Goal: Task Accomplishment & Management: Manage account settings

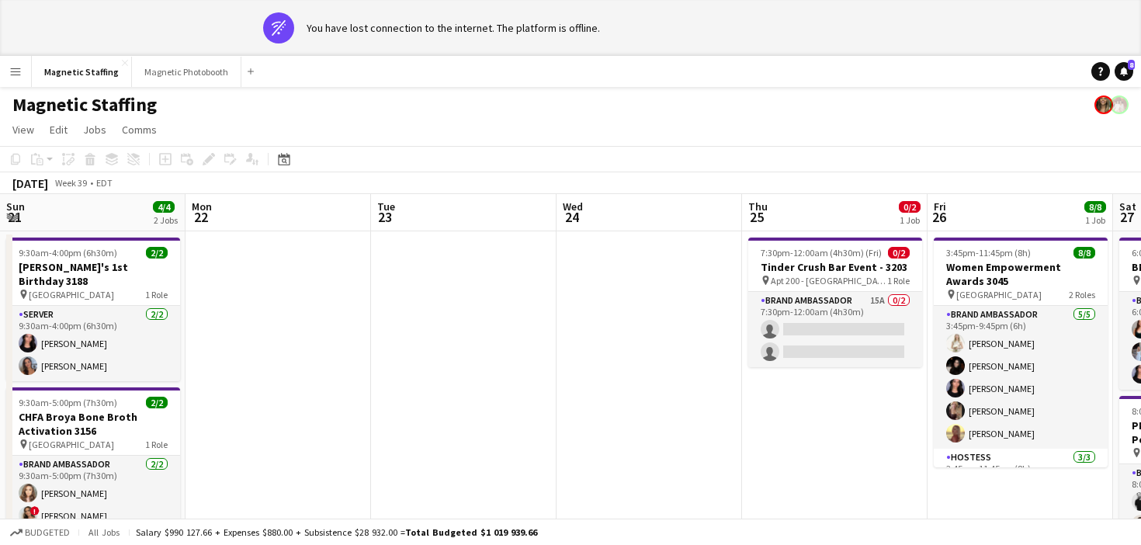
scroll to position [0, 687]
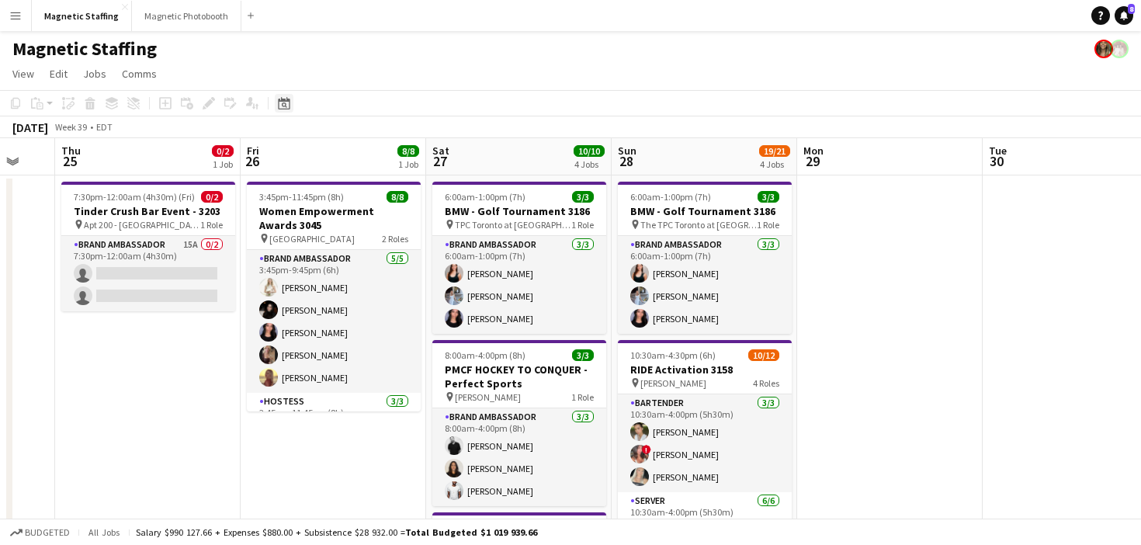
click at [278, 102] on icon at bounding box center [284, 103] width 12 height 12
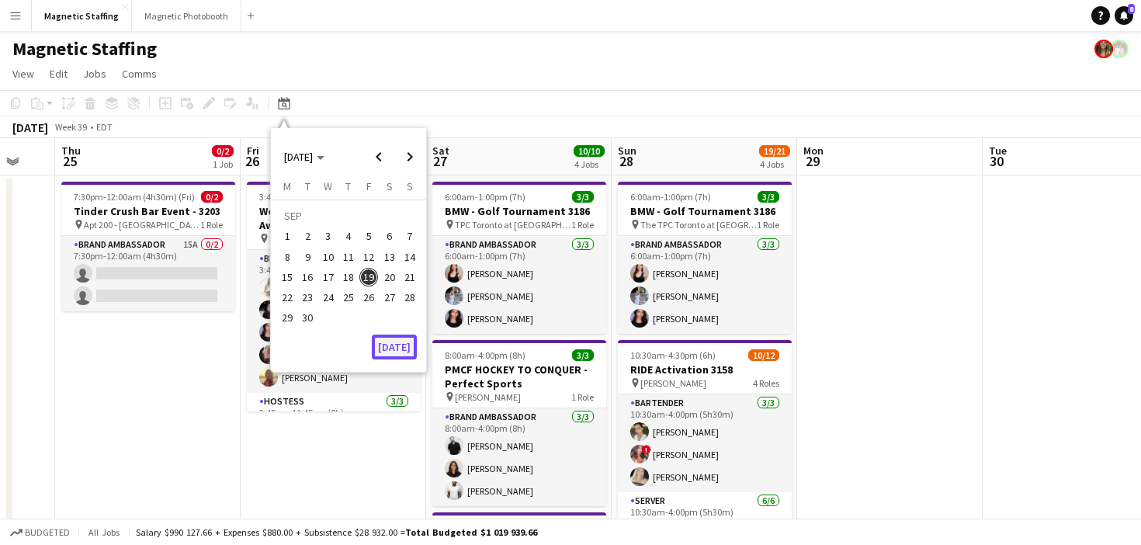
click at [401, 342] on button "[DATE]" at bounding box center [394, 347] width 45 height 25
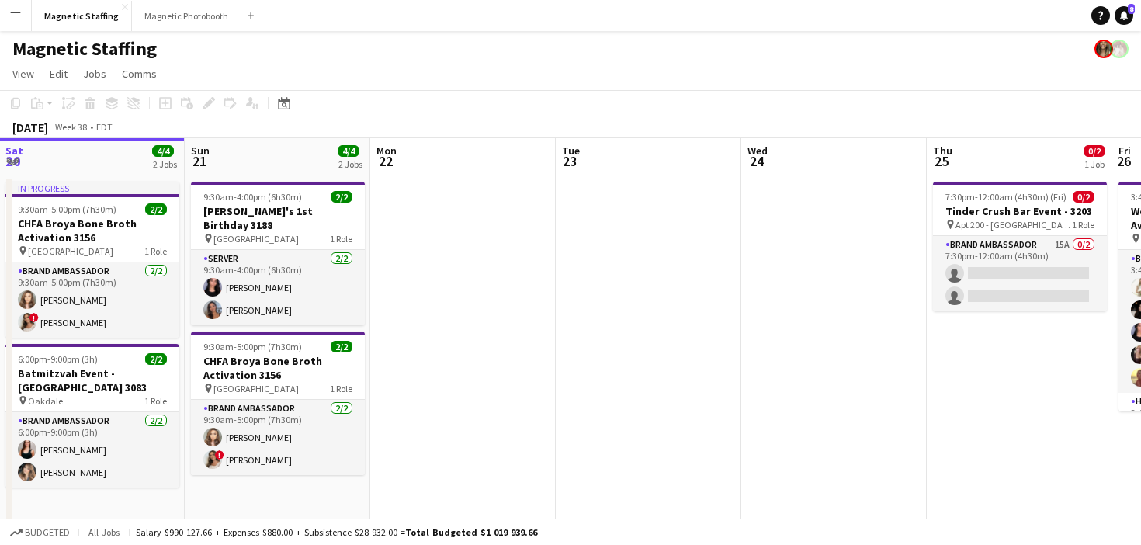
drag, startPoint x: 686, startPoint y: 324, endPoint x: 313, endPoint y: 364, distance: 375.7
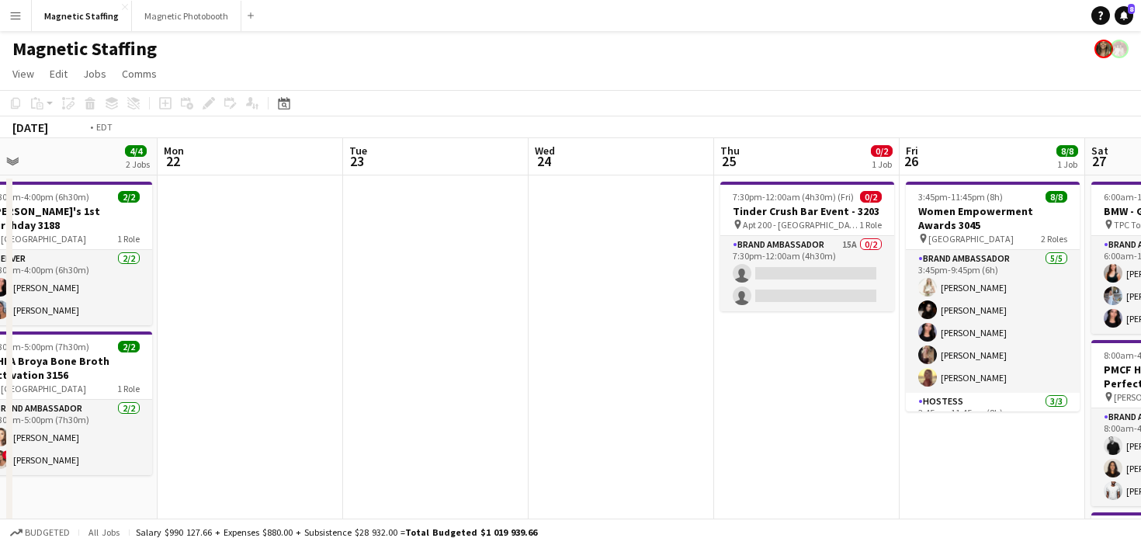
drag, startPoint x: 766, startPoint y: 292, endPoint x: 0, endPoint y: 376, distance: 771.0
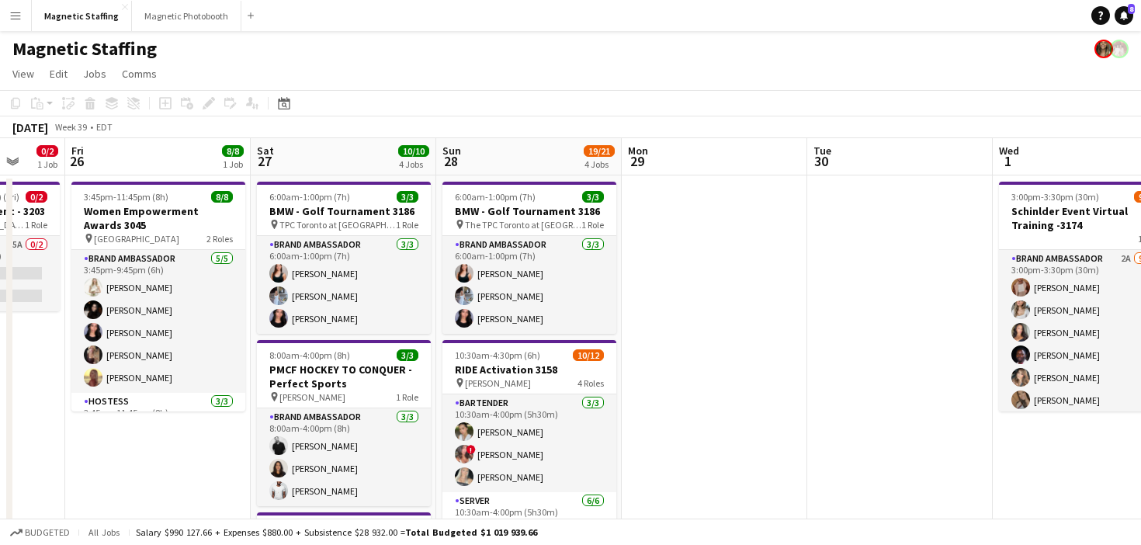
drag, startPoint x: 693, startPoint y: 359, endPoint x: 35, endPoint y: 429, distance: 661.5
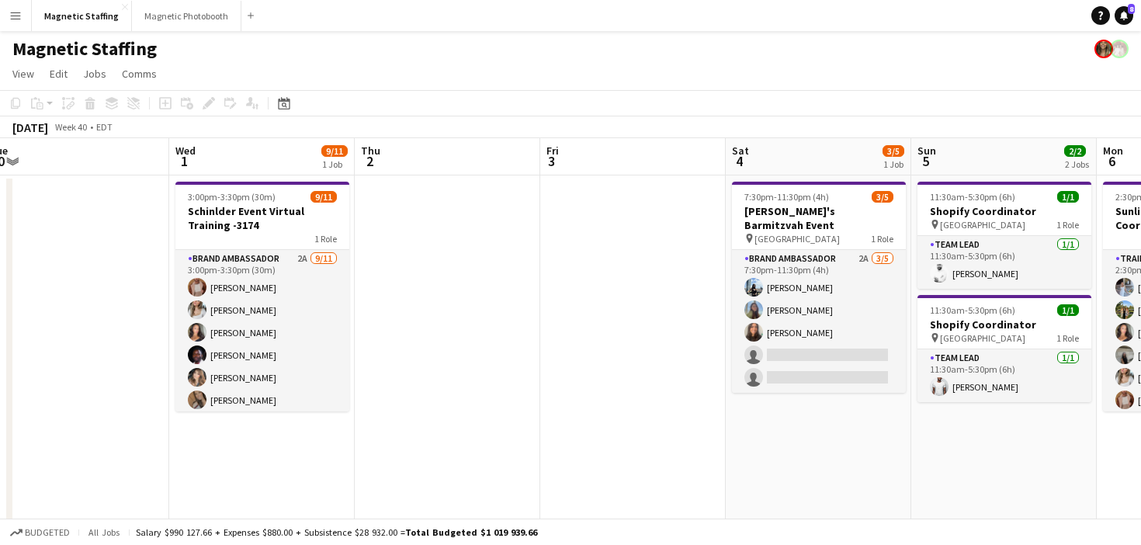
drag, startPoint x: 625, startPoint y: 392, endPoint x: 32, endPoint y: 426, distance: 594.2
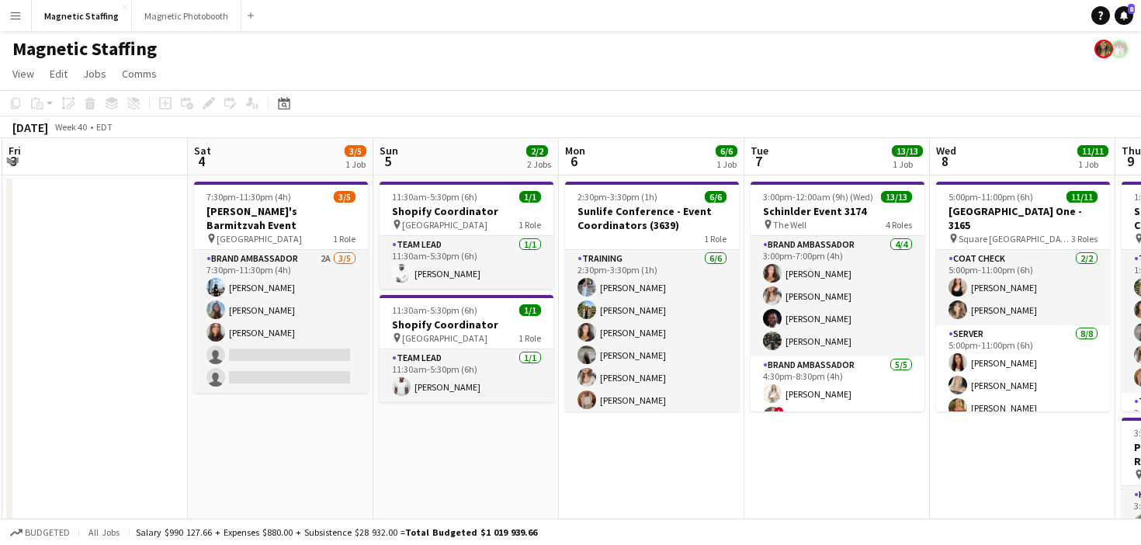
drag, startPoint x: 728, startPoint y: 313, endPoint x: 147, endPoint y: 378, distance: 584.5
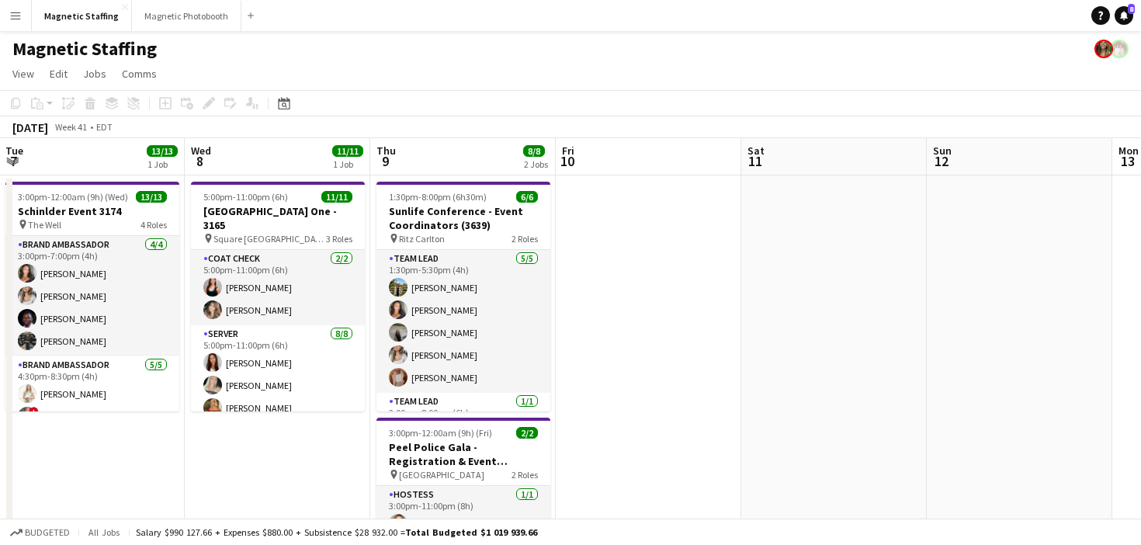
drag, startPoint x: 812, startPoint y: 279, endPoint x: 253, endPoint y: 275, distance: 559.1
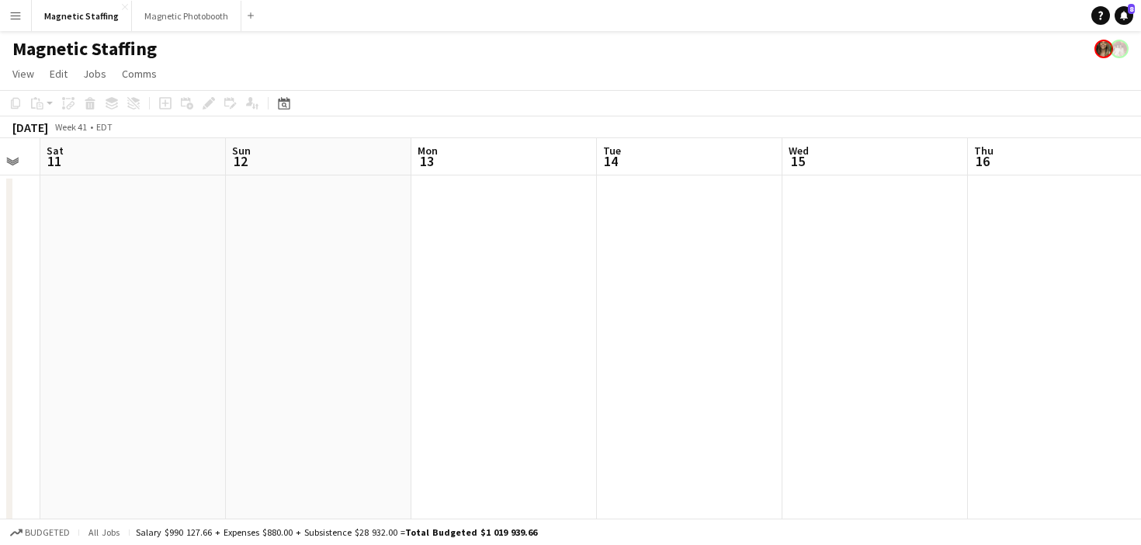
drag, startPoint x: 800, startPoint y: 221, endPoint x: 273, endPoint y: 293, distance: 532.1
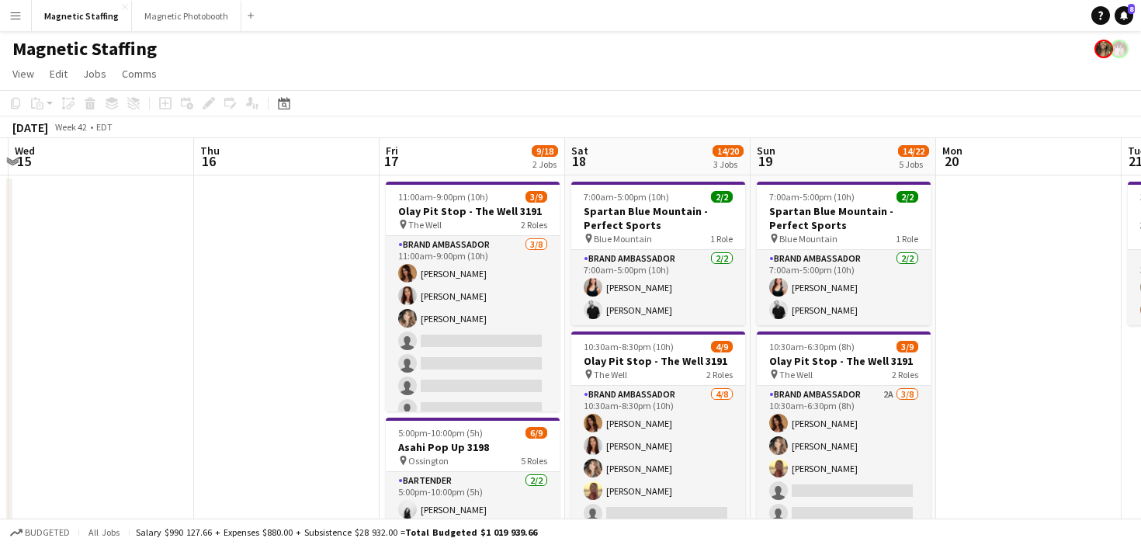
drag, startPoint x: 583, startPoint y: 318, endPoint x: 0, endPoint y: 387, distance: 587.2
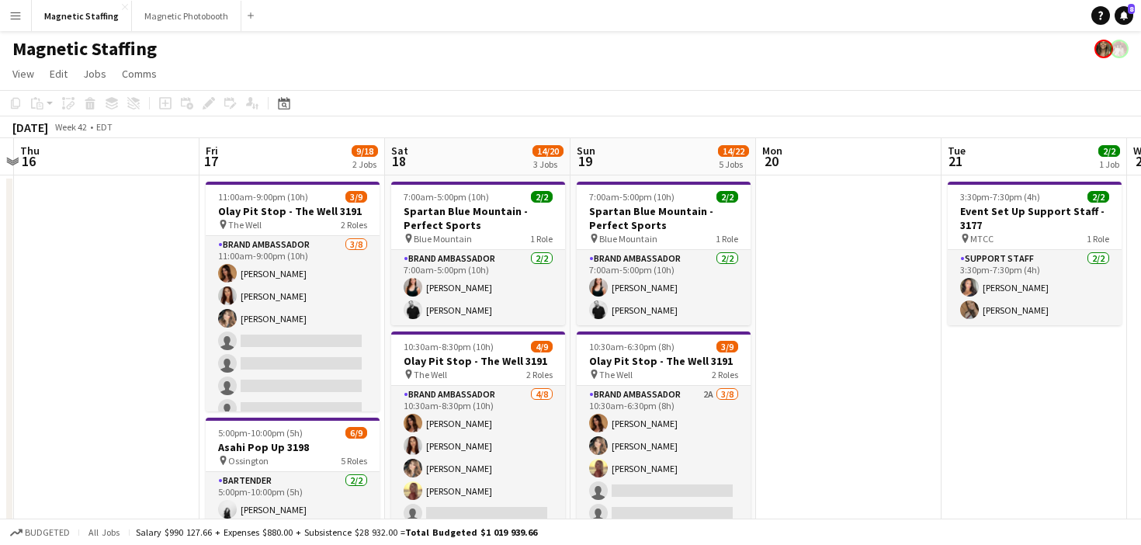
scroll to position [1, 0]
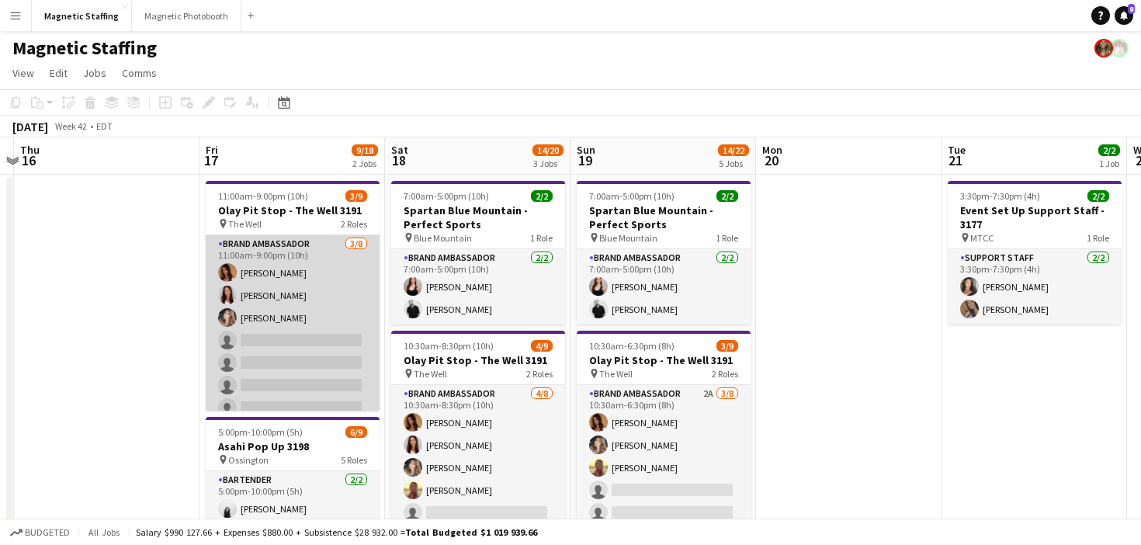
click at [314, 363] on app-card-role "Brand Ambassador 3/8 11:00am-9:00pm (10h) Karolina Rembiesa Luana Cima Cassie S…" at bounding box center [293, 340] width 174 height 210
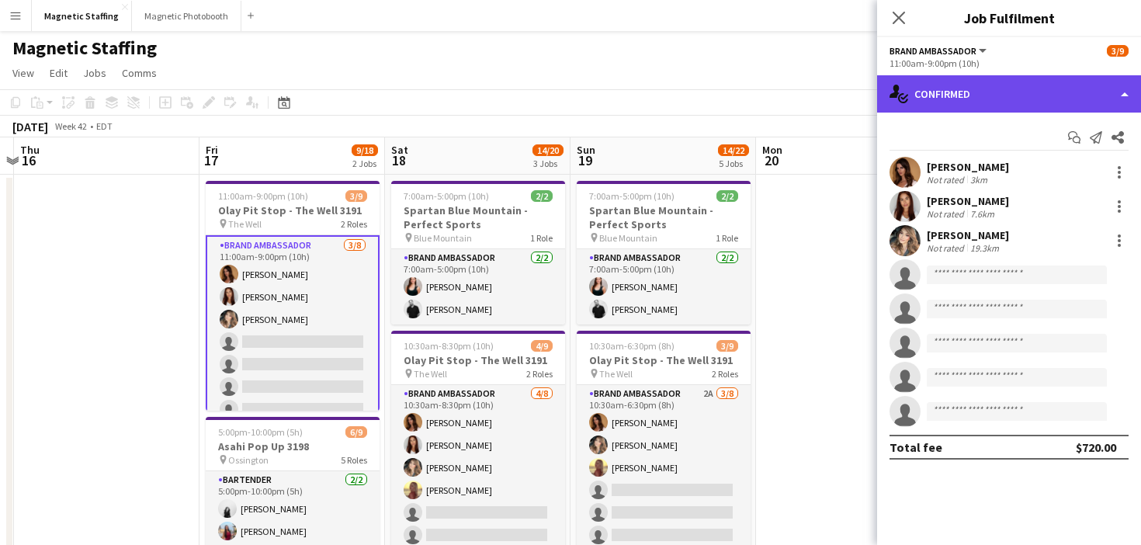
click at [999, 106] on div "single-neutral-actions-check-2 Confirmed" at bounding box center [1009, 93] width 264 height 37
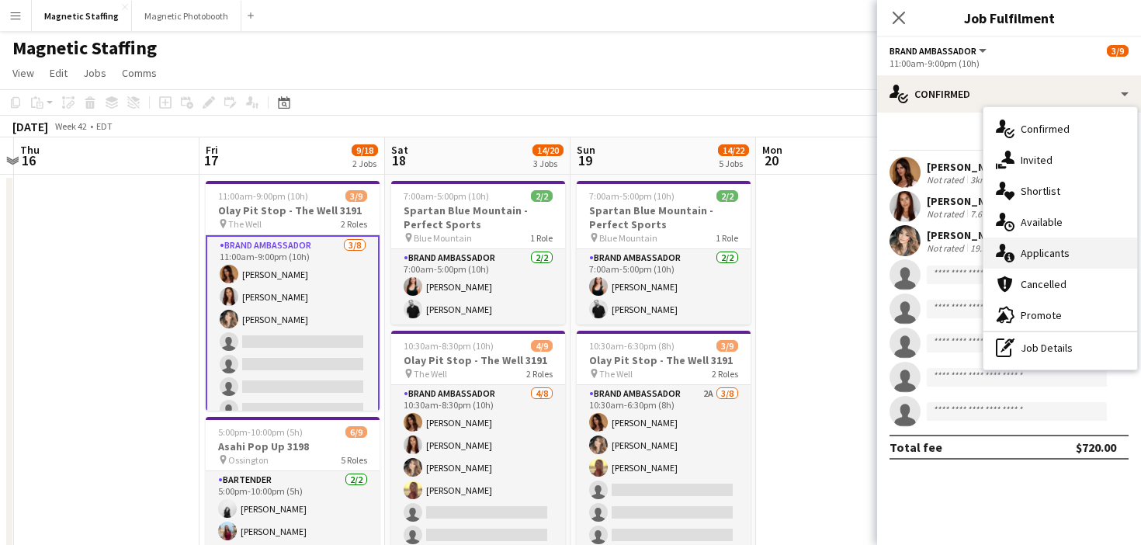
click at [1020, 249] on div "single-neutral-actions-information Applicants" at bounding box center [1061, 253] width 154 height 31
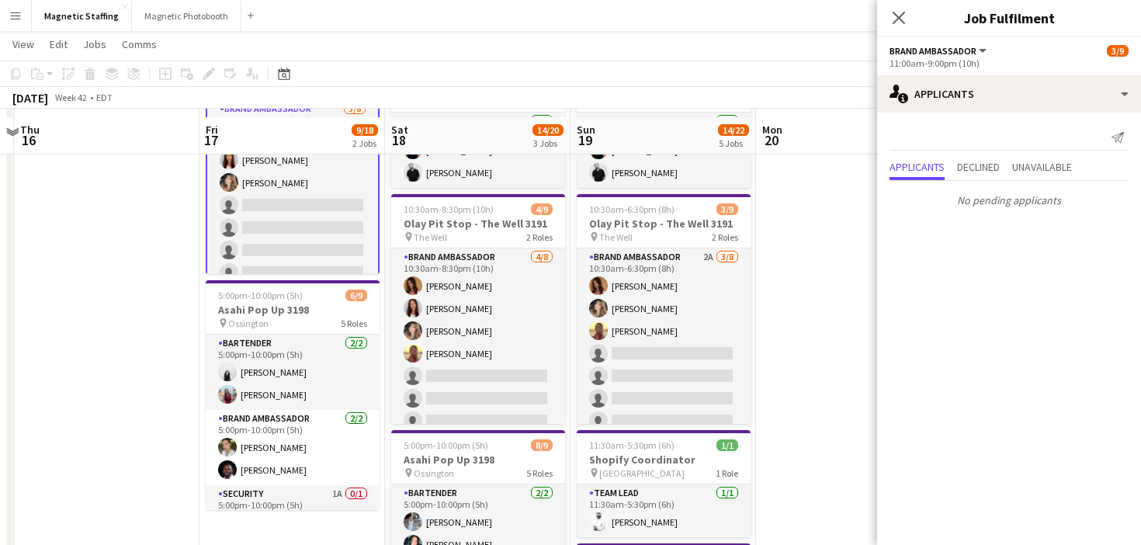
scroll to position [158, 0]
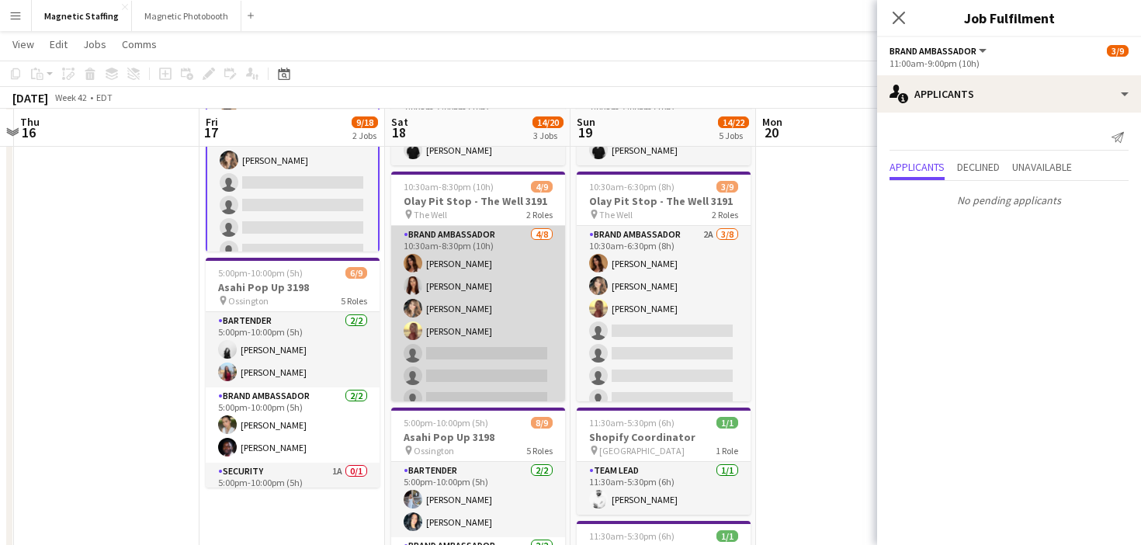
click at [457, 359] on app-card-role "Brand Ambassador 4/8 10:30am-8:30pm (10h) Karolina Rembiesa Luana Cima Cassie S…" at bounding box center [478, 331] width 174 height 210
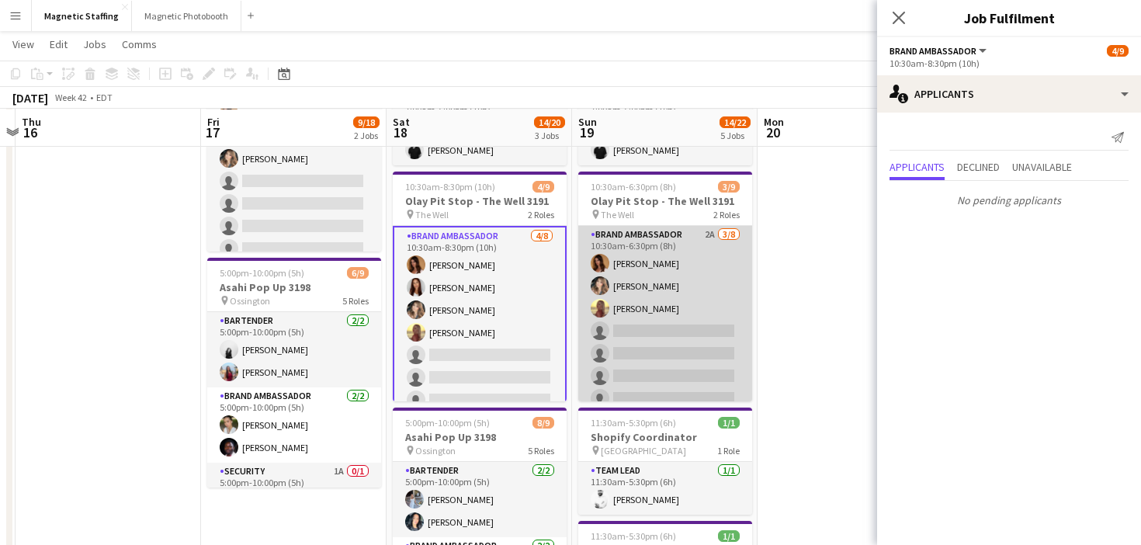
click at [707, 314] on app-card-role "Brand Ambassador 2A 3/8 10:30am-6:30pm (8h) Karolina Rembiesa Cassie Sanchez So…" at bounding box center [665, 331] width 174 height 210
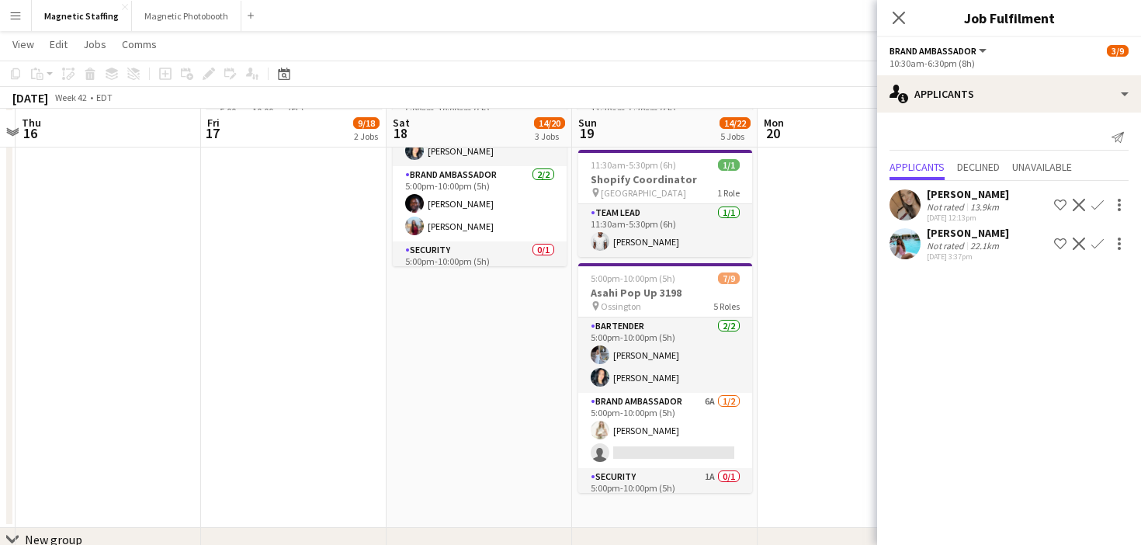
scroll to position [530, 0]
click at [610, 454] on app-card-role "Brand Ambassador 6A 1/2 5:00pm-10:00pm (5h) Katryna Klepacki single-neutral-act…" at bounding box center [665, 429] width 174 height 75
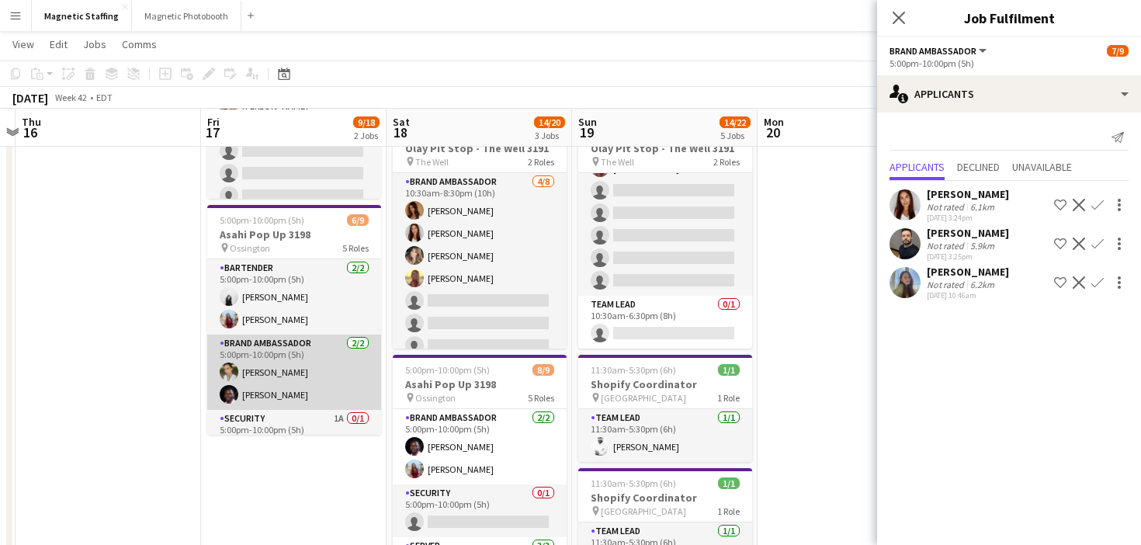
scroll to position [179, 0]
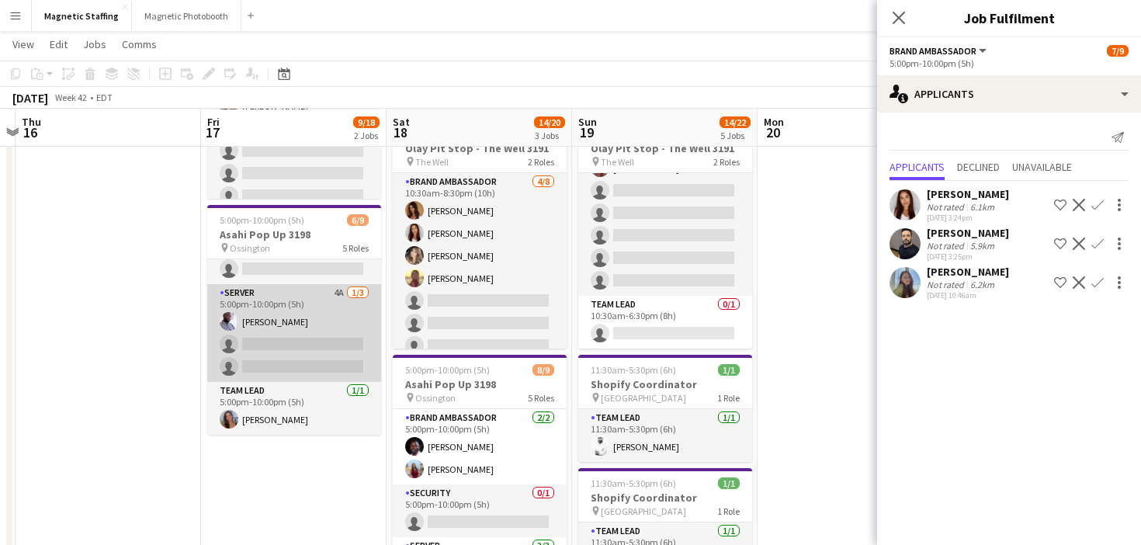
click at [332, 359] on app-card-role "Server 4A 1/3 5:00pm-10:00pm (5h) Charles Ofori-Attah single-neutral-actions si…" at bounding box center [294, 333] width 174 height 98
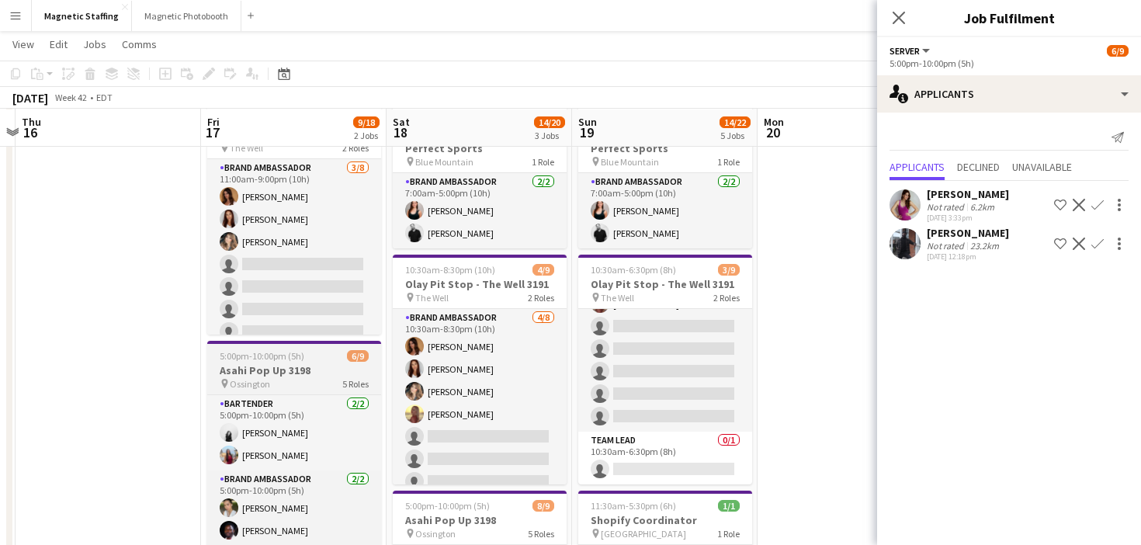
scroll to position [0, 0]
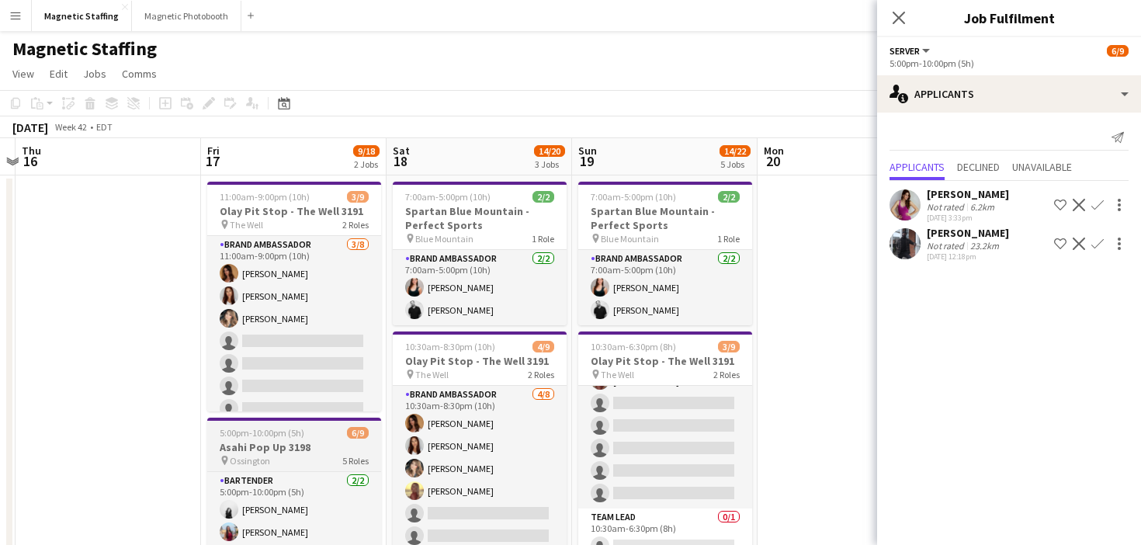
click at [321, 350] on app-card-role "Brand Ambassador 3/8 11:00am-9:00pm (10h) Karolina Rembiesa Luana Cima Cassie S…" at bounding box center [294, 341] width 174 height 210
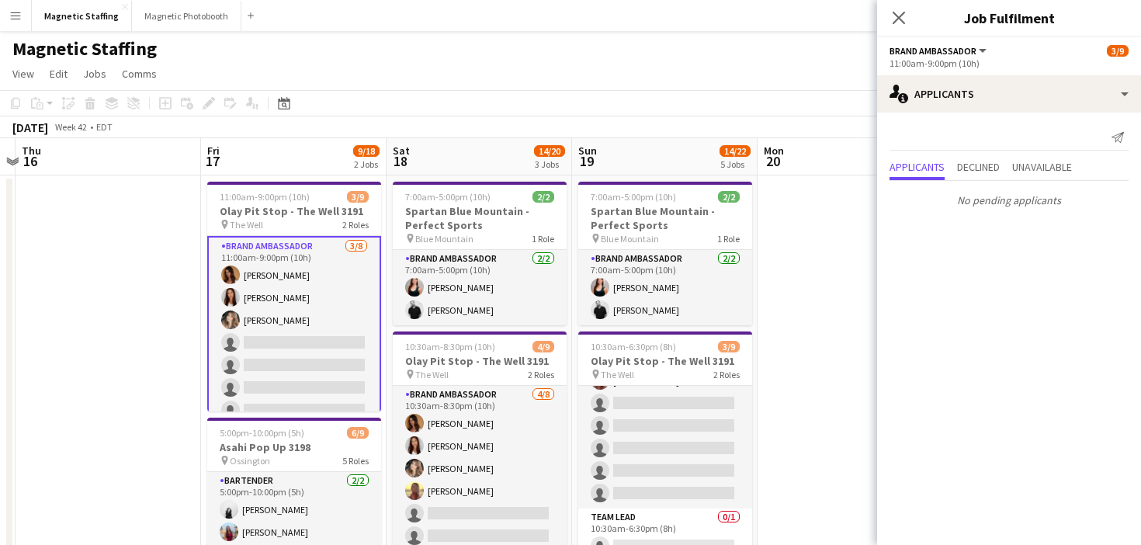
drag, startPoint x: 947, startPoint y: 302, endPoint x: 244, endPoint y: 348, distance: 705.0
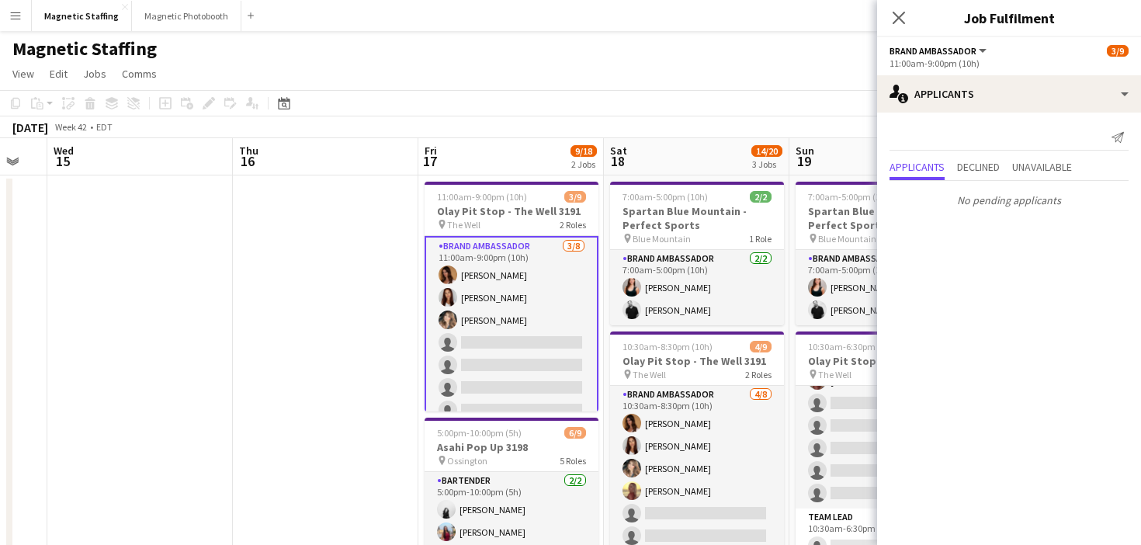
drag, startPoint x: 669, startPoint y: 336, endPoint x: 0, endPoint y: 401, distance: 671.7
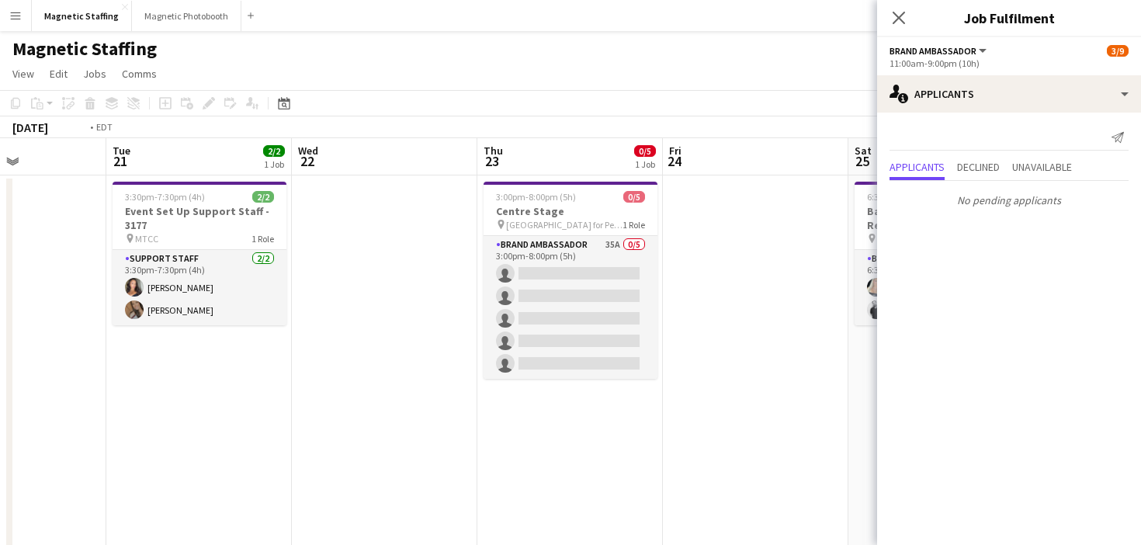
drag, startPoint x: 394, startPoint y: 414, endPoint x: 75, endPoint y: 414, distance: 318.4
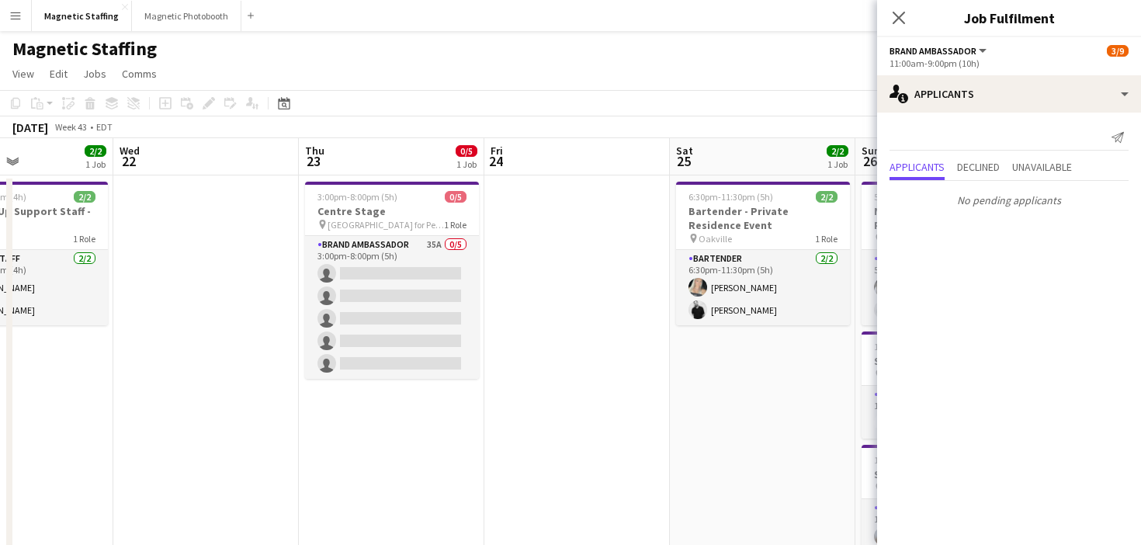
scroll to position [0, 537]
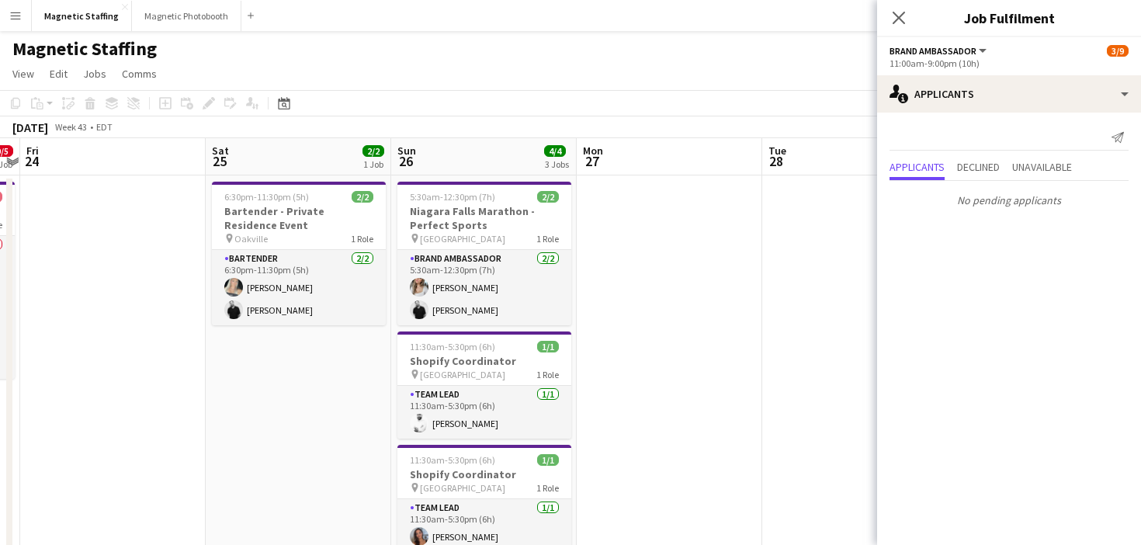
drag, startPoint x: 464, startPoint y: 335, endPoint x: 0, endPoint y: 401, distance: 469.0
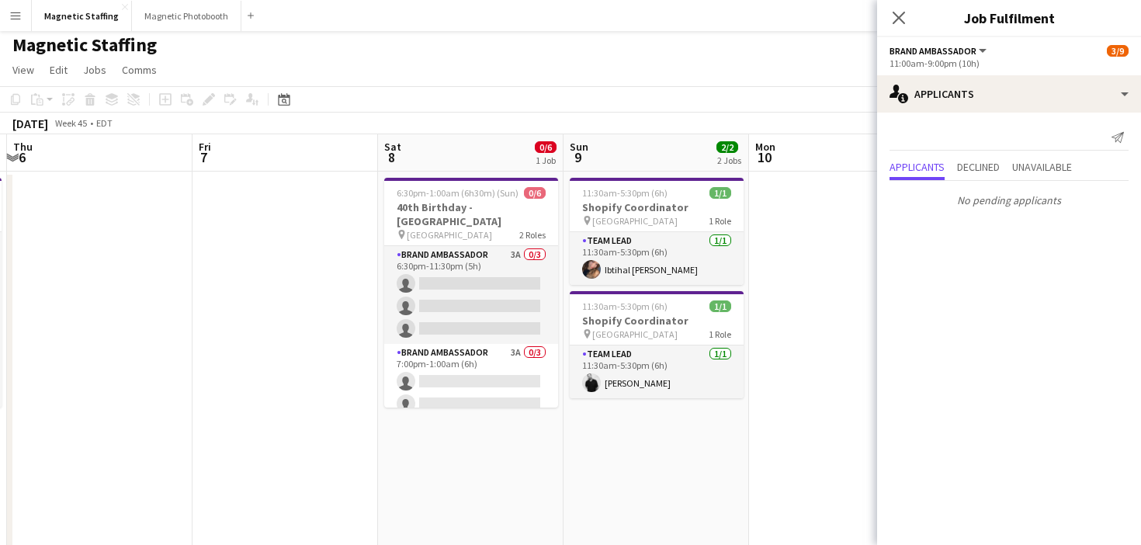
scroll to position [0, 509]
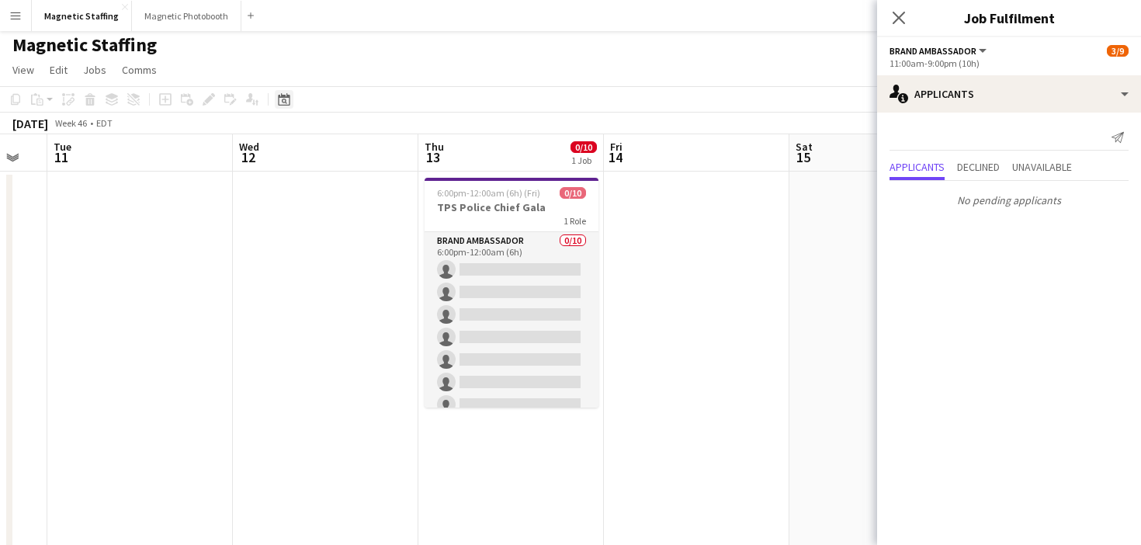
click at [281, 92] on div "Date picker" at bounding box center [284, 99] width 19 height 19
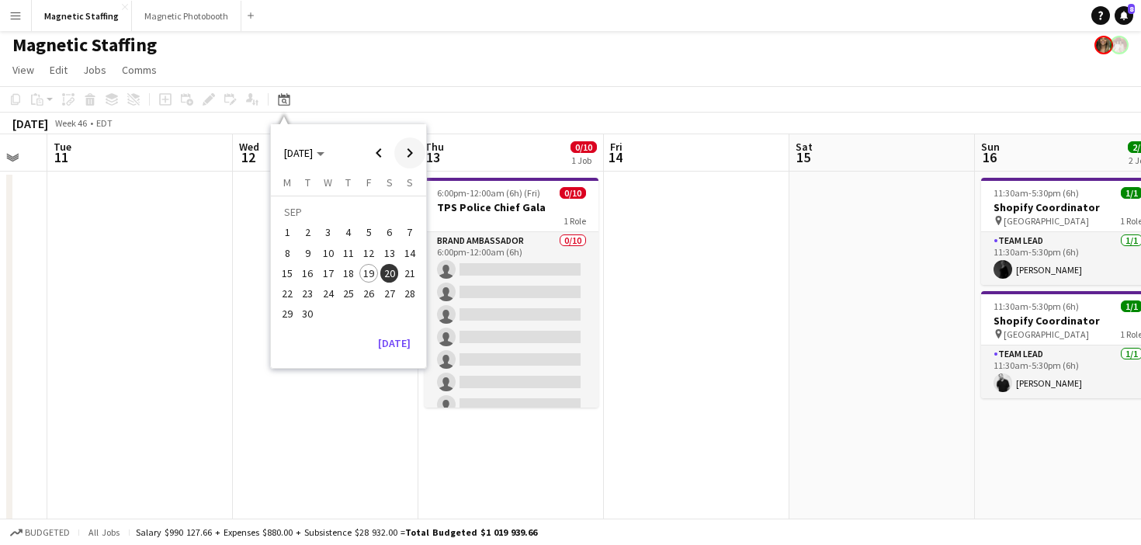
click at [410, 152] on span "Next month" at bounding box center [409, 152] width 31 height 31
click at [410, 151] on span "Next month" at bounding box center [409, 152] width 31 height 31
click at [370, 269] on span "21" at bounding box center [369, 277] width 19 height 19
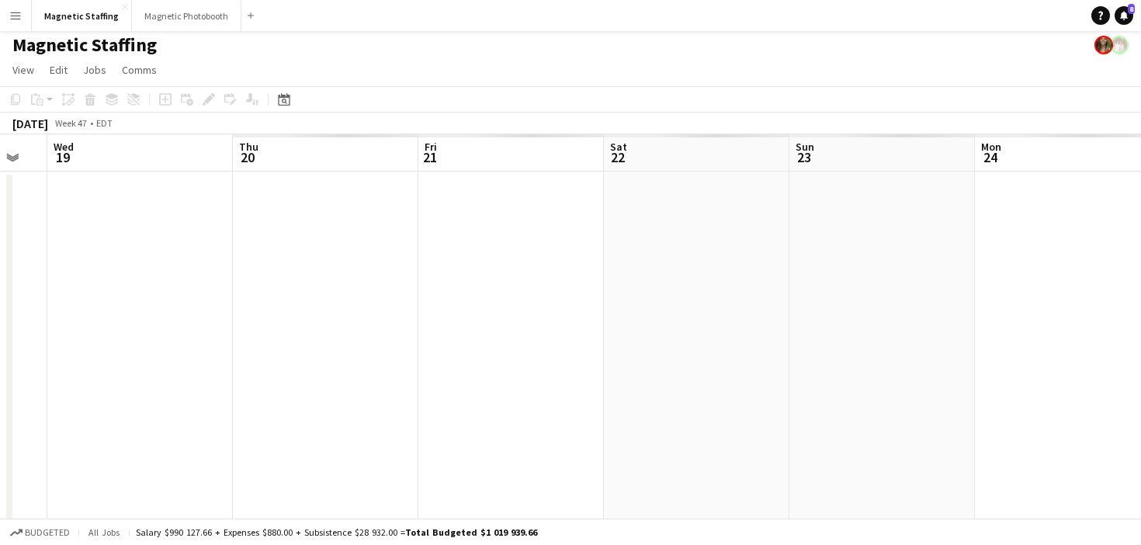
scroll to position [0, 534]
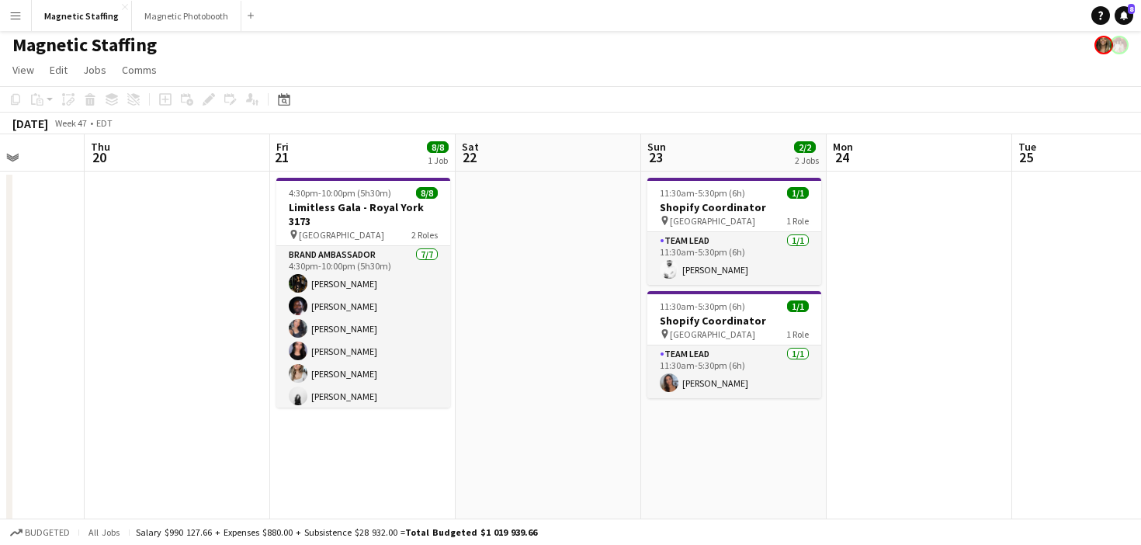
drag, startPoint x: 370, startPoint y: 269, endPoint x: 230, endPoint y: 269, distance: 140.6
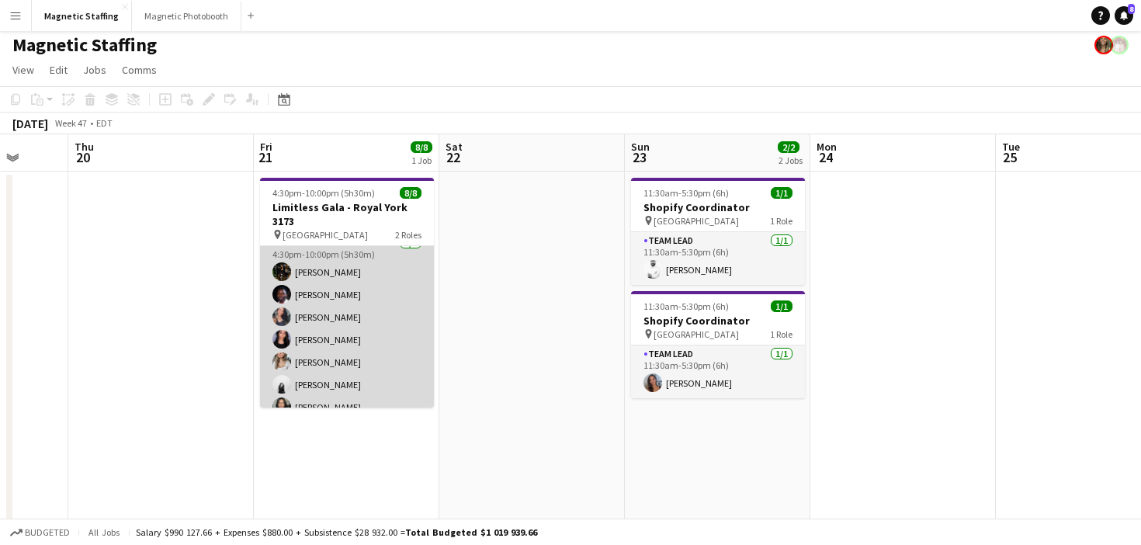
scroll to position [79, 0]
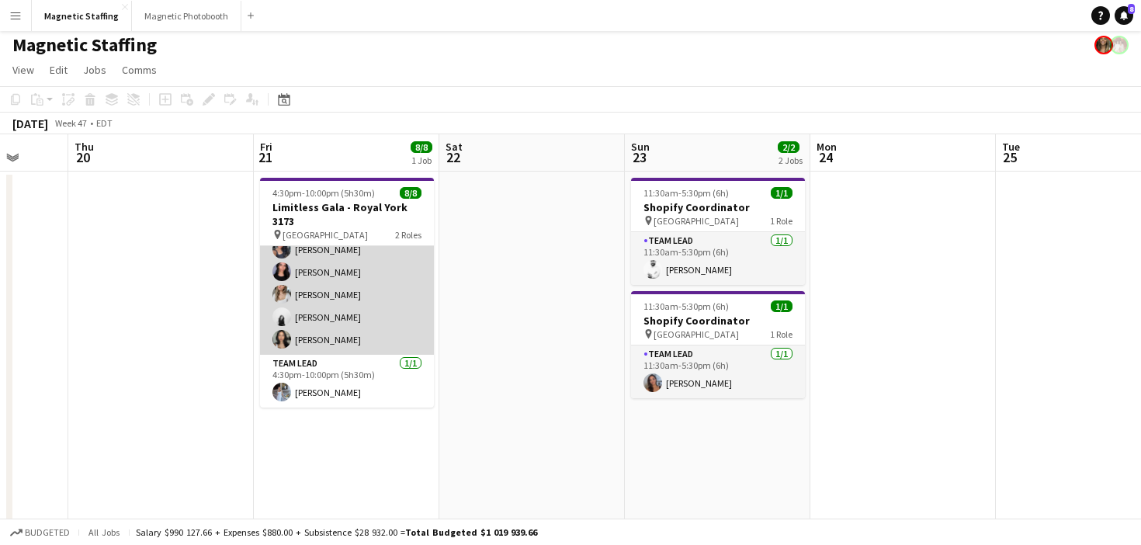
click at [351, 335] on app-card-role "Brand Ambassador 7/7 4:30pm-10:00pm (5h30m) Hanna Lee Anthony Kerr Richelle Acd…" at bounding box center [347, 261] width 174 height 188
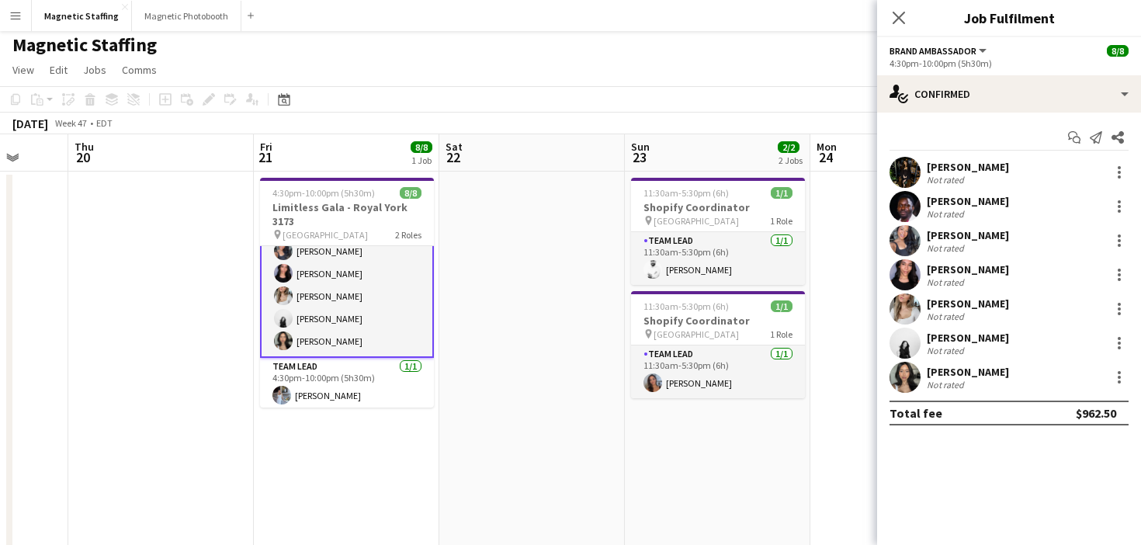
scroll to position [81, 0]
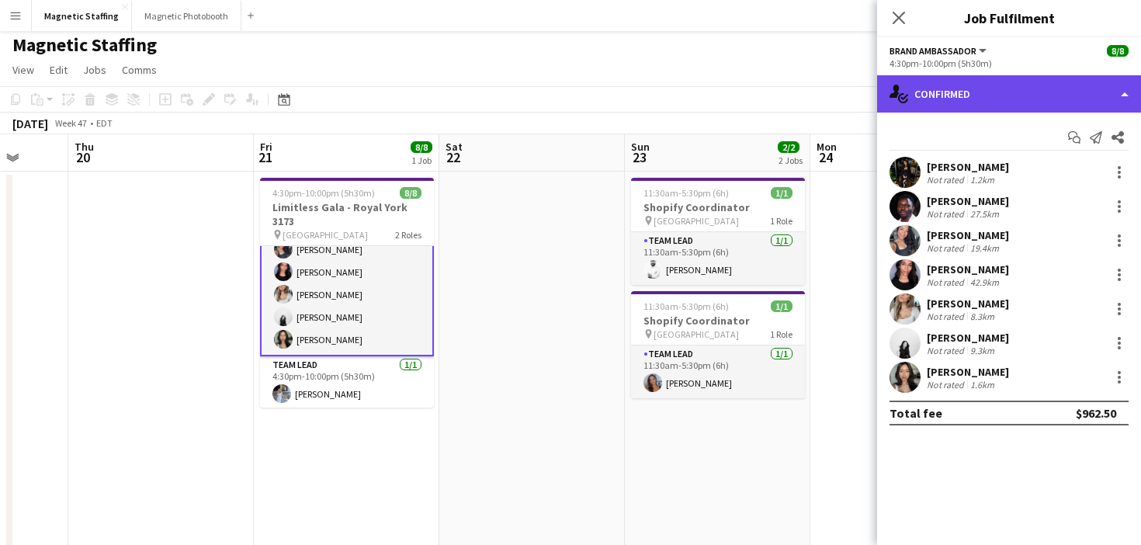
click at [969, 92] on div "single-neutral-actions-check-2 Confirmed" at bounding box center [1009, 93] width 264 height 37
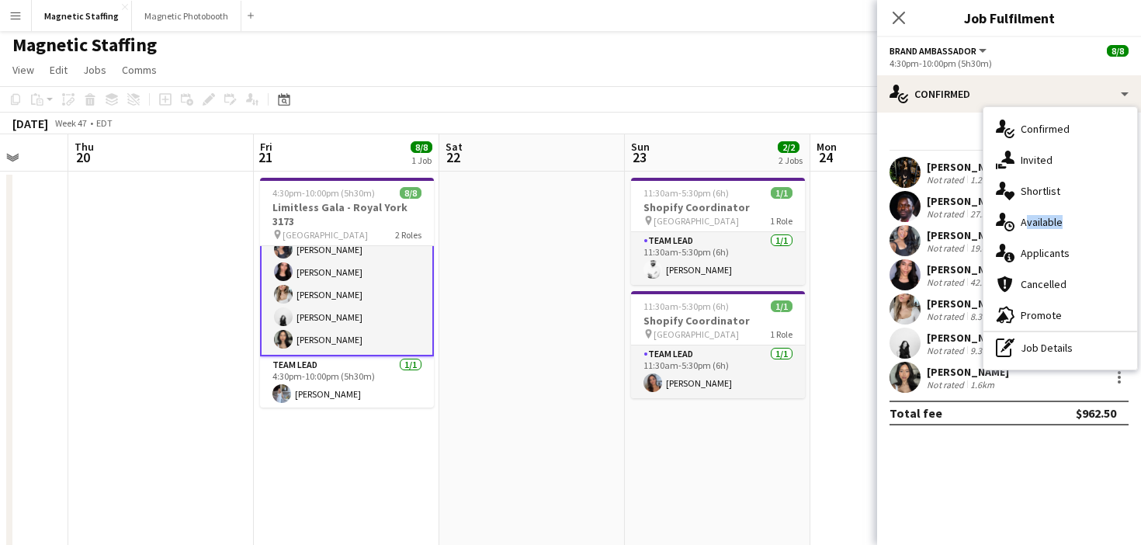
drag, startPoint x: 1016, startPoint y: 232, endPoint x: 1023, endPoint y: 250, distance: 19.2
click at [1023, 250] on div "single-neutral-actions-check-2 Confirmed single-neutral-actions-share-1 Invited…" at bounding box center [1061, 238] width 154 height 262
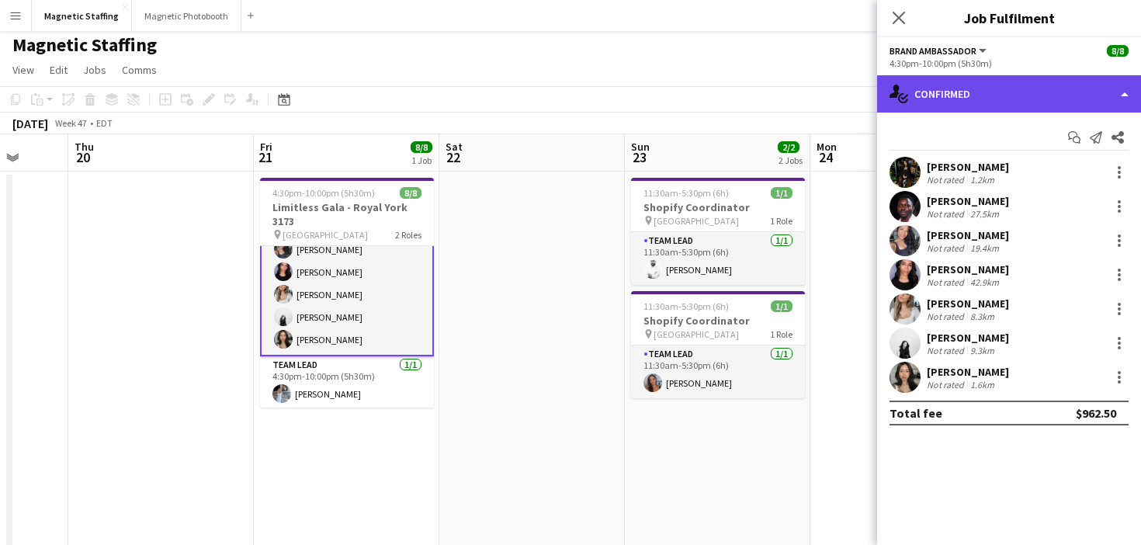
click at [1027, 98] on div "single-neutral-actions-check-2 Confirmed" at bounding box center [1009, 93] width 264 height 37
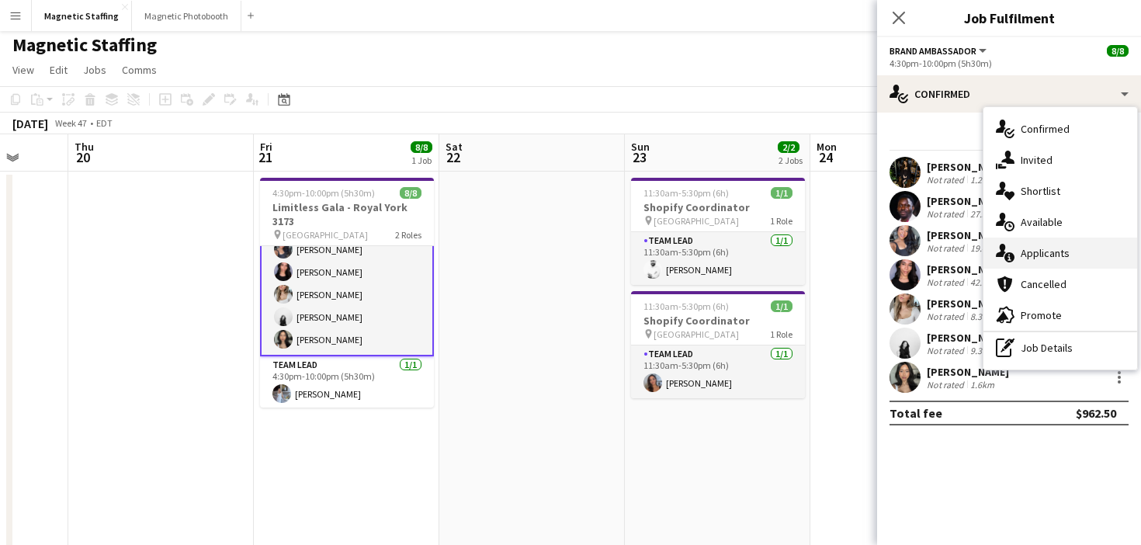
click at [1036, 253] on span "Applicants" at bounding box center [1045, 253] width 49 height 14
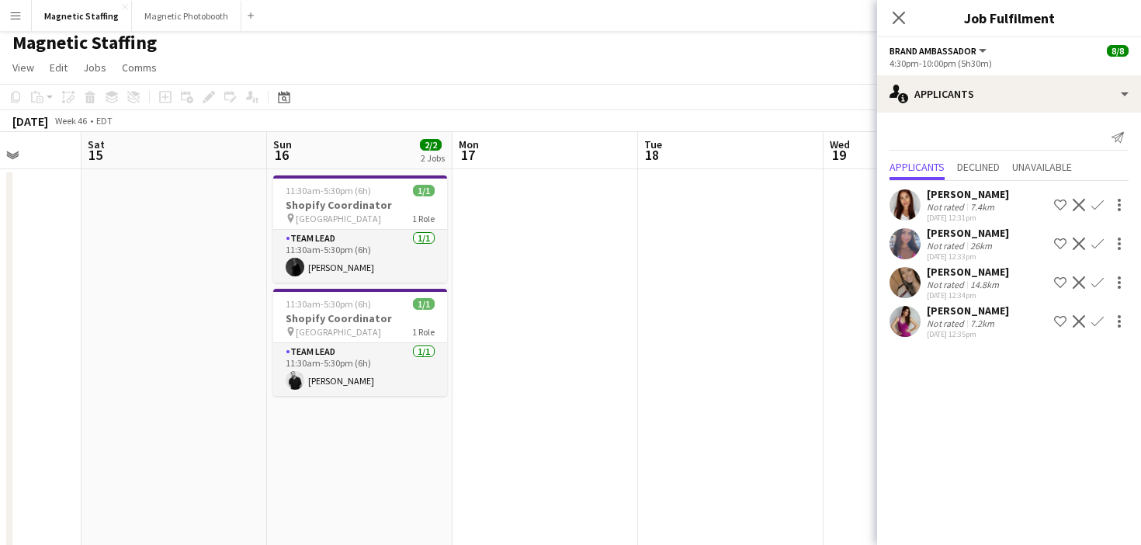
scroll to position [0, 379]
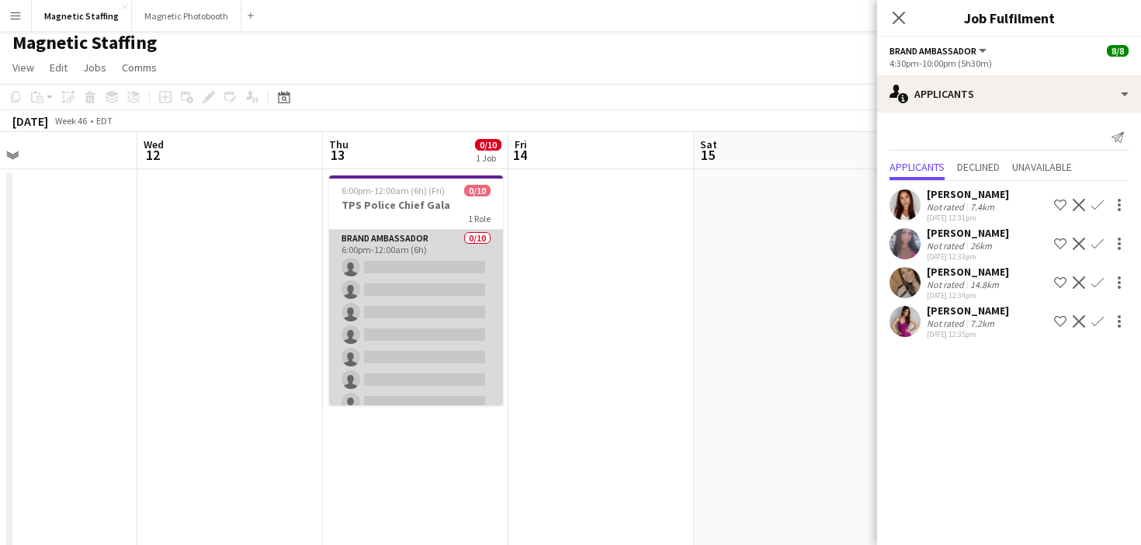
click at [441, 276] on app-card-role "Brand Ambassador 0/10 6:00pm-12:00am (6h) single-neutral-actions single-neutral…" at bounding box center [416, 357] width 174 height 255
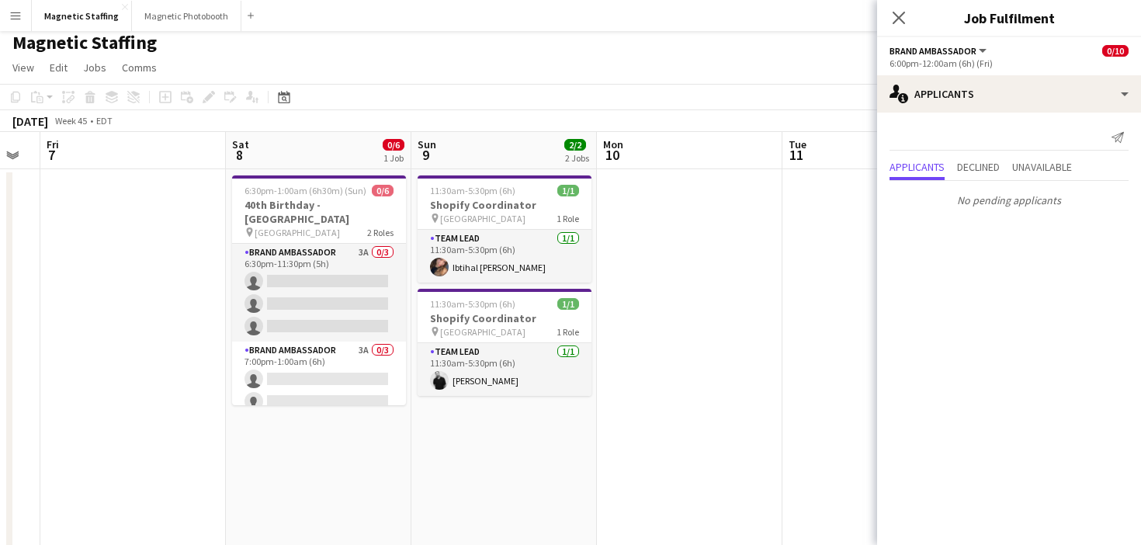
scroll to position [0, 472]
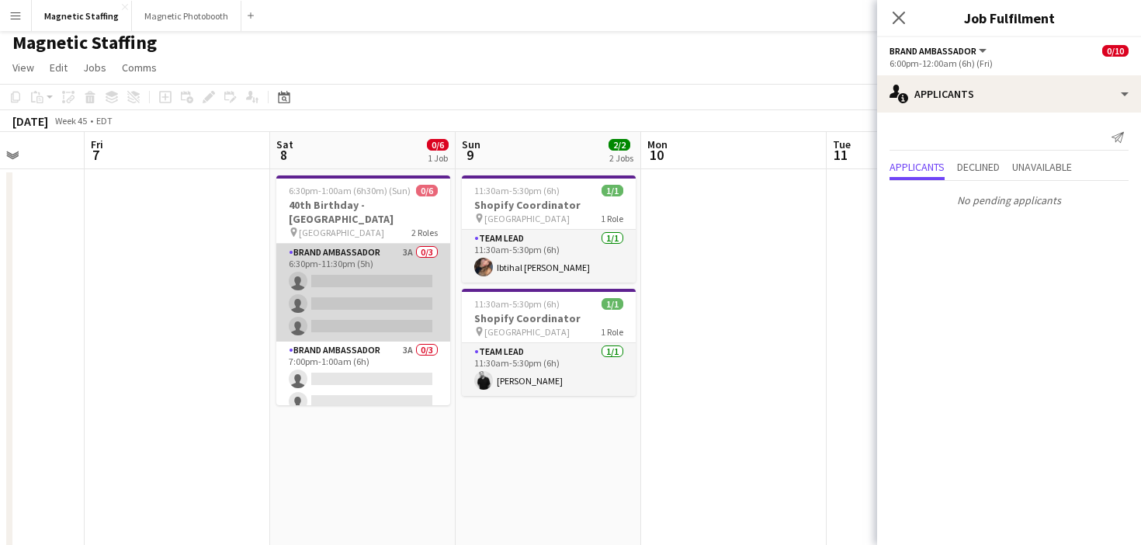
click at [363, 304] on app-card-role "Brand Ambassador 3A 0/3 6:30pm-11:30pm (5h) single-neutral-actions single-neutr…" at bounding box center [363, 293] width 174 height 98
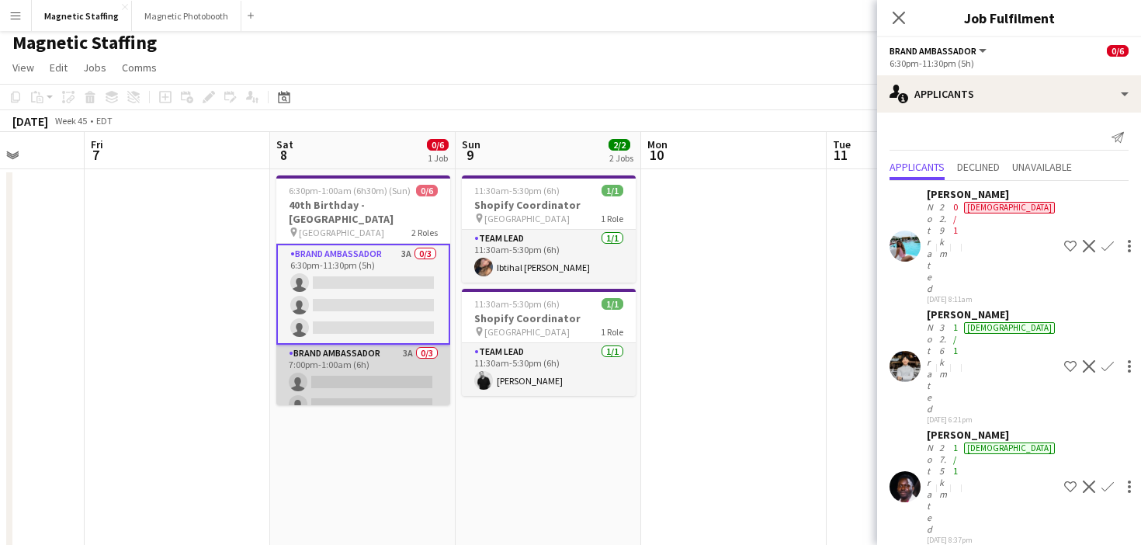
scroll to position [0, 471]
click at [356, 380] on app-card-role "Brand Ambassador 3A 0/3 7:00pm-1:00am (6h) single-neutral-actions single-neutra…" at bounding box center [364, 394] width 174 height 98
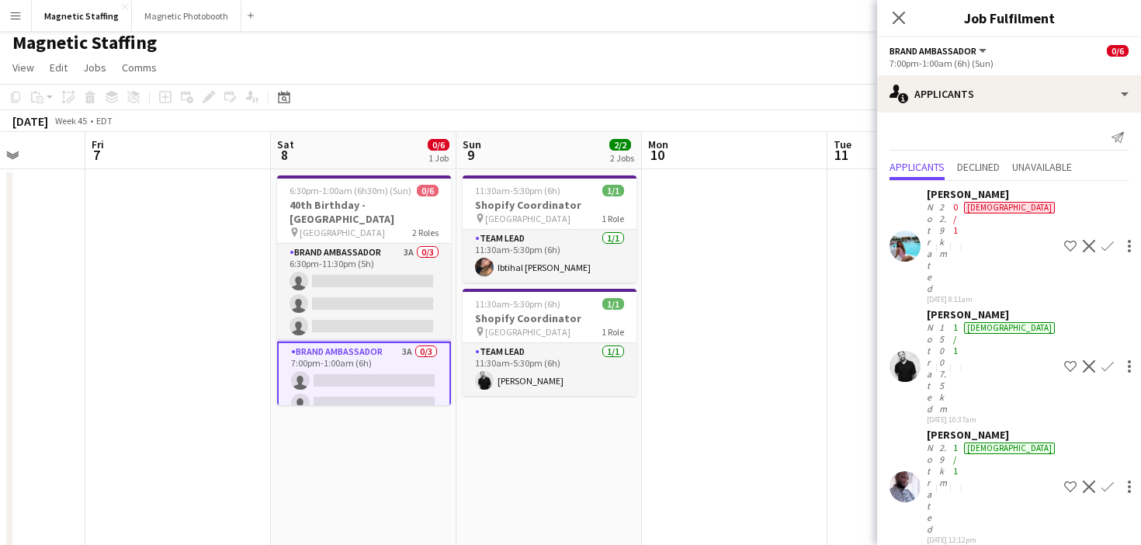
scroll to position [37, 0]
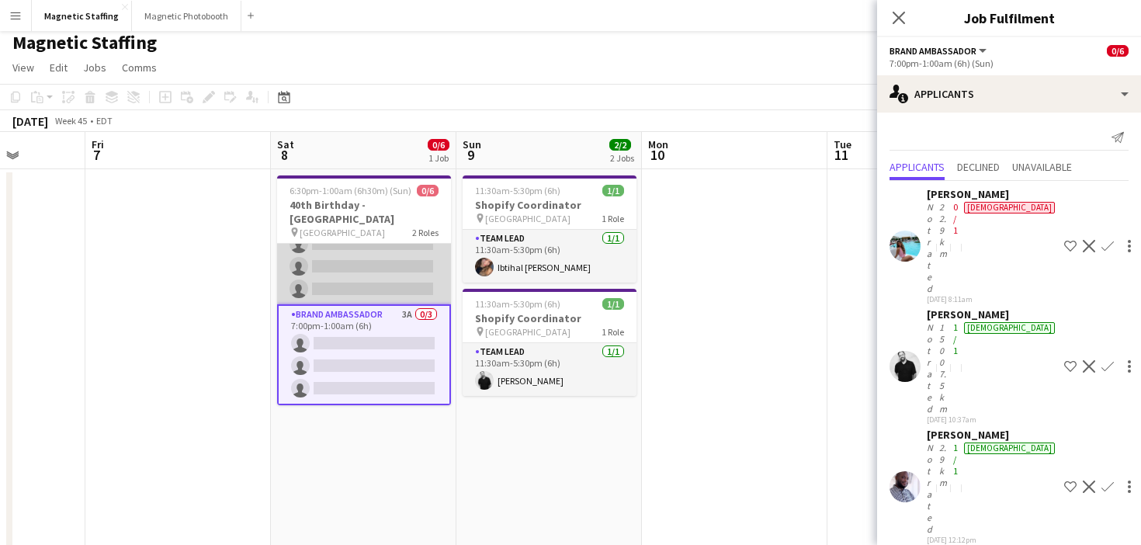
click at [378, 273] on app-card-role "Brand Ambassador 3A 0/3 6:30pm-11:30pm (5h) single-neutral-actions single-neutr…" at bounding box center [364, 256] width 174 height 98
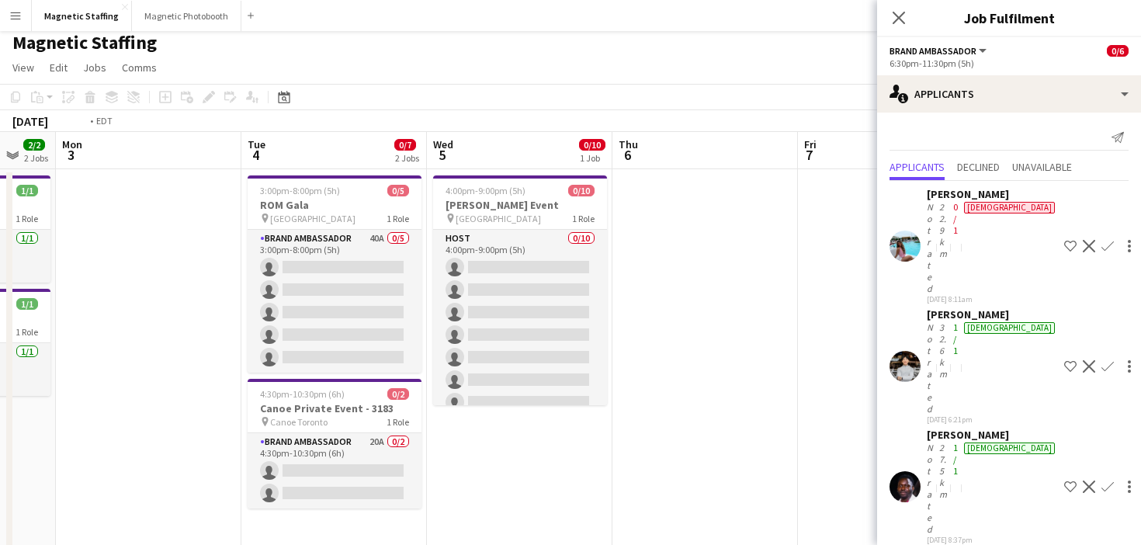
scroll to position [0, 360]
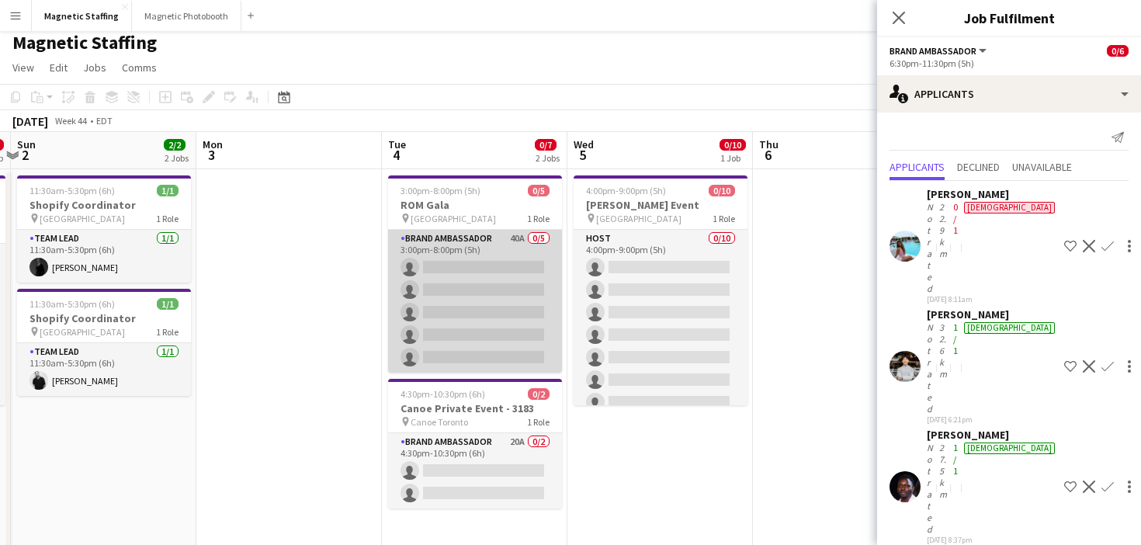
click at [488, 247] on app-card-role "Brand Ambassador 40A 0/5 3:00pm-8:00pm (5h) single-neutral-actions single-neutr…" at bounding box center [475, 301] width 174 height 143
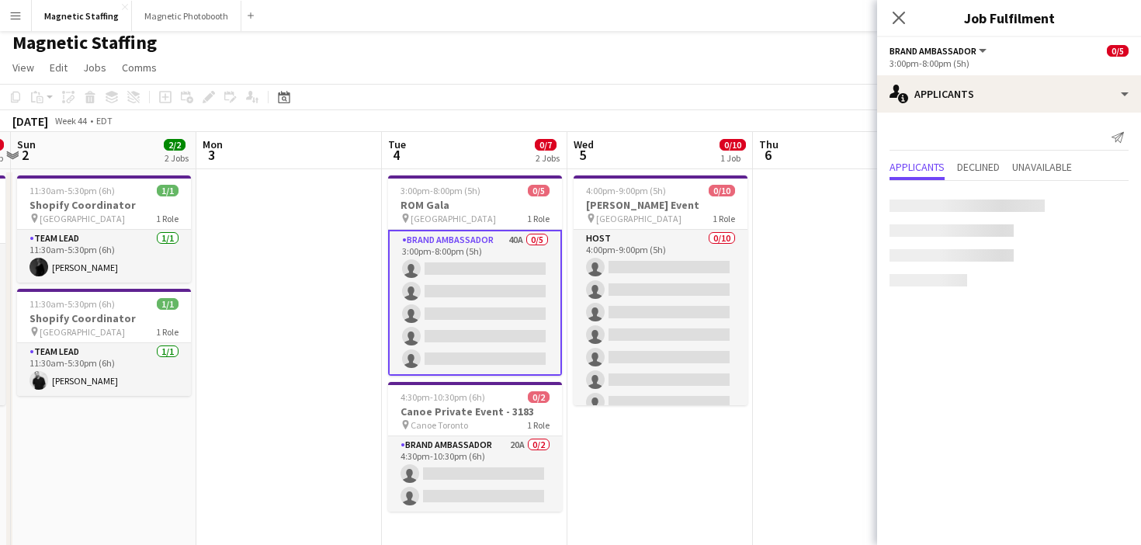
scroll to position [34, 0]
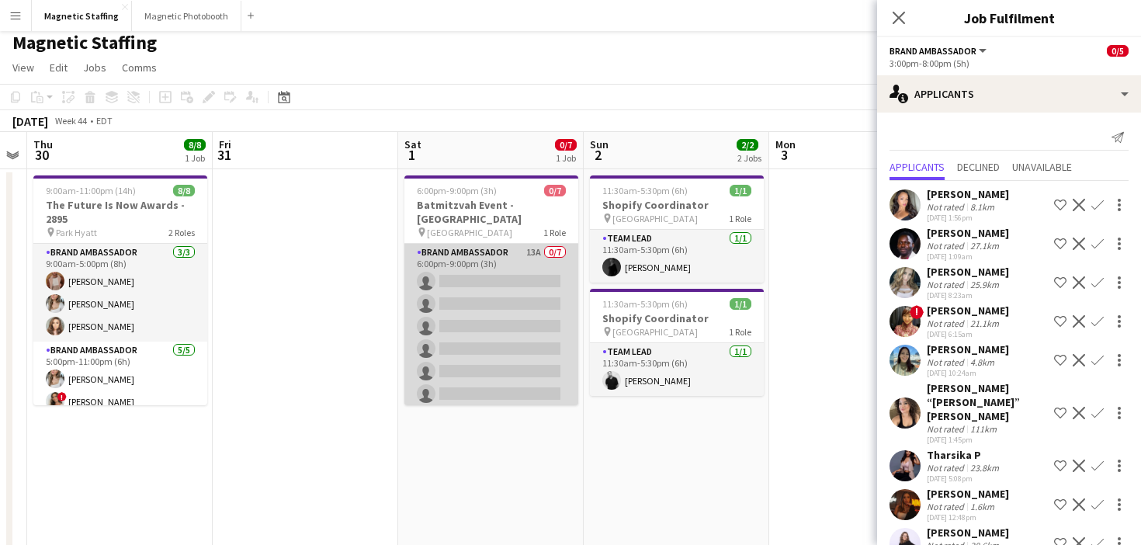
click at [531, 279] on app-card-role "Brand Ambassador 13A 0/7 6:00pm-9:00pm (3h) single-neutral-actions single-neutr…" at bounding box center [492, 338] width 174 height 188
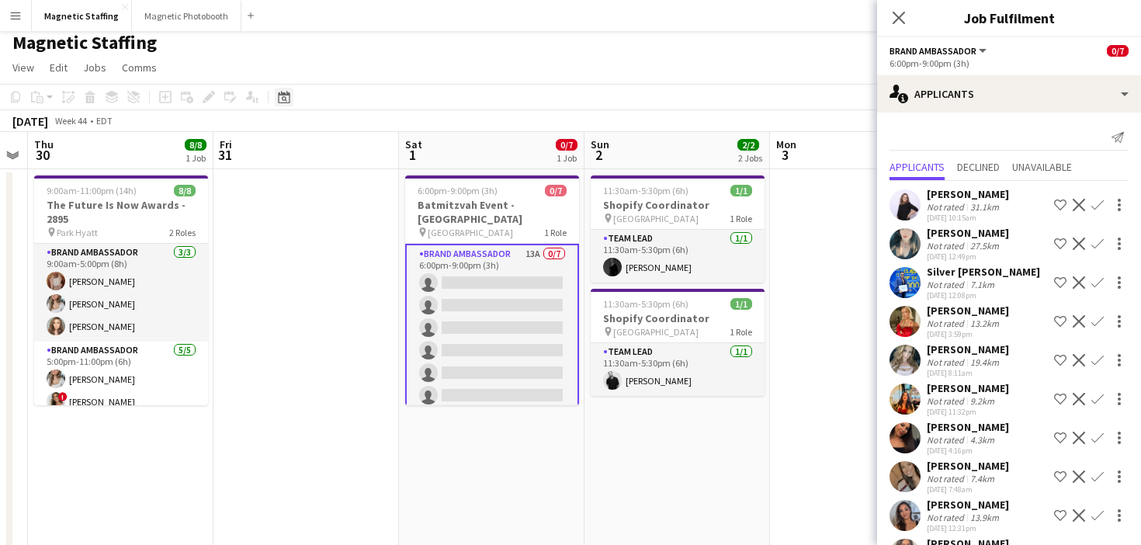
click at [287, 96] on icon at bounding box center [284, 97] width 12 height 12
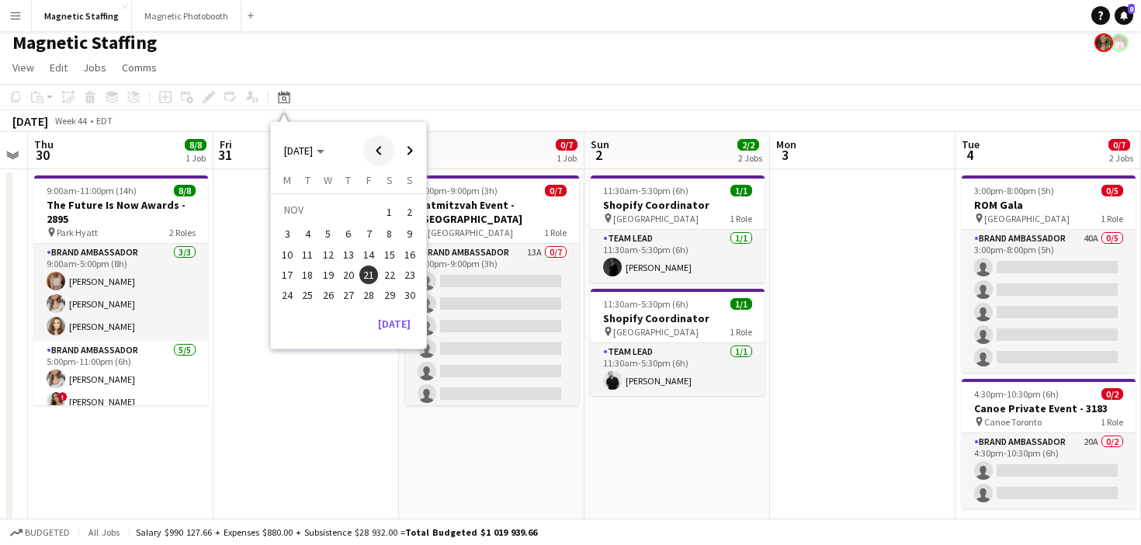
click at [382, 152] on span "Previous month" at bounding box center [378, 150] width 31 height 31
click at [352, 247] on span "9" at bounding box center [348, 250] width 19 height 19
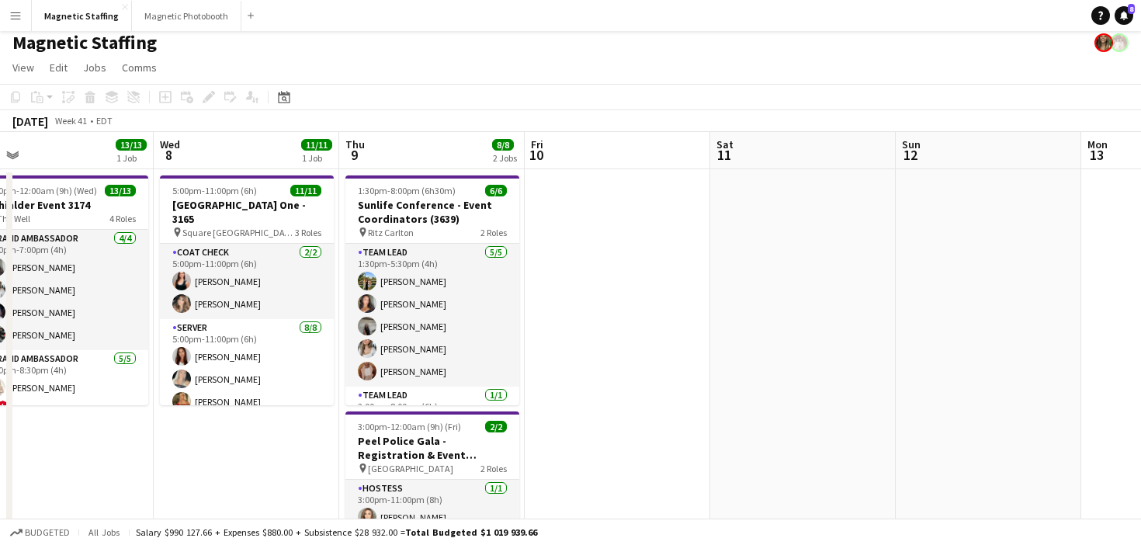
scroll to position [0, 613]
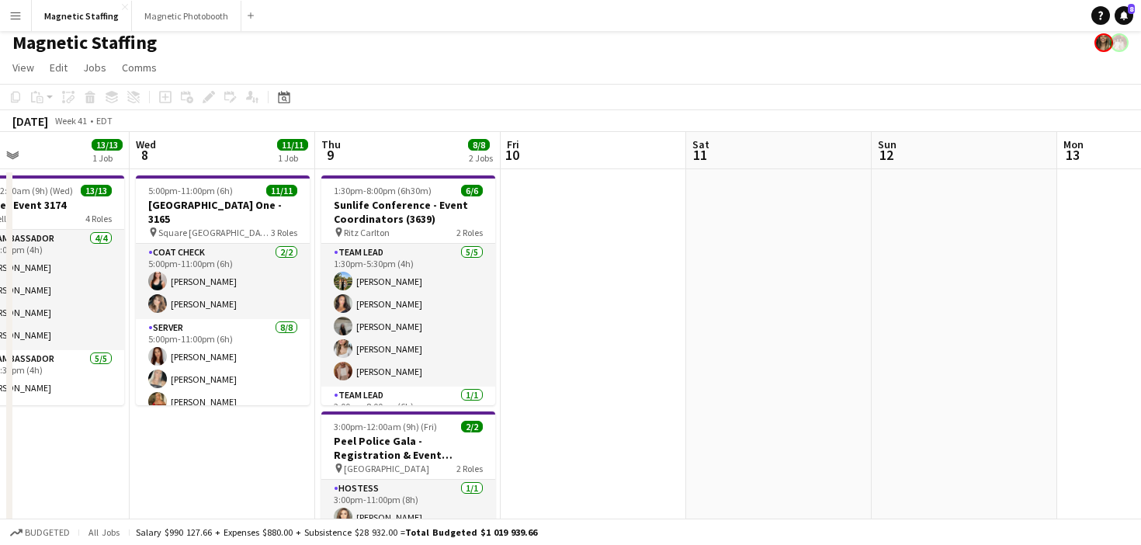
drag, startPoint x: 478, startPoint y: 393, endPoint x: 401, endPoint y: 390, distance: 76.9
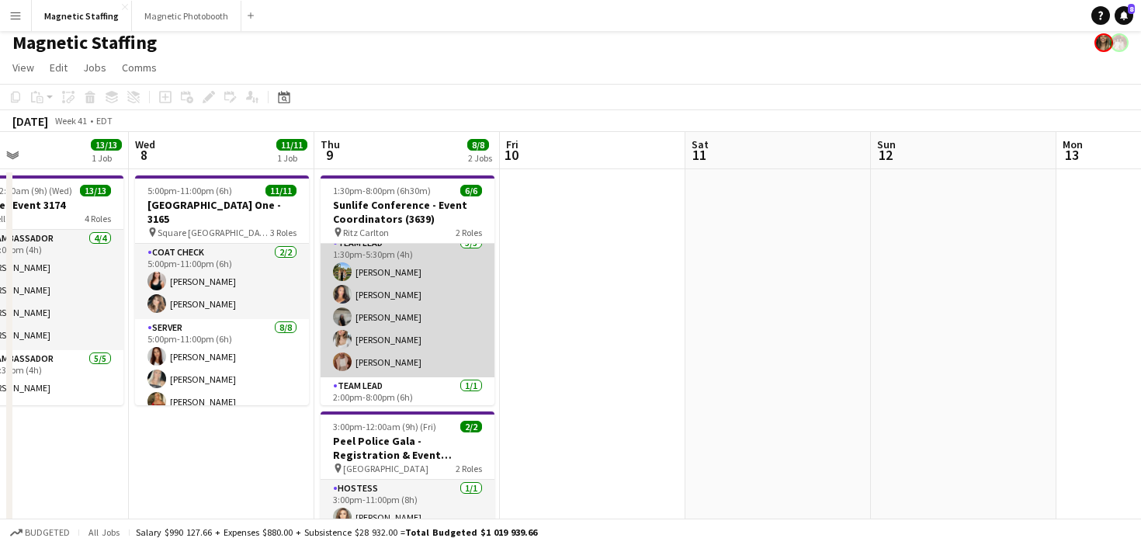
scroll to position [34, 0]
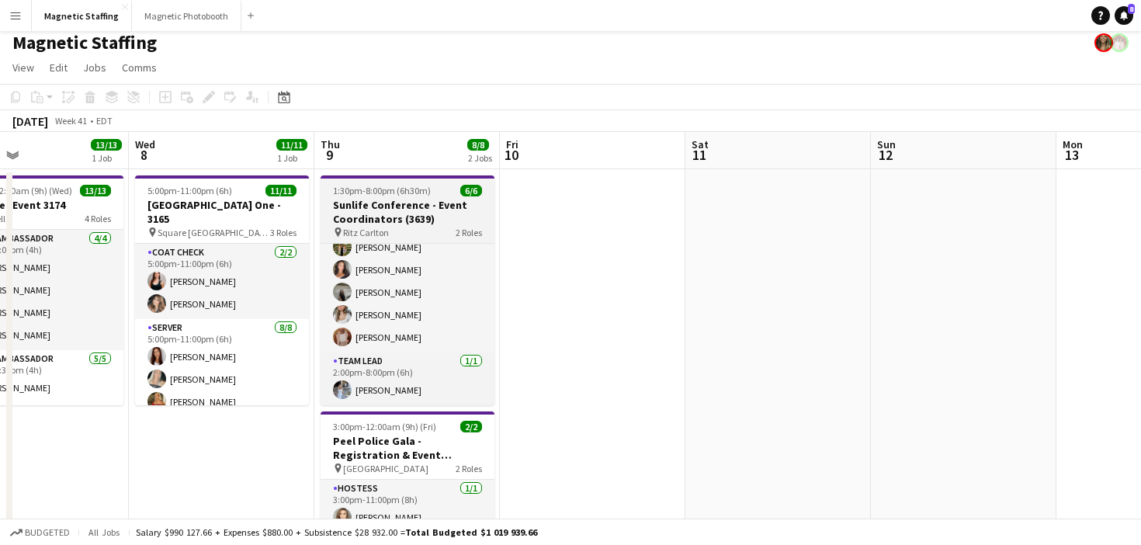
click at [363, 203] on h3 "Sunlife Conference - Event Coordinators (3639)" at bounding box center [408, 212] width 174 height 28
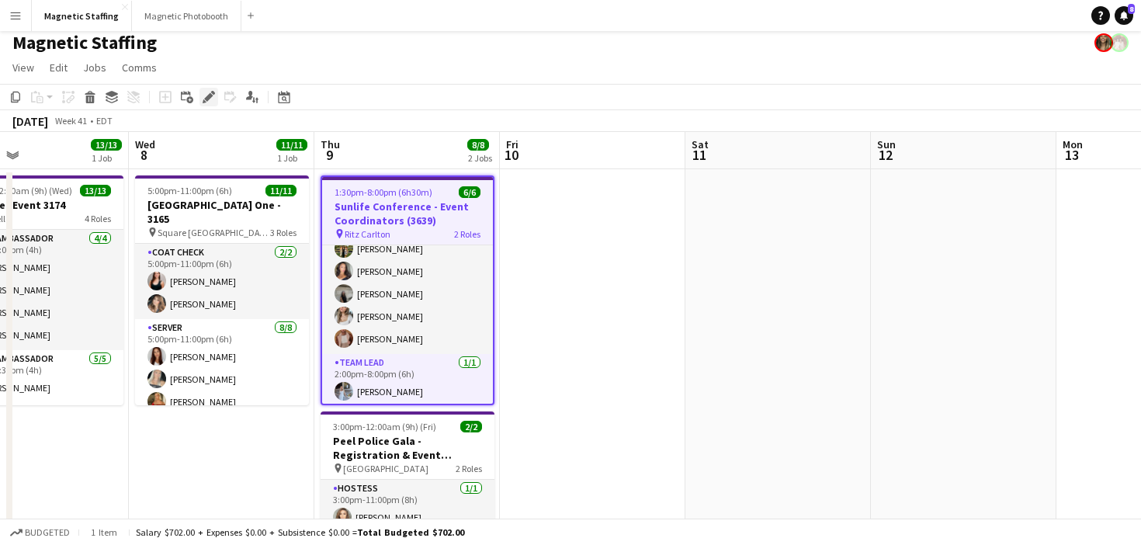
click at [208, 102] on icon "Edit" at bounding box center [209, 97] width 12 height 12
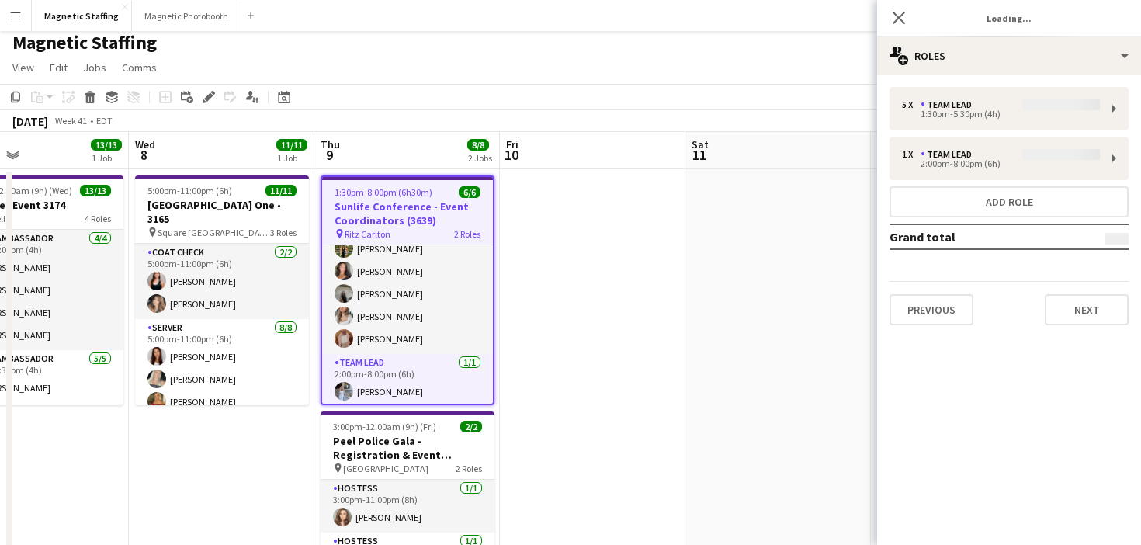
type input "*******"
click at [914, 308] on button "Previous" at bounding box center [932, 309] width 84 height 31
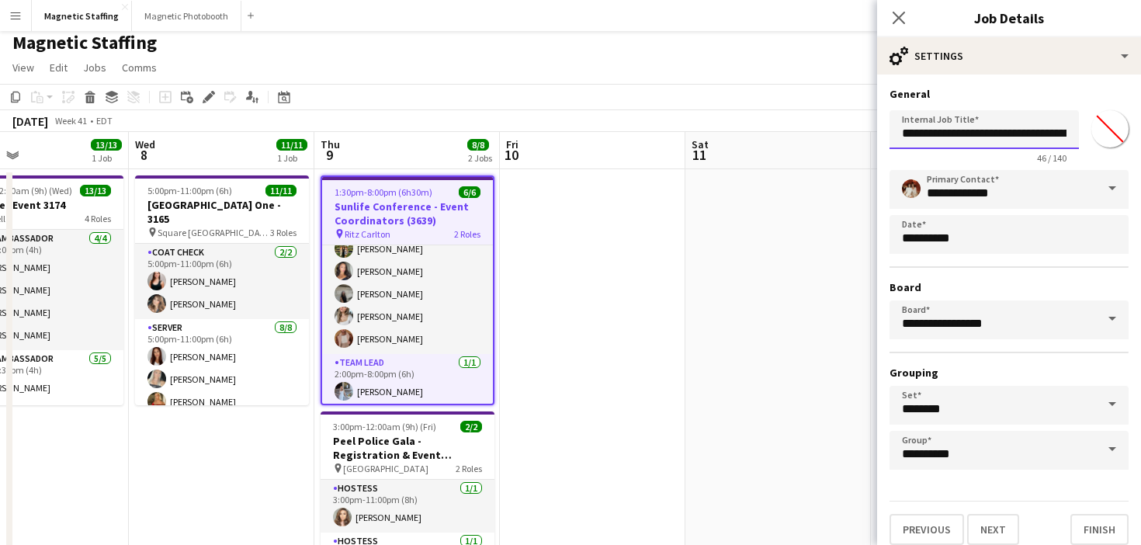
click at [1041, 134] on input "**********" at bounding box center [984, 129] width 189 height 39
type input "**********"
click at [1119, 534] on button "Finish" at bounding box center [1100, 529] width 58 height 31
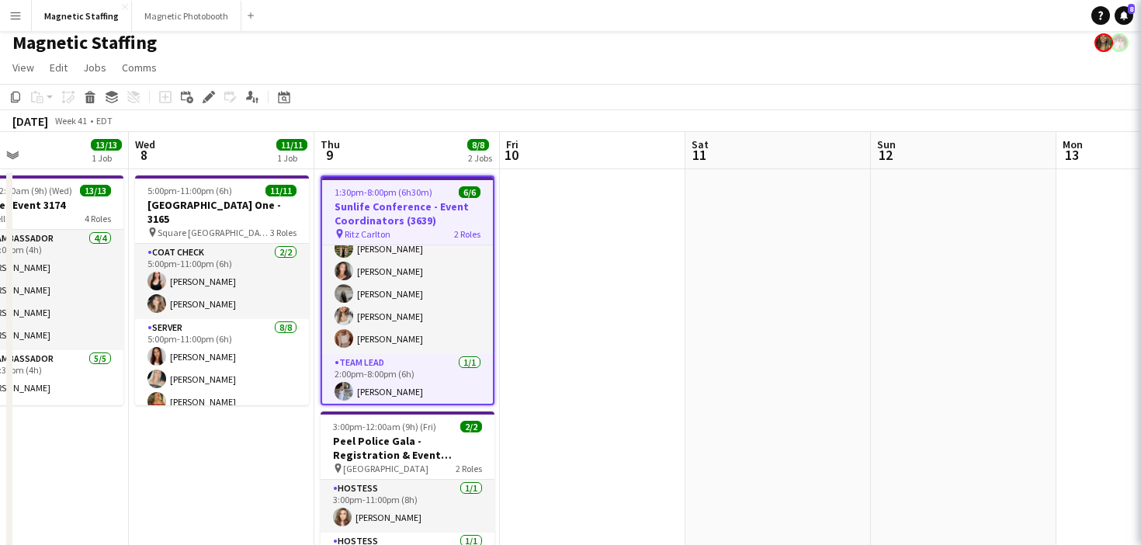
scroll to position [0, 0]
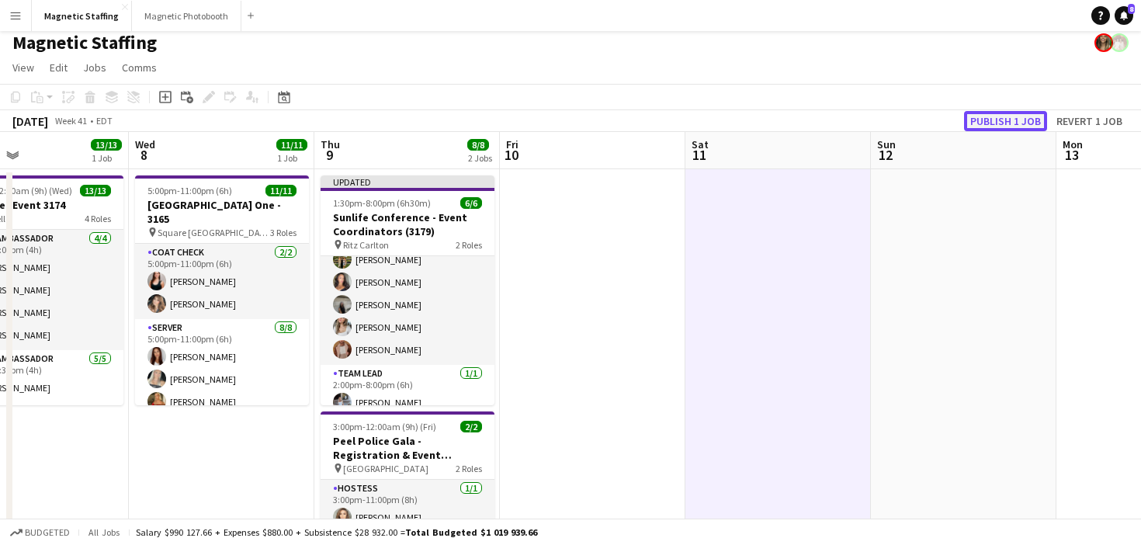
click at [1022, 119] on button "Publish 1 job" at bounding box center [1005, 121] width 83 height 20
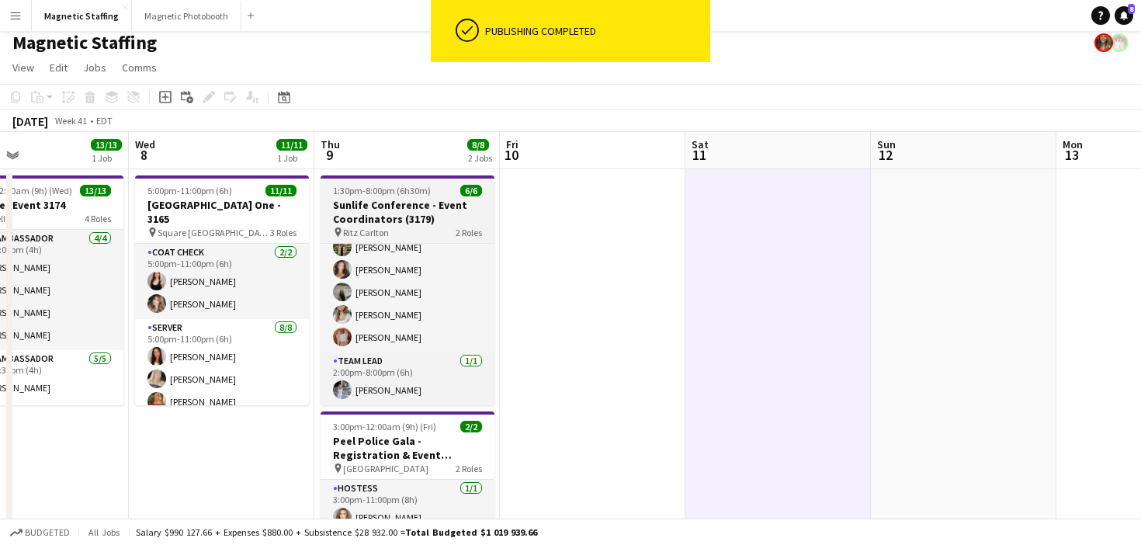
click at [400, 187] on span "1:30pm-8:00pm (6h30m)" at bounding box center [382, 191] width 98 height 12
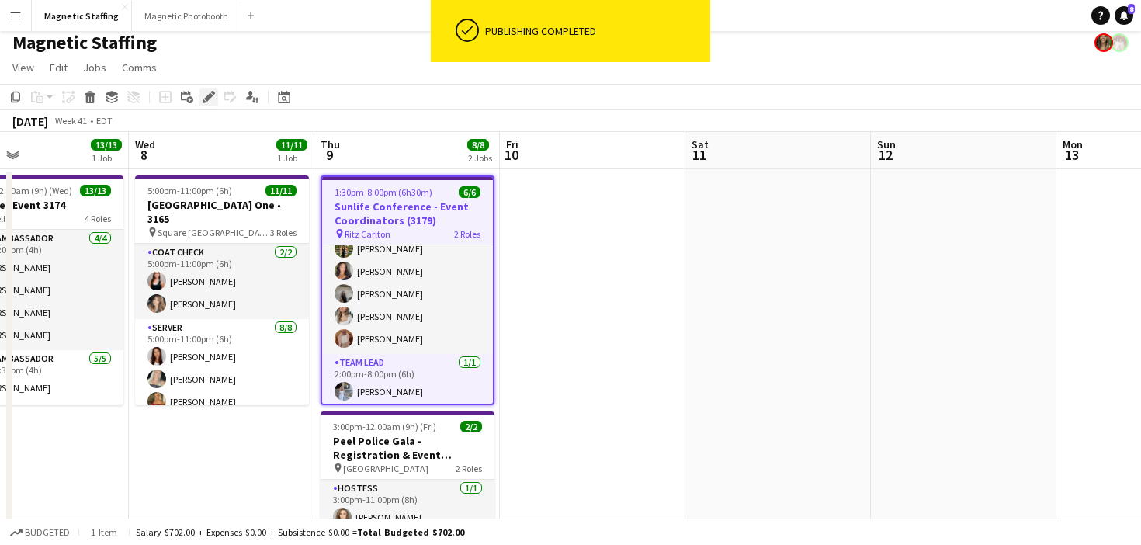
click at [203, 97] on icon "Edit" at bounding box center [209, 97] width 12 height 12
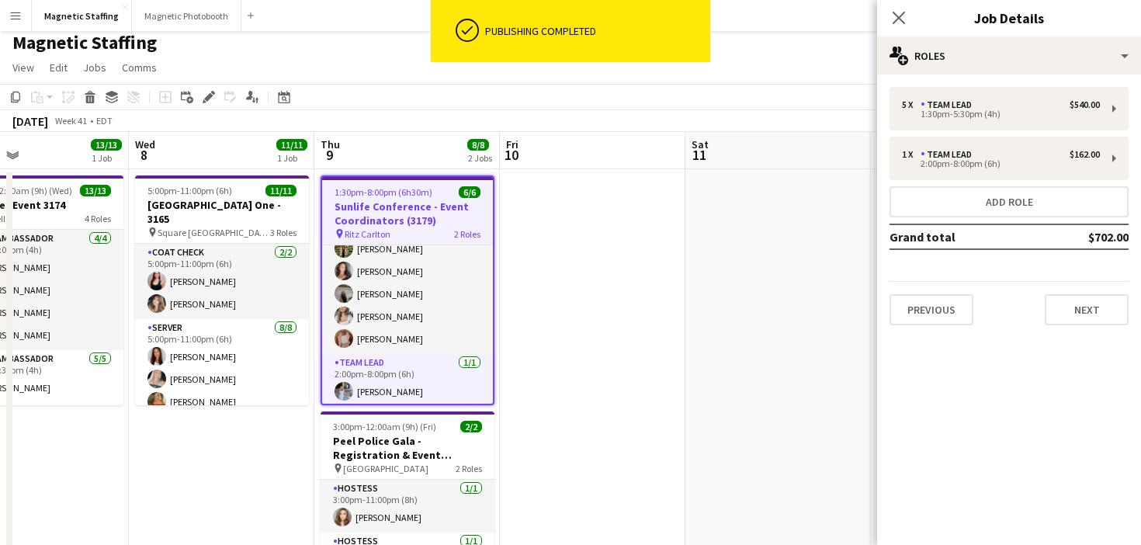
click at [923, 290] on div "Previous Next" at bounding box center [1009, 303] width 239 height 44
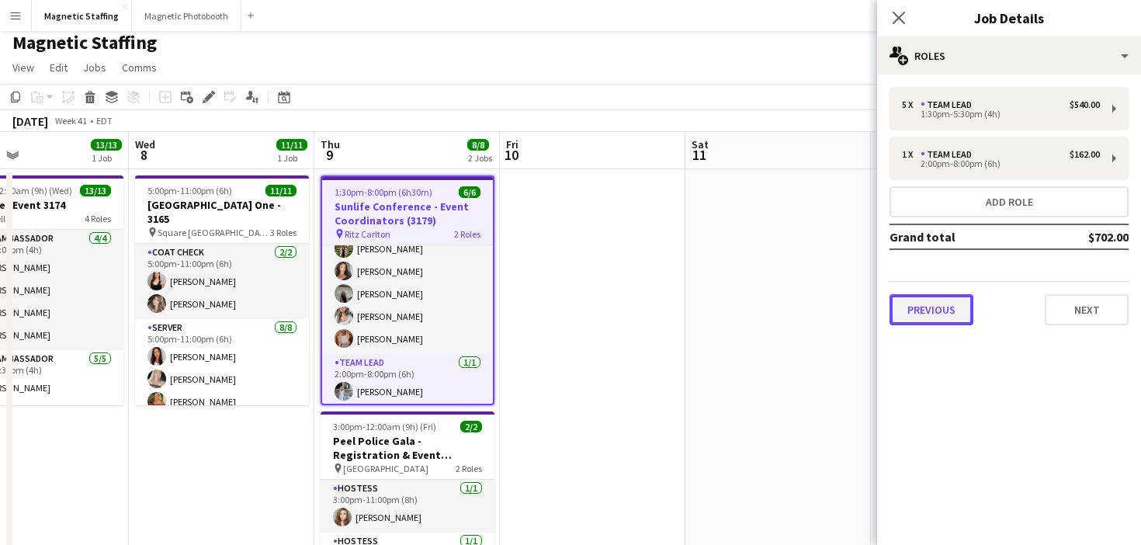
click at [913, 311] on button "Previous" at bounding box center [932, 309] width 84 height 31
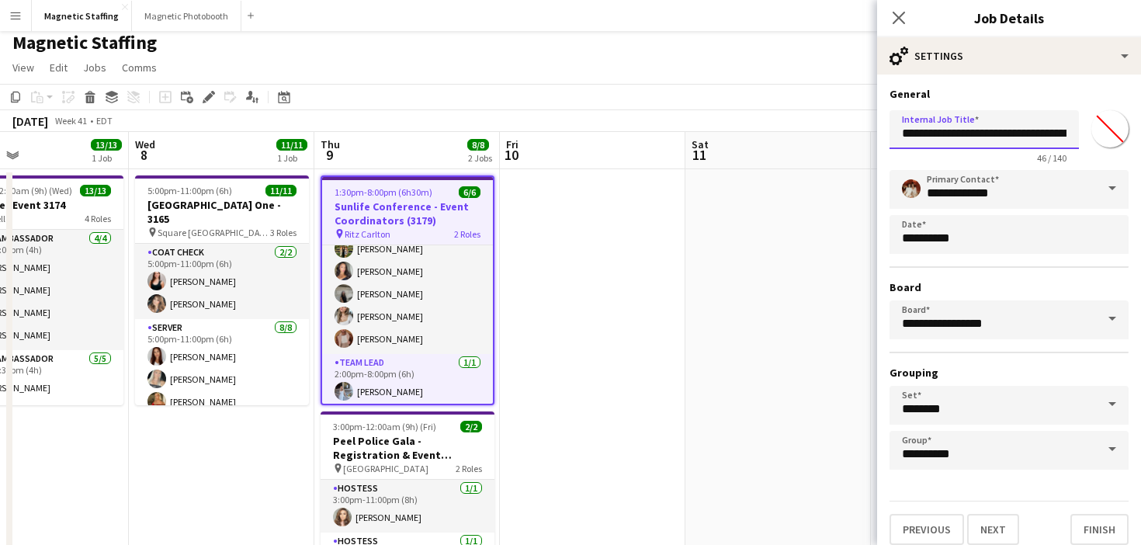
click at [1034, 128] on input "**********" at bounding box center [984, 129] width 189 height 39
click at [1067, 133] on input "**********" at bounding box center [984, 129] width 189 height 39
type input "**********"
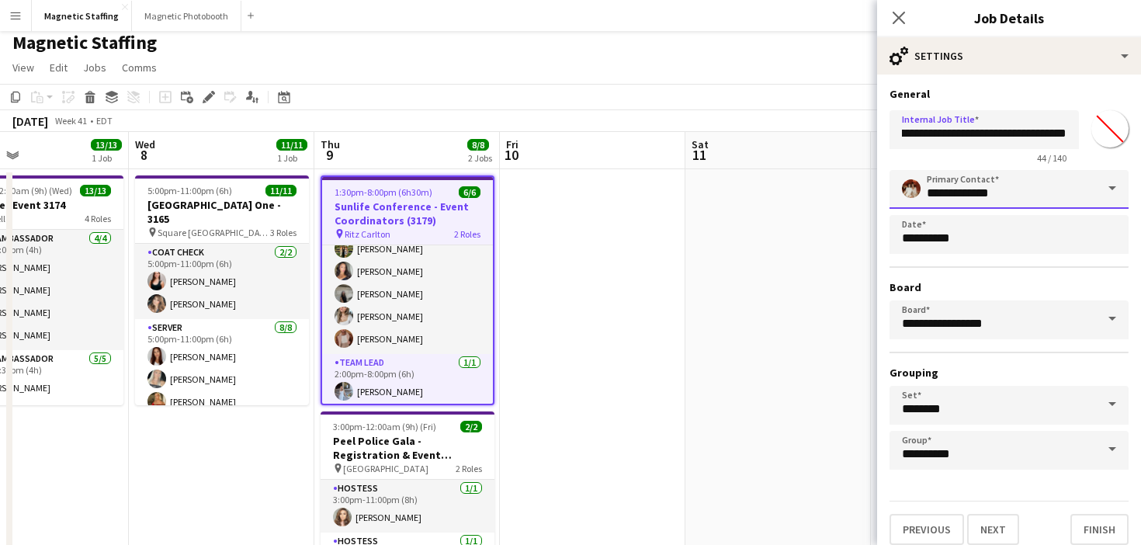
click at [966, 201] on input "**********" at bounding box center [1009, 189] width 239 height 39
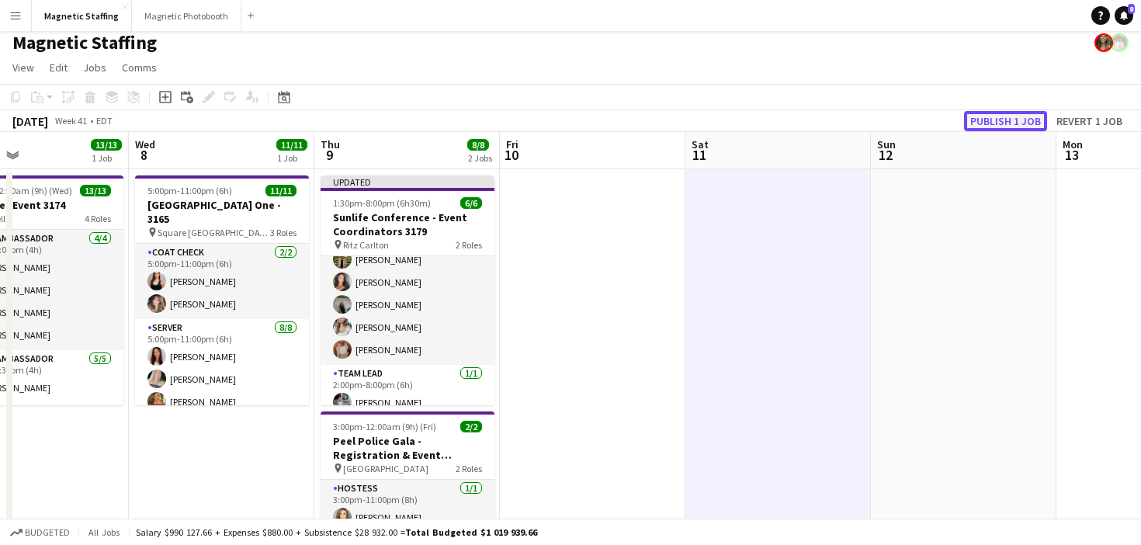
click at [1017, 123] on button "Publish 1 job" at bounding box center [1005, 121] width 83 height 20
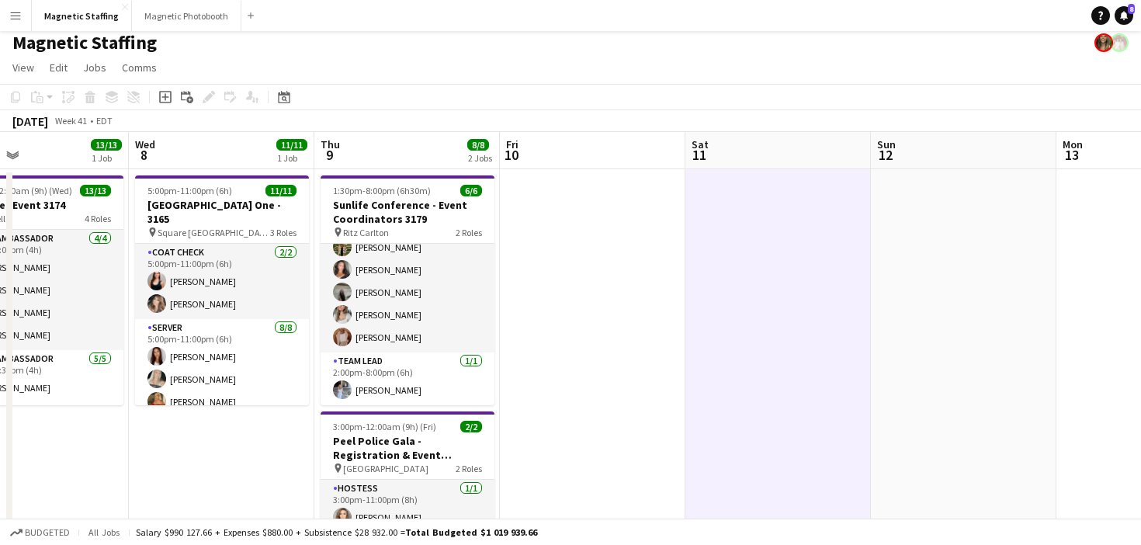
click at [6, 21] on button "Menu" at bounding box center [15, 15] width 31 height 31
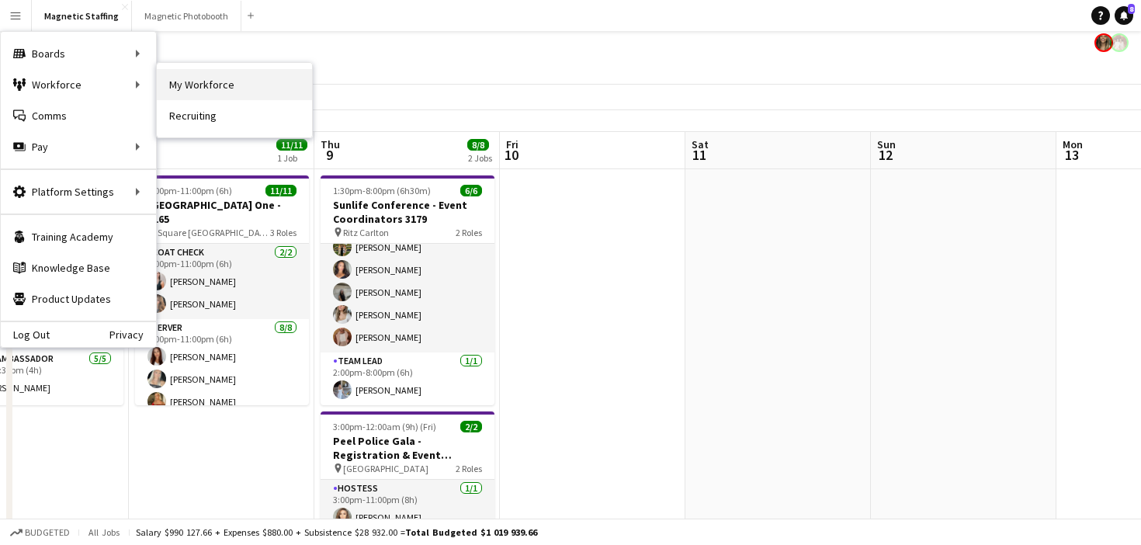
click at [181, 93] on link "My Workforce" at bounding box center [234, 84] width 155 height 31
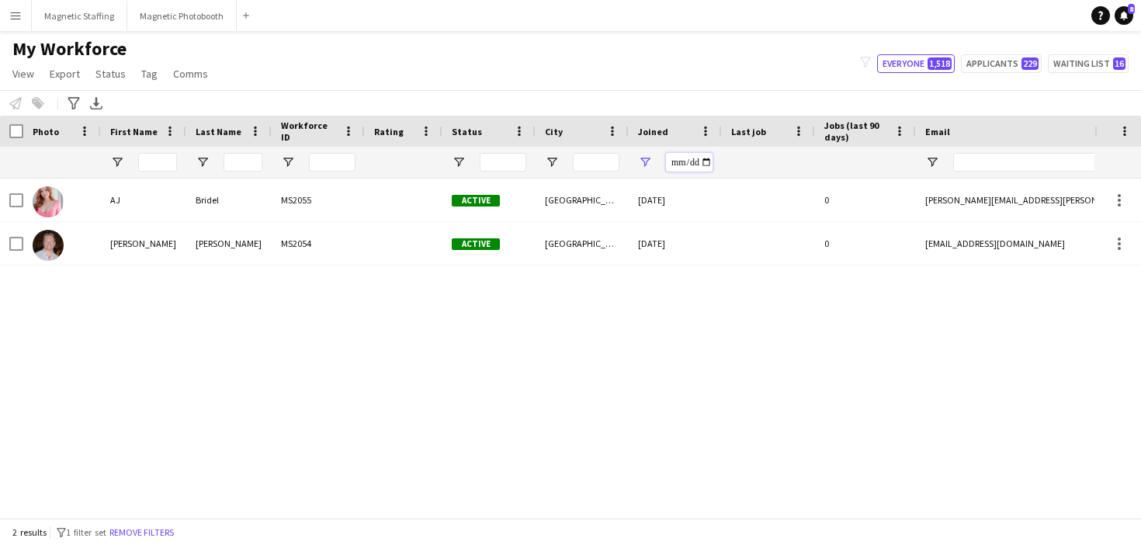
click at [713, 160] on div "**********" at bounding box center [675, 162] width 93 height 31
click at [704, 160] on input "**********" at bounding box center [689, 162] width 47 height 19
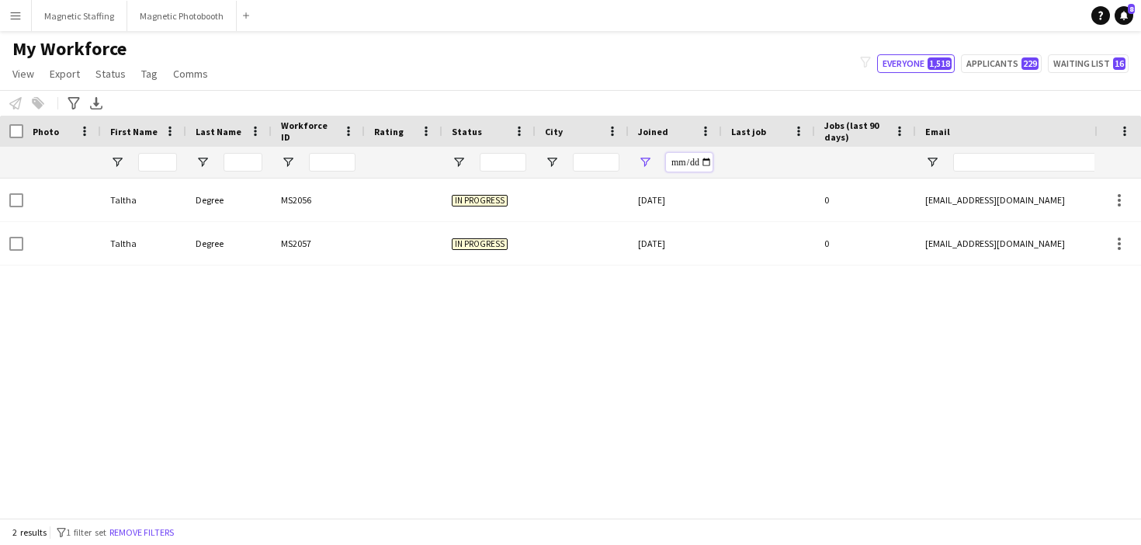
click at [708, 165] on input "**********" at bounding box center [689, 162] width 47 height 19
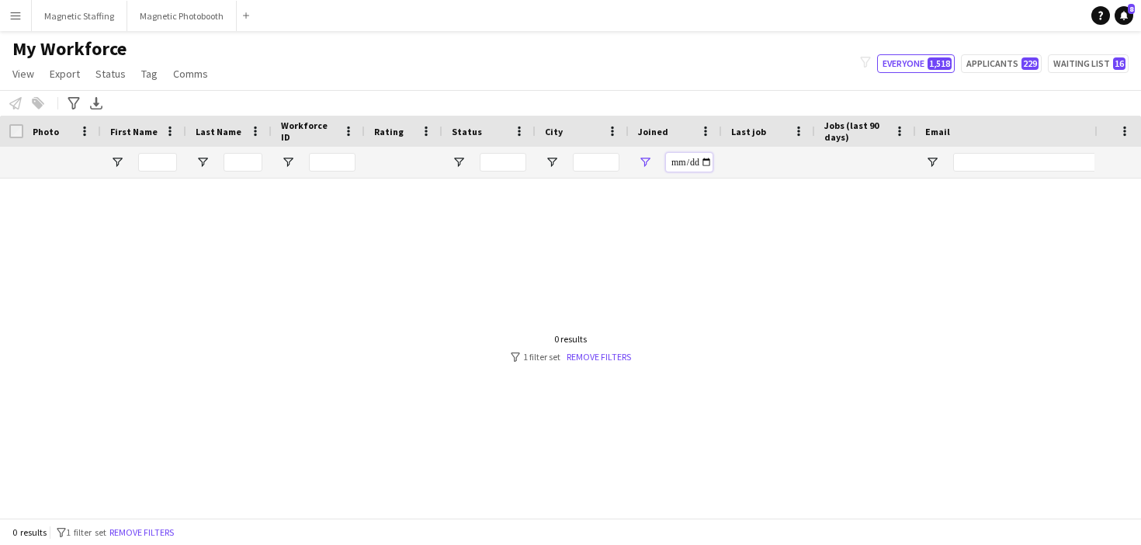
click at [706, 161] on input "**********" at bounding box center [689, 162] width 47 height 19
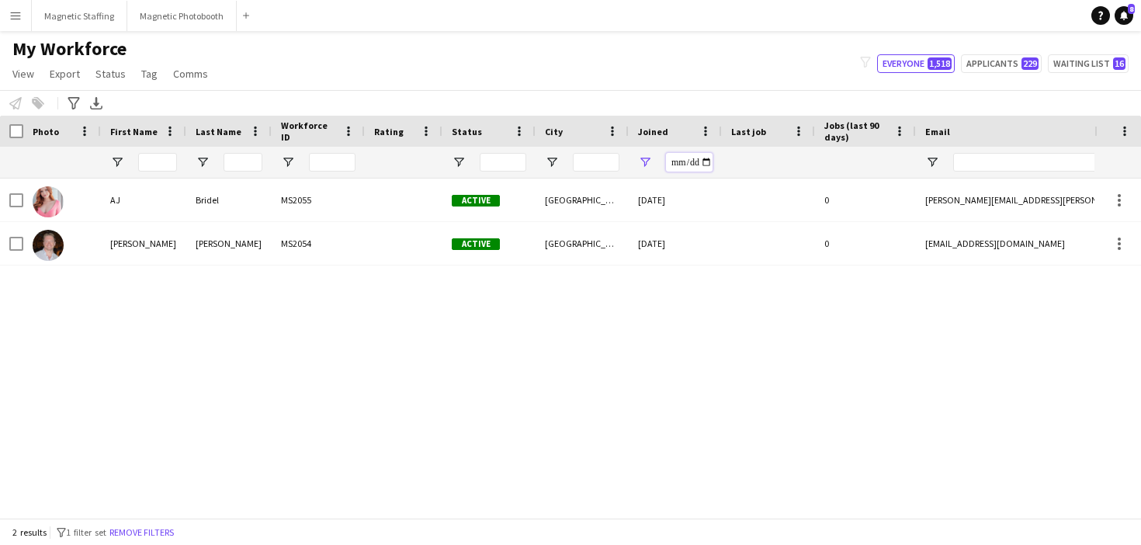
click at [706, 159] on input "**********" at bounding box center [689, 162] width 47 height 19
type input "**********"
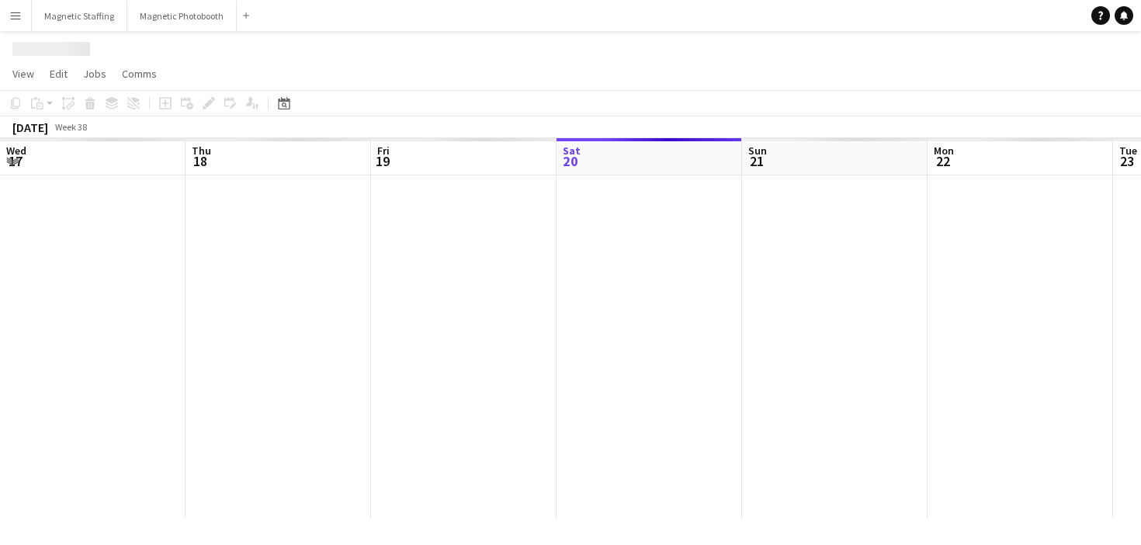
scroll to position [0, 371]
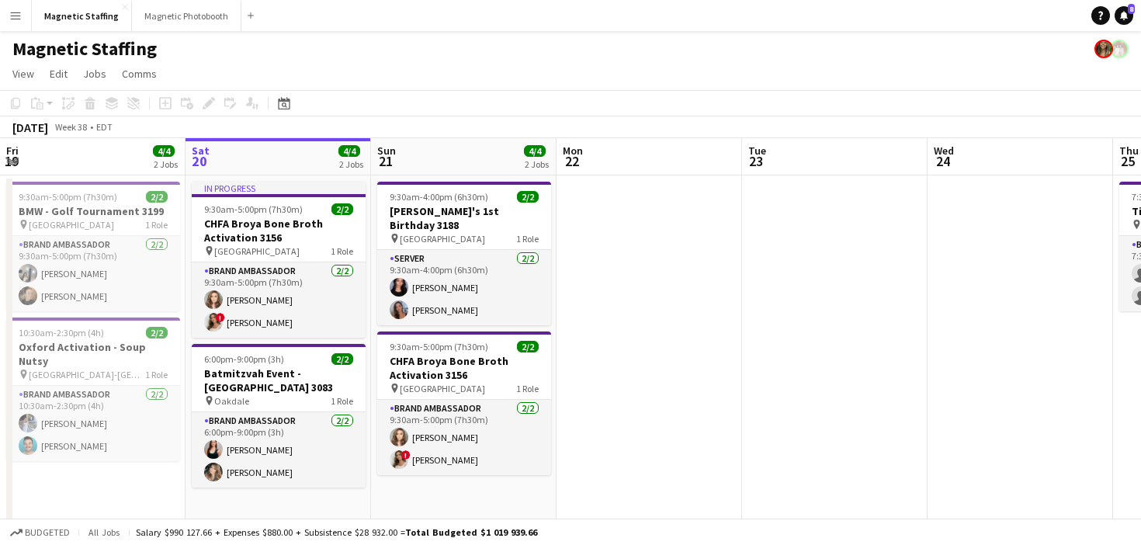
click at [19, 23] on button "Menu" at bounding box center [15, 15] width 31 height 31
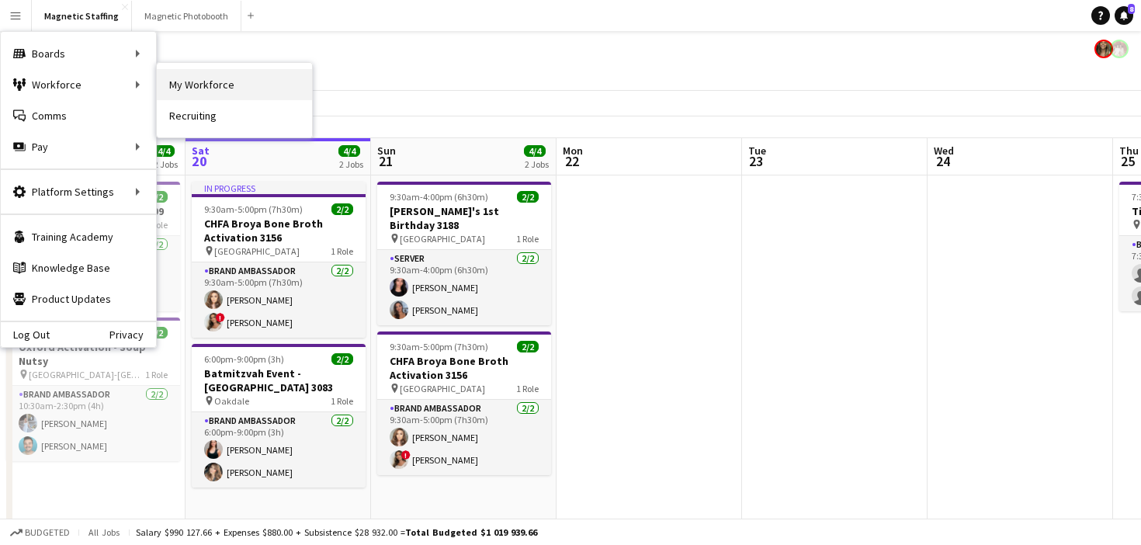
click at [175, 78] on link "My Workforce" at bounding box center [234, 84] width 155 height 31
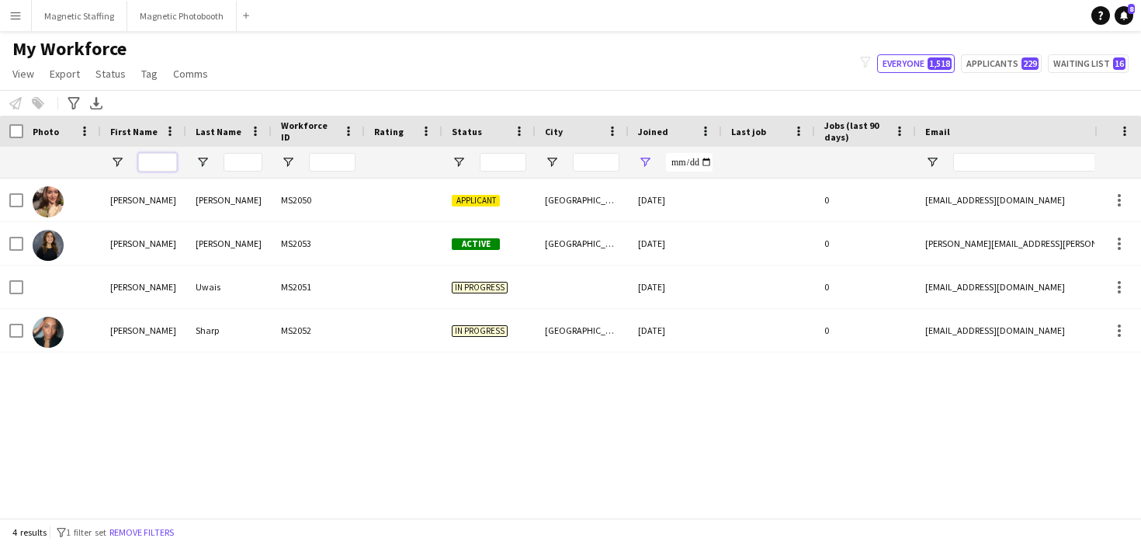
click at [169, 163] on input "First Name Filter Input" at bounding box center [157, 162] width 39 height 19
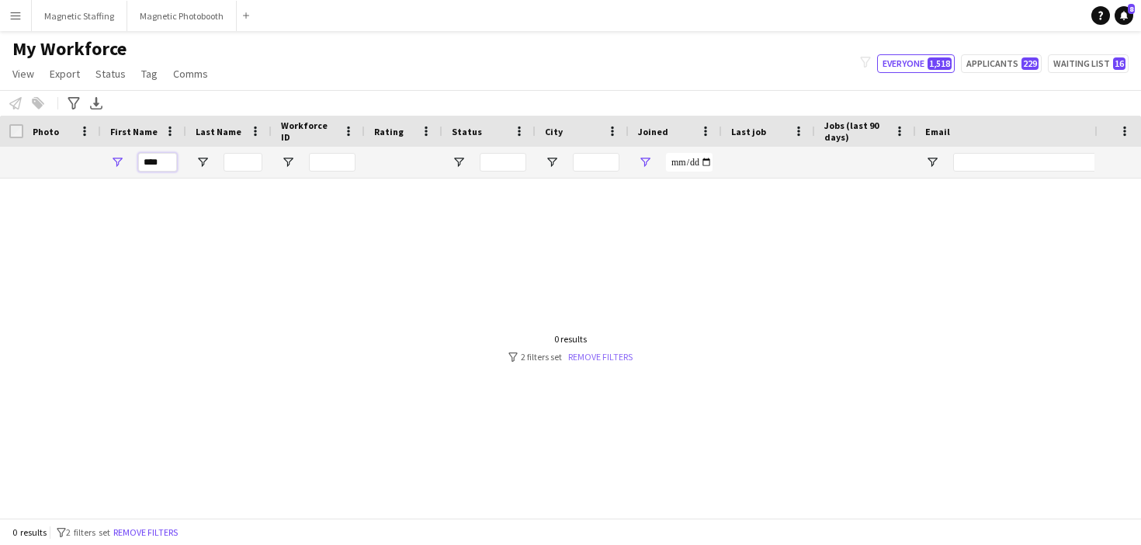
type input "****"
click at [587, 353] on link "Remove filters" at bounding box center [600, 357] width 64 height 12
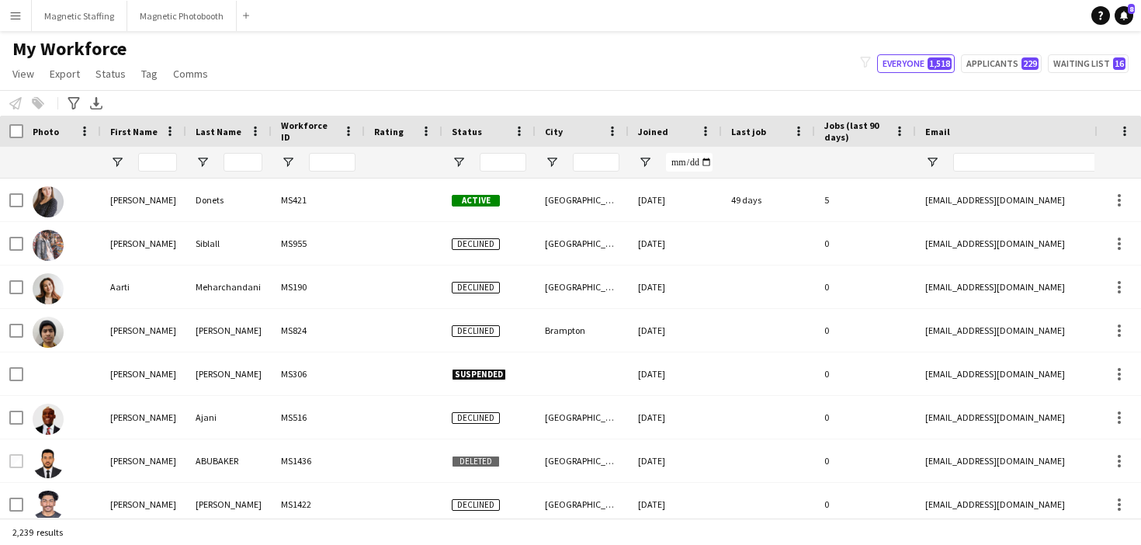
click at [161, 151] on div at bounding box center [157, 162] width 39 height 31
click at [161, 163] on input "First Name Filter Input" at bounding box center [157, 162] width 39 height 19
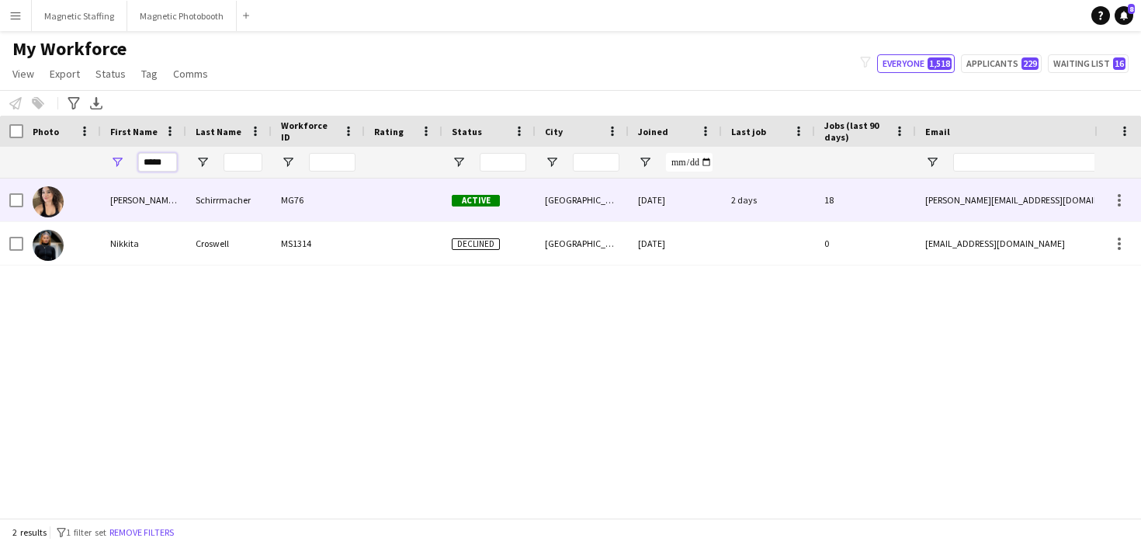
type input "*****"
click at [159, 209] on div "[PERSON_NAME] “[PERSON_NAME]”" at bounding box center [143, 200] width 85 height 43
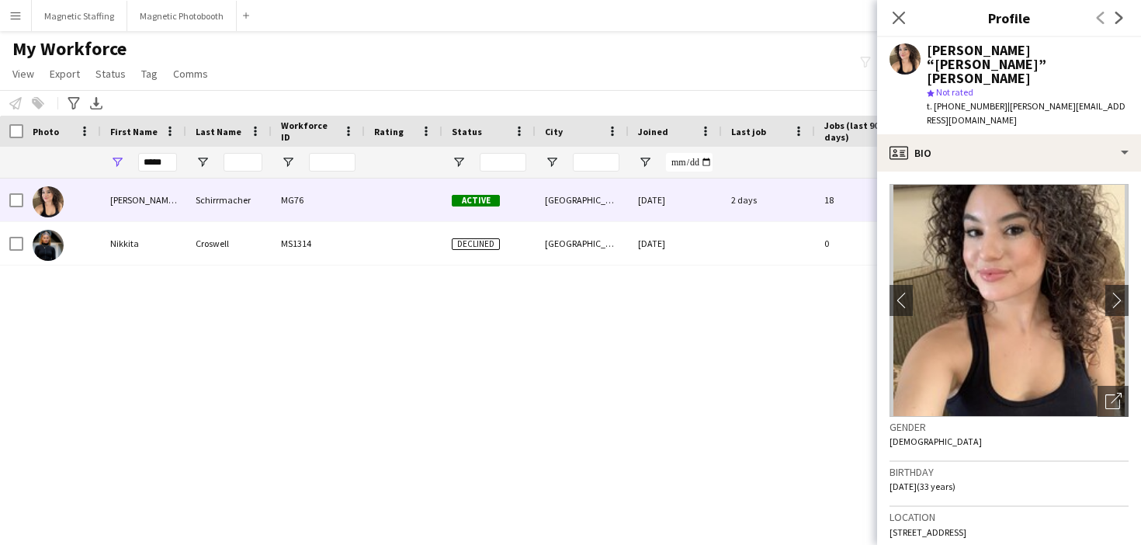
scroll to position [512, 0]
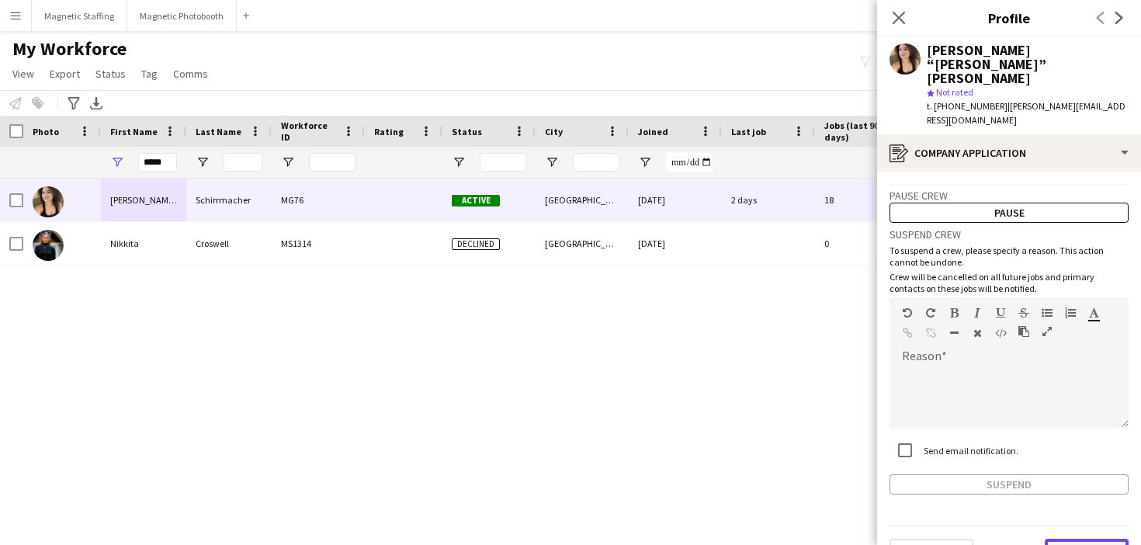
click at [1078, 539] on button "Next" at bounding box center [1087, 554] width 84 height 31
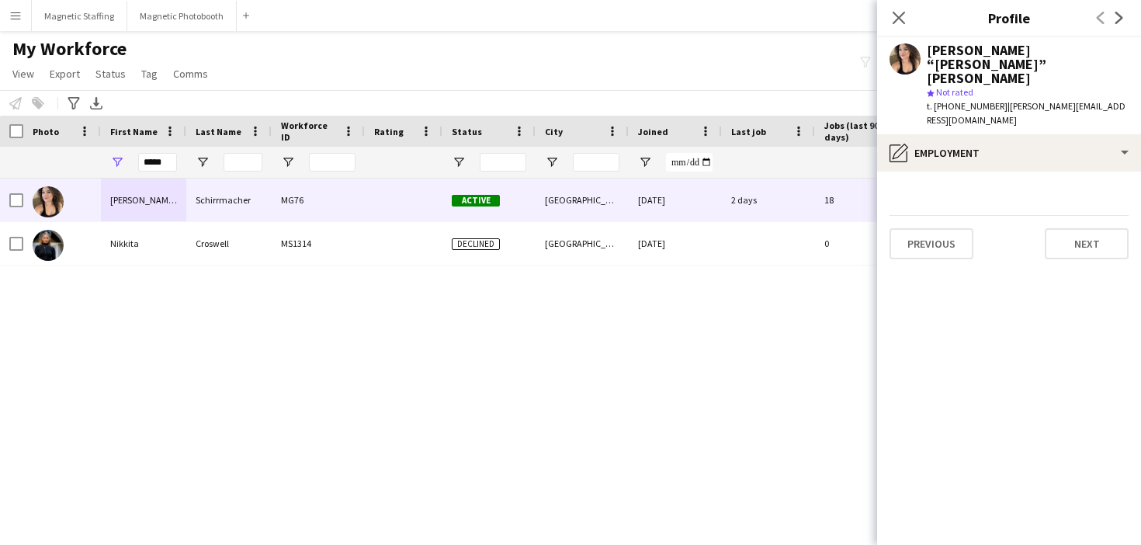
click at [1091, 221] on app-section-data-types "Previous Next" at bounding box center [1009, 359] width 264 height 374
click at [1093, 228] on button "Next" at bounding box center [1087, 243] width 84 height 31
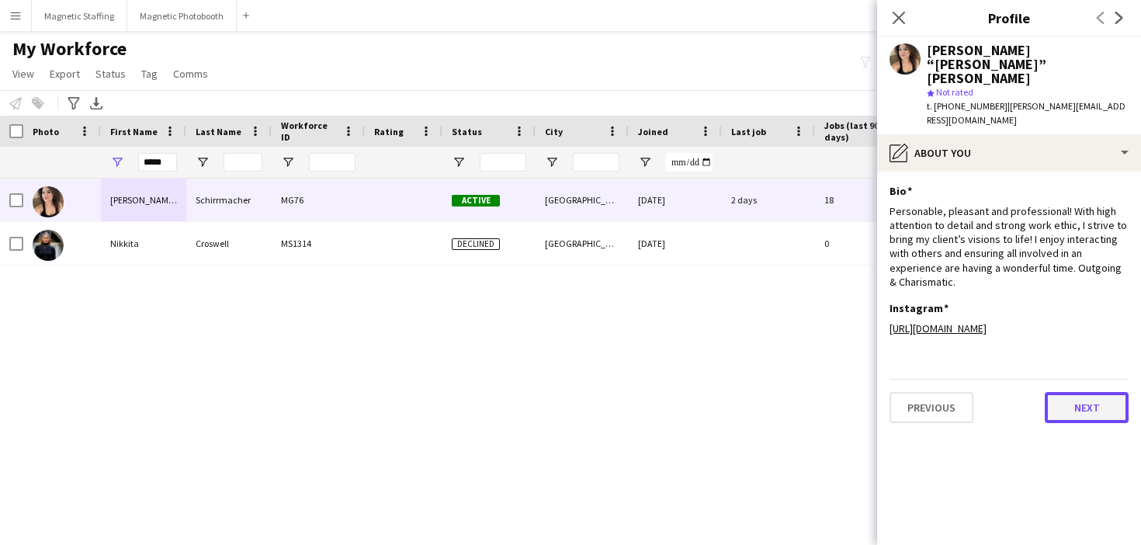
click at [1078, 393] on button "Next" at bounding box center [1087, 407] width 84 height 31
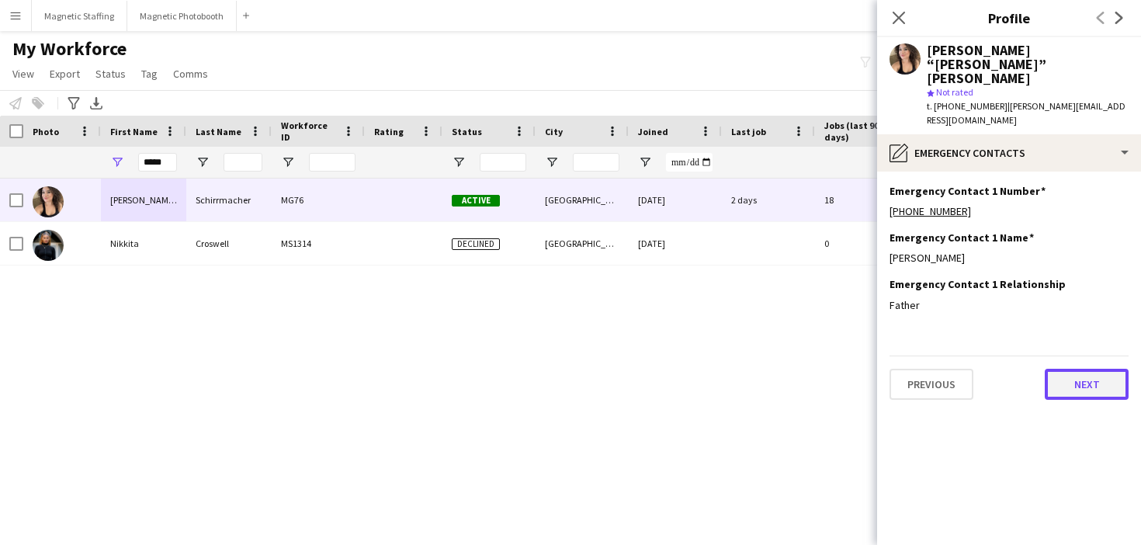
click at [1092, 369] on button "Next" at bounding box center [1087, 384] width 84 height 31
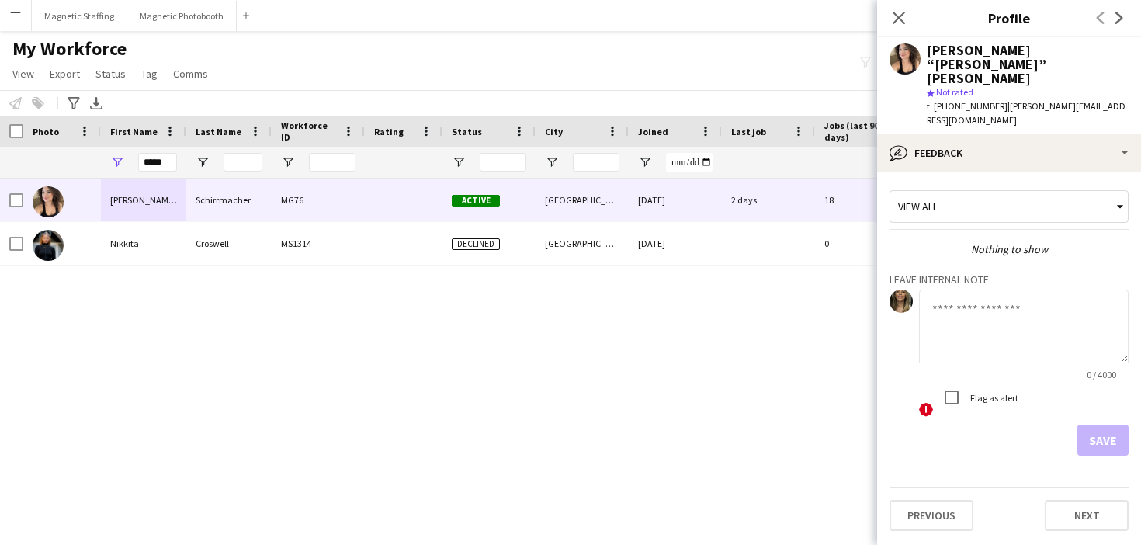
click at [1015, 290] on textarea at bounding box center [1024, 327] width 210 height 74
drag, startPoint x: 1009, startPoint y: 287, endPoint x: 924, endPoint y: 246, distance: 94.8
click at [923, 269] on app-internal-note-form "**********" at bounding box center [1009, 362] width 239 height 187
type textarea "**********"
click at [1108, 425] on button "Save" at bounding box center [1103, 440] width 51 height 31
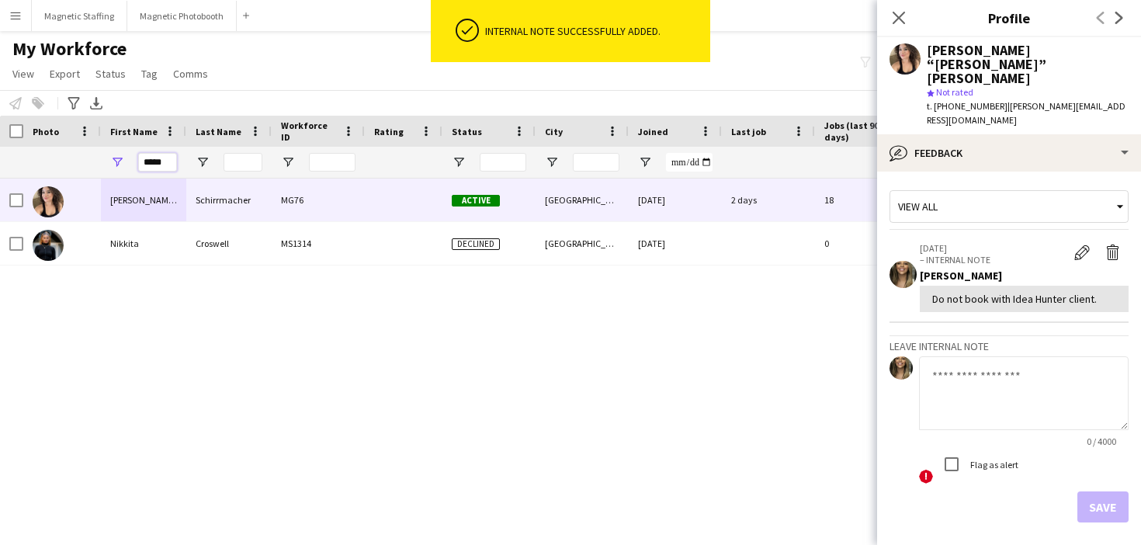
drag, startPoint x: 142, startPoint y: 162, endPoint x: 93, endPoint y: 162, distance: 48.9
click at [95, 162] on div "*****" at bounding box center [841, 162] width 1683 height 31
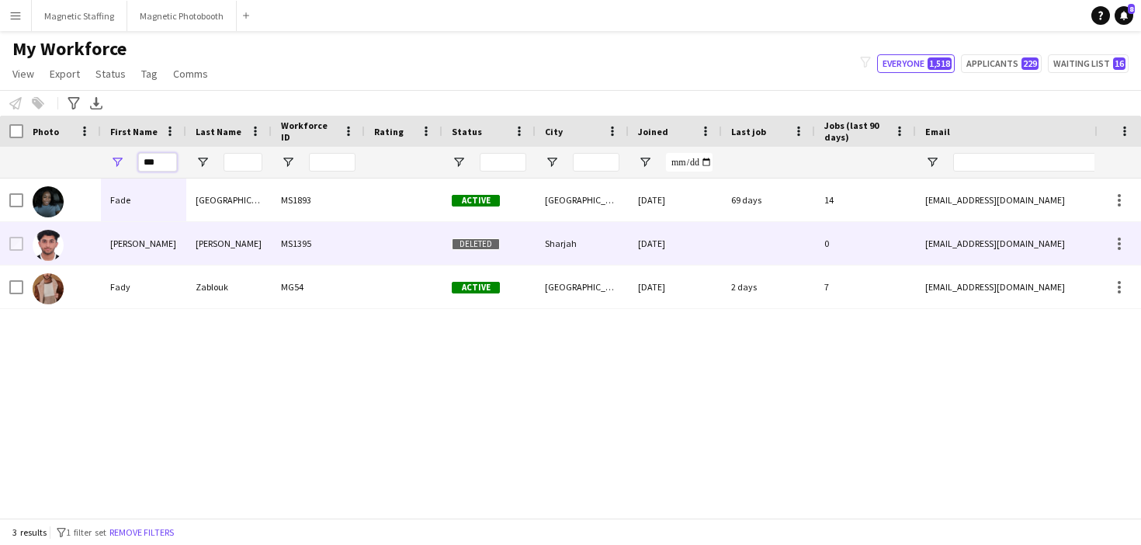
type input "***"
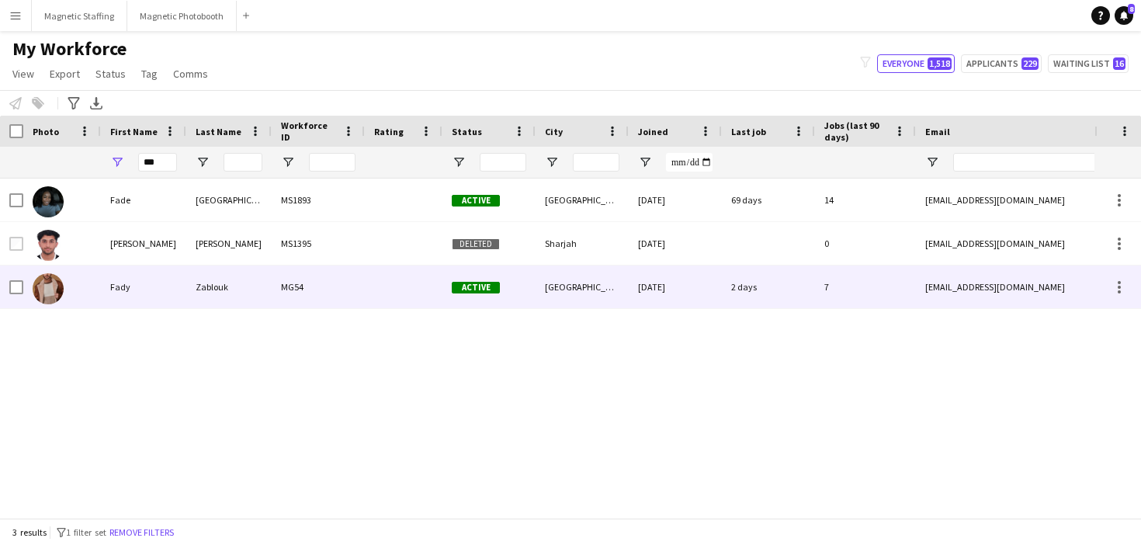
click at [151, 290] on div "Fady" at bounding box center [143, 287] width 85 height 43
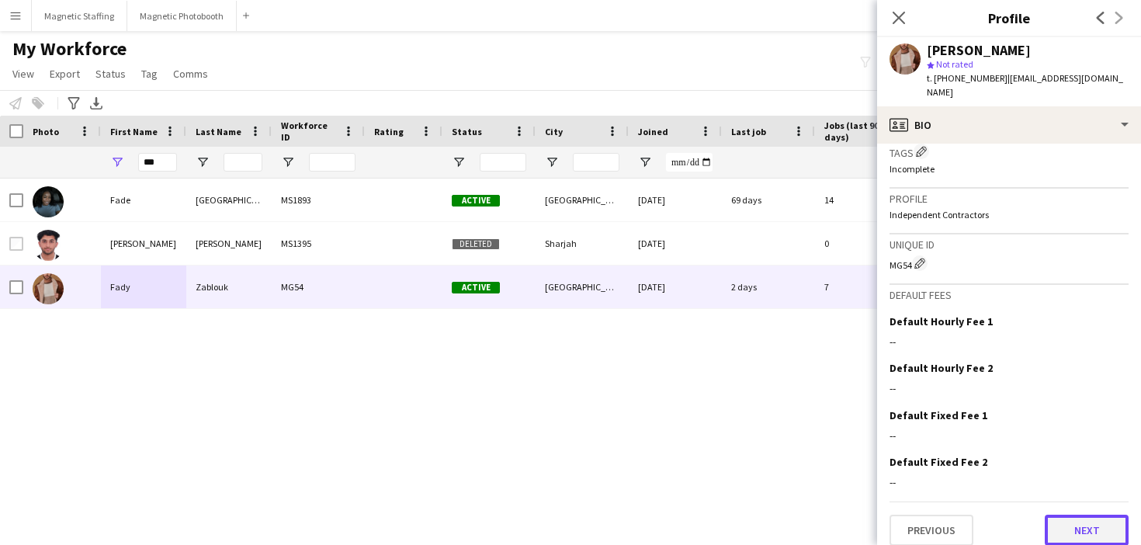
click at [1093, 525] on button "Next" at bounding box center [1087, 530] width 84 height 31
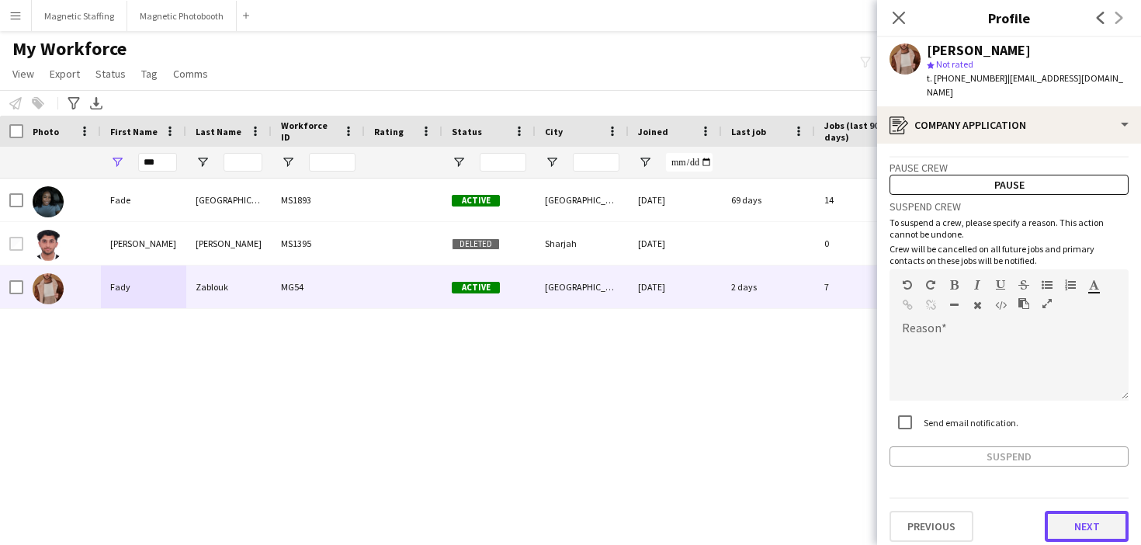
click at [1087, 518] on button "Next" at bounding box center [1087, 526] width 84 height 31
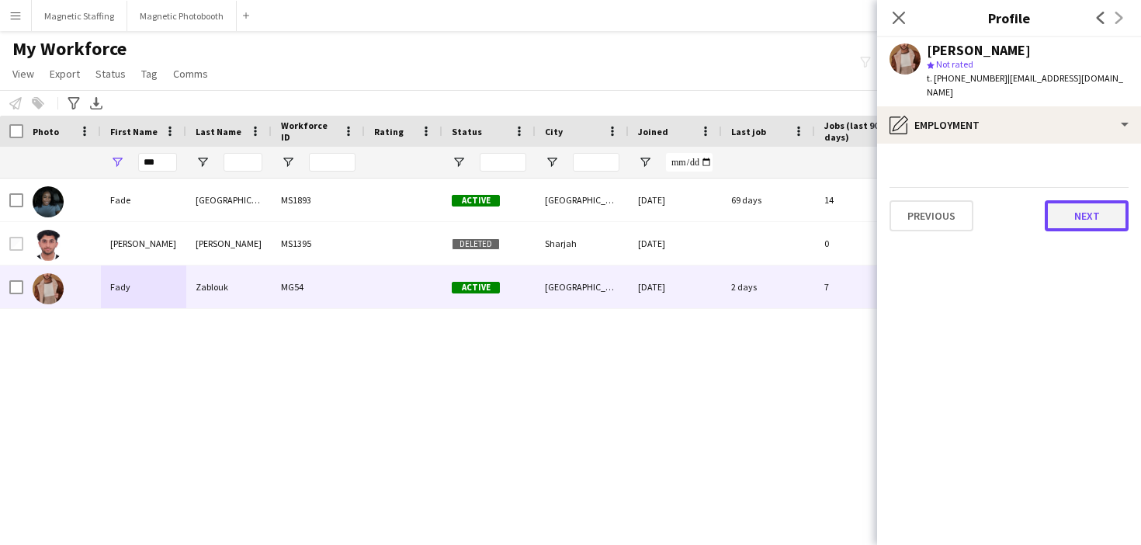
click at [1089, 200] on button "Next" at bounding box center [1087, 215] width 84 height 31
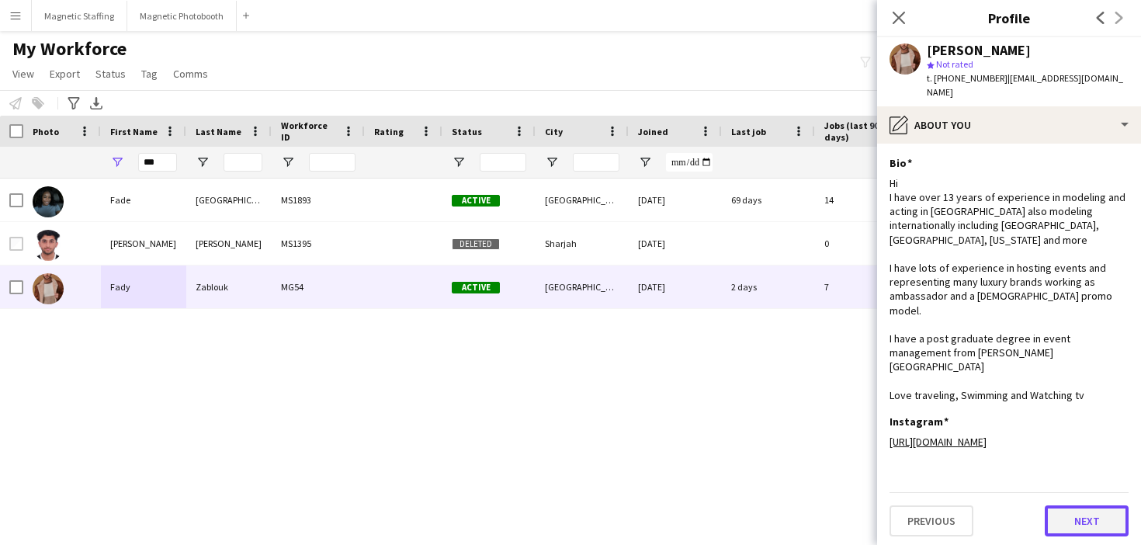
click at [1072, 506] on button "Next" at bounding box center [1087, 521] width 84 height 31
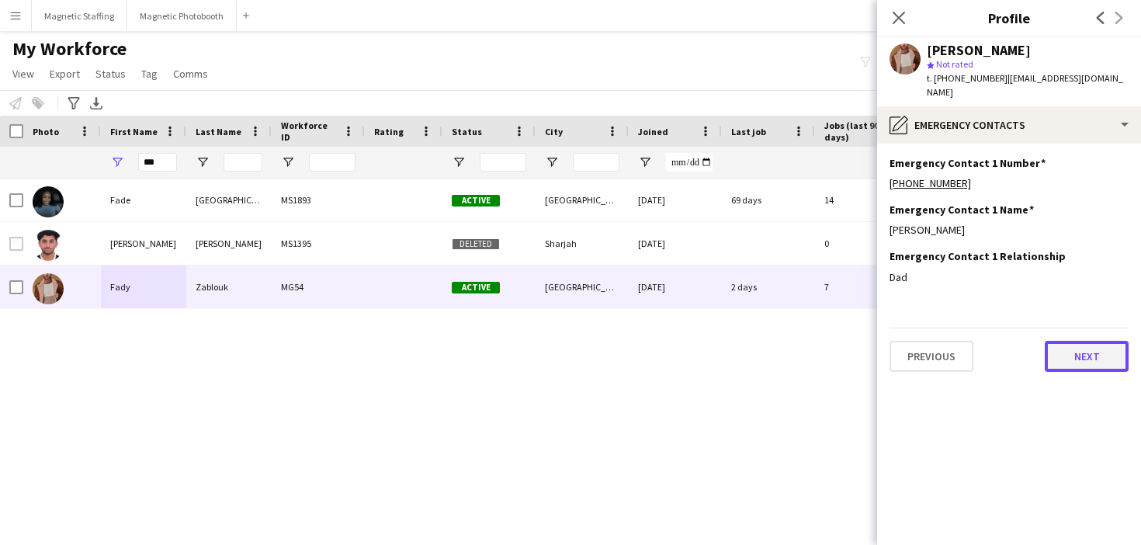
click at [1093, 341] on button "Next" at bounding box center [1087, 356] width 84 height 31
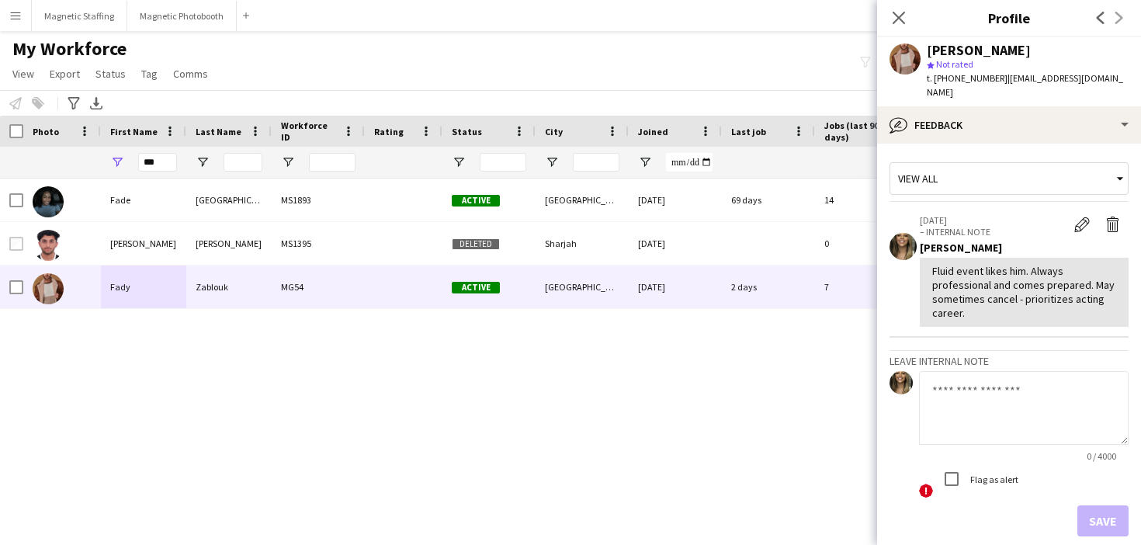
click at [979, 388] on textarea at bounding box center [1024, 408] width 210 height 74
paste textarea "**********"
type textarea "**********"
click at [1103, 509] on button "Save" at bounding box center [1103, 521] width 51 height 31
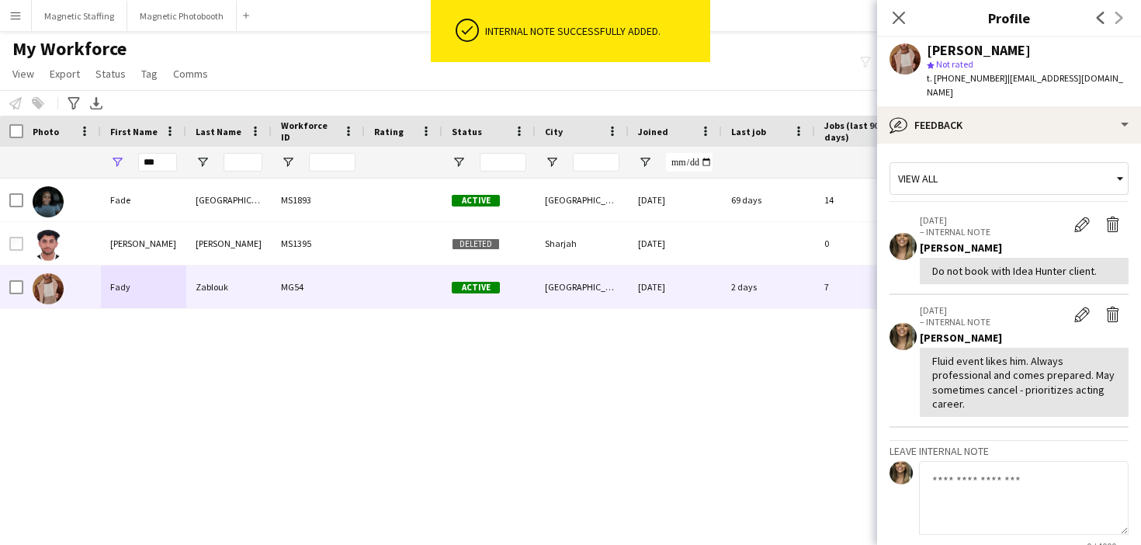
click at [805, 415] on div "Fade Ogunbade MS1893 Active [GEOGRAPHIC_DATA] [DATE] 69 days 14 [EMAIL_ADDRESS]…" at bounding box center [547, 348] width 1095 height 339
click at [90, 26] on button "Magnetic Staffing Close" at bounding box center [80, 16] width 96 height 30
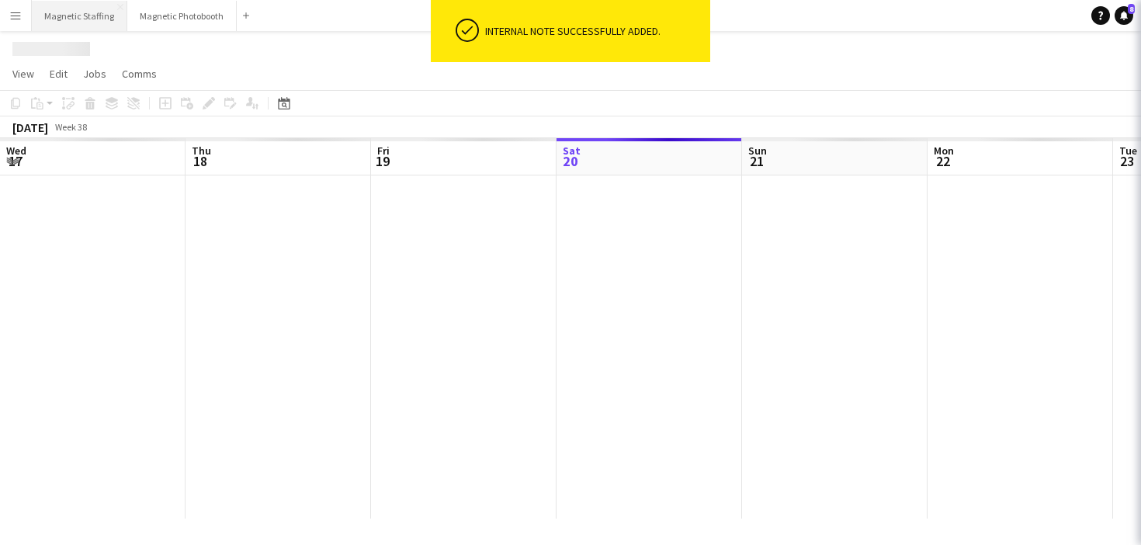
scroll to position [0, 371]
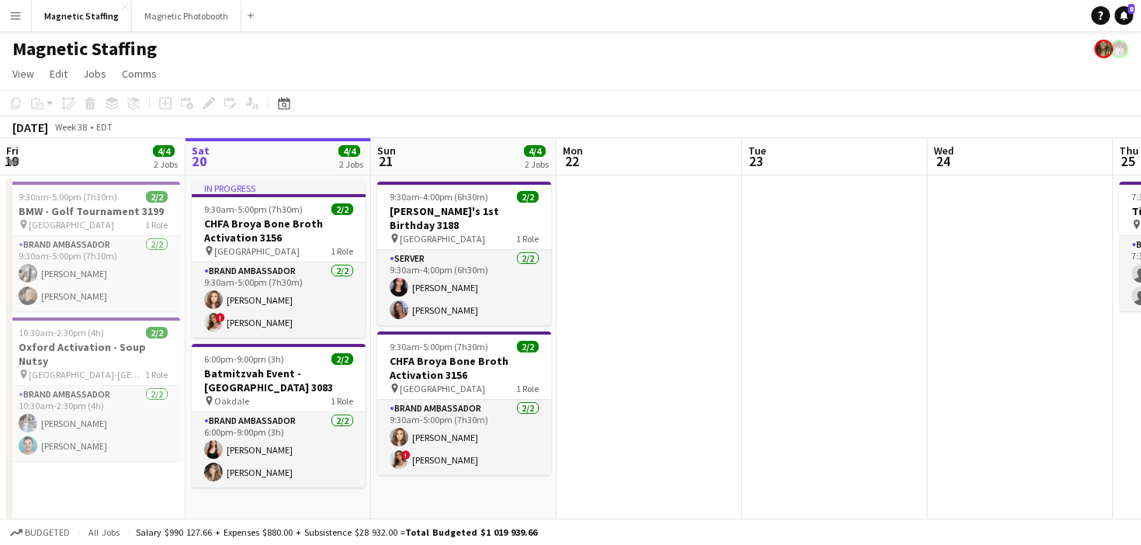
click at [15, 12] on app-icon "Menu" at bounding box center [15, 15] width 12 height 12
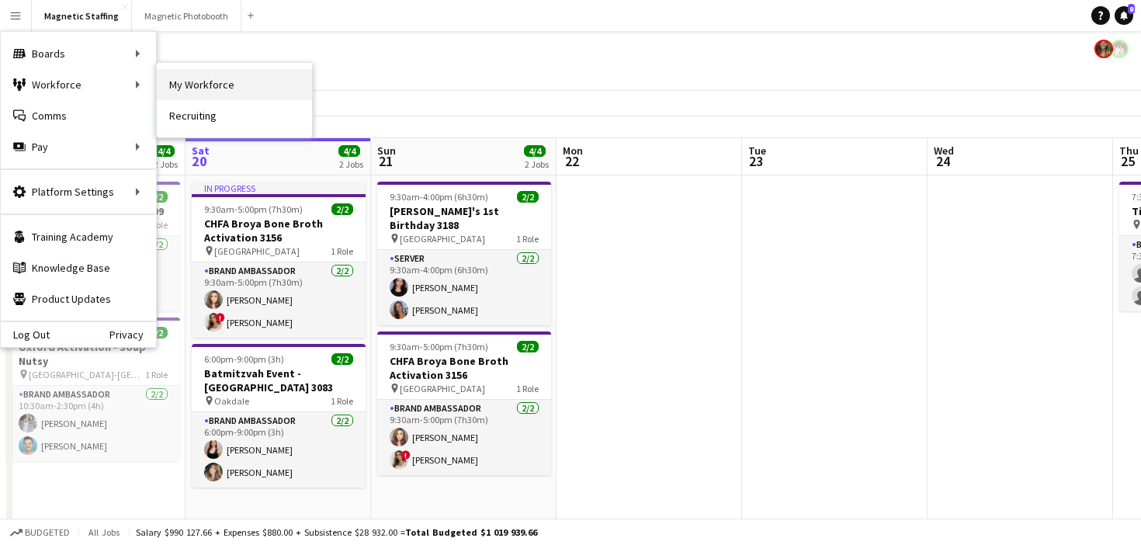
click at [185, 82] on link "My Workforce" at bounding box center [234, 84] width 155 height 31
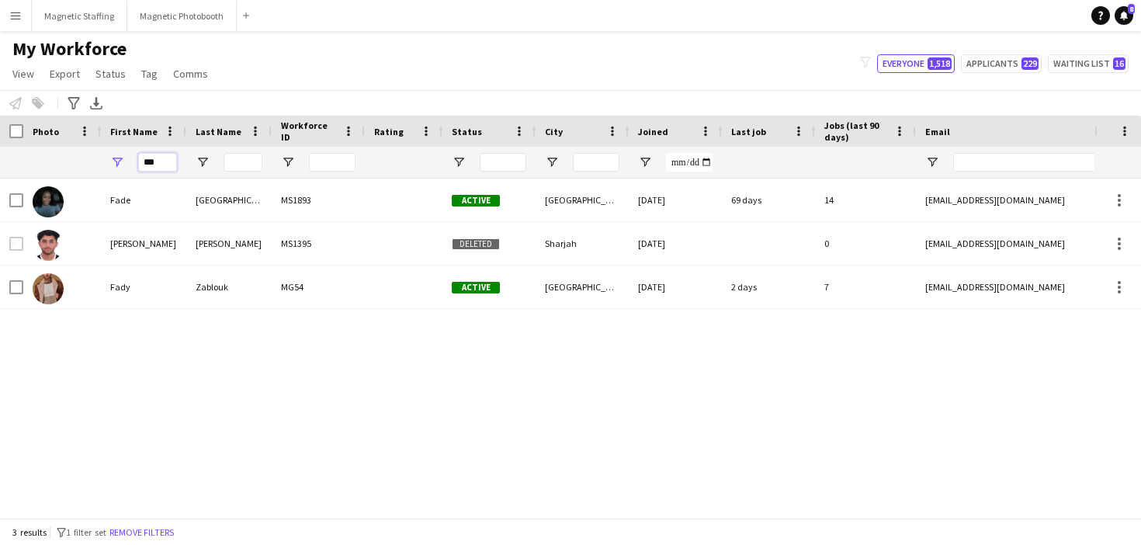
drag, startPoint x: 128, startPoint y: 163, endPoint x: 108, endPoint y: 150, distance: 24.1
click at [108, 159] on div "***" at bounding box center [143, 162] width 85 height 31
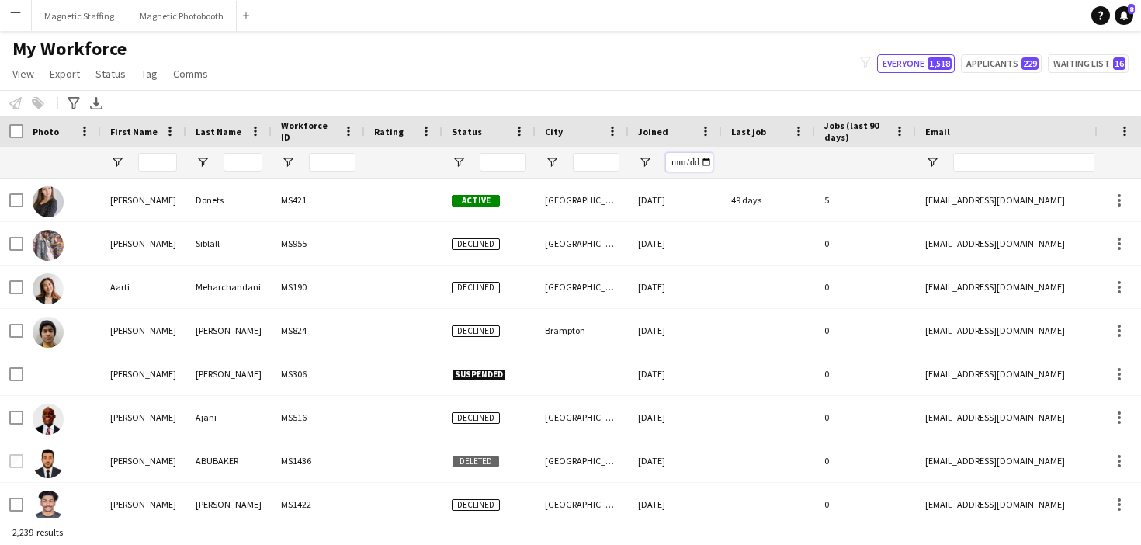
click at [707, 165] on input "Joined Filter Input" at bounding box center [689, 162] width 47 height 19
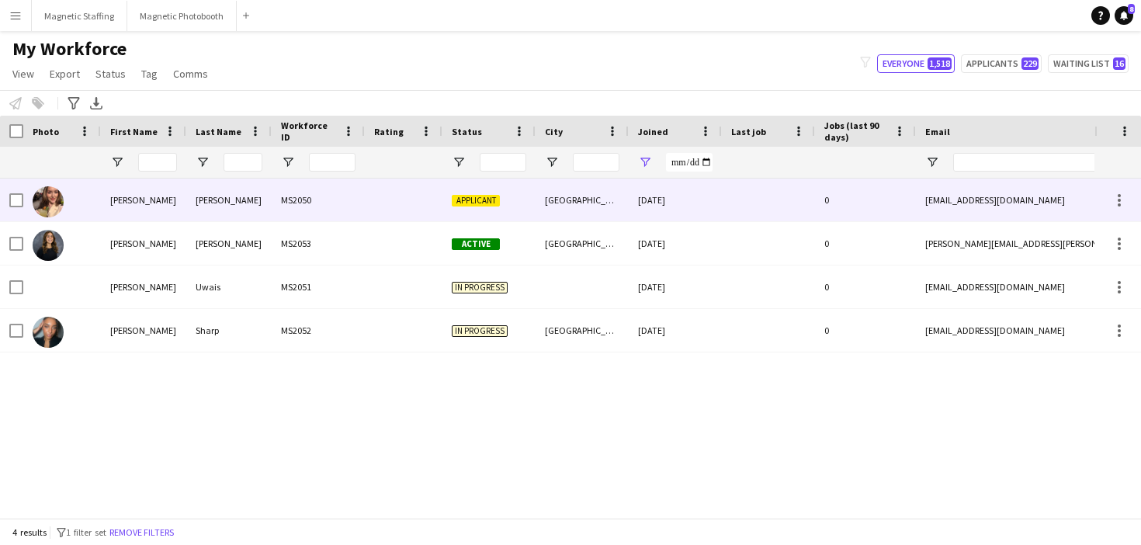
click at [506, 205] on div "Applicant" at bounding box center [489, 200] width 93 height 43
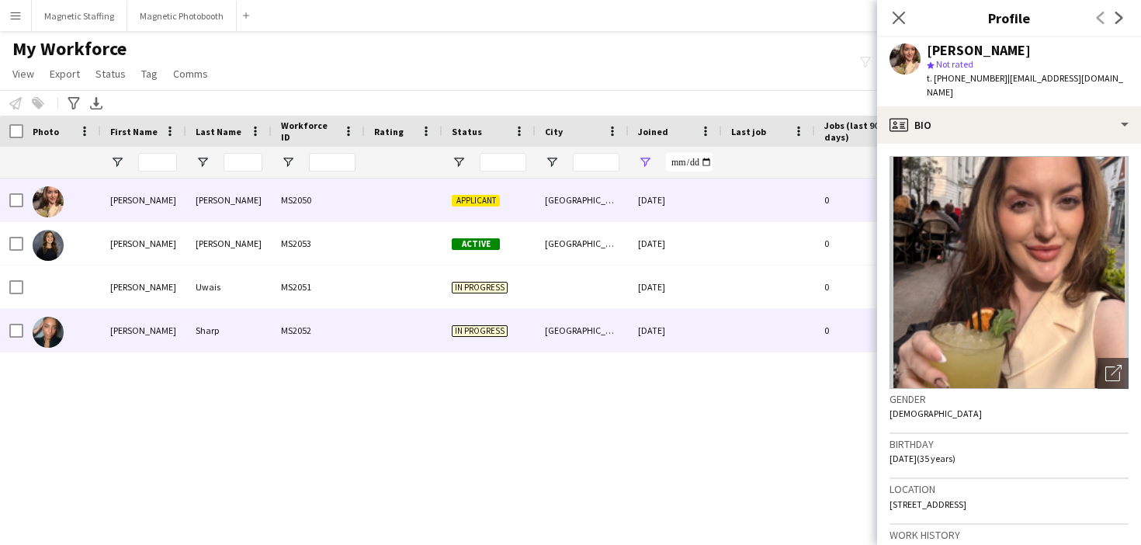
click at [738, 325] on div at bounding box center [768, 330] width 93 height 43
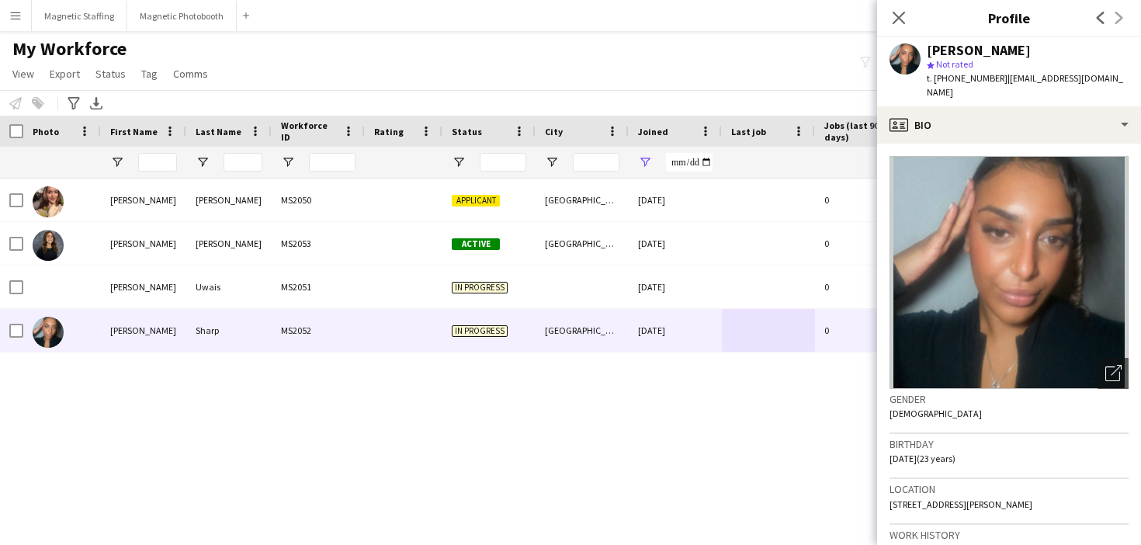
click at [740, 523] on main "My Workforce View Views Default view New view Update view Delete view Edit name…" at bounding box center [570, 277] width 1141 height 493
click at [802, 379] on div "[PERSON_NAME] MS2050 Applicant [GEOGRAPHIC_DATA] [DATE] 0 [EMAIL_ADDRESS][DOMAI…" at bounding box center [547, 348] width 1095 height 339
click at [904, 13] on icon at bounding box center [898, 17] width 15 height 15
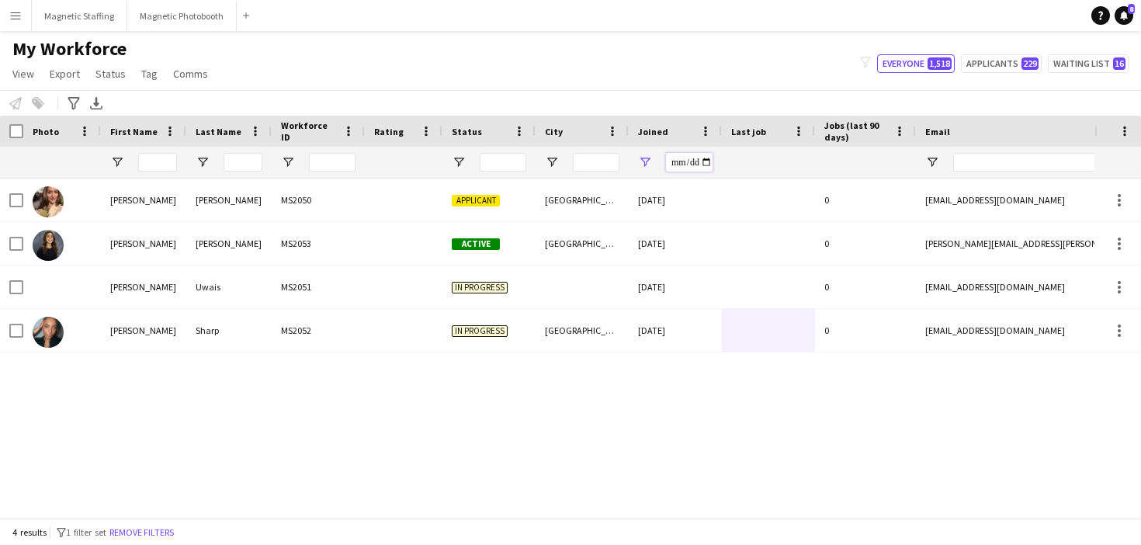
click at [708, 160] on input "**********" at bounding box center [689, 162] width 47 height 19
type input "**********"
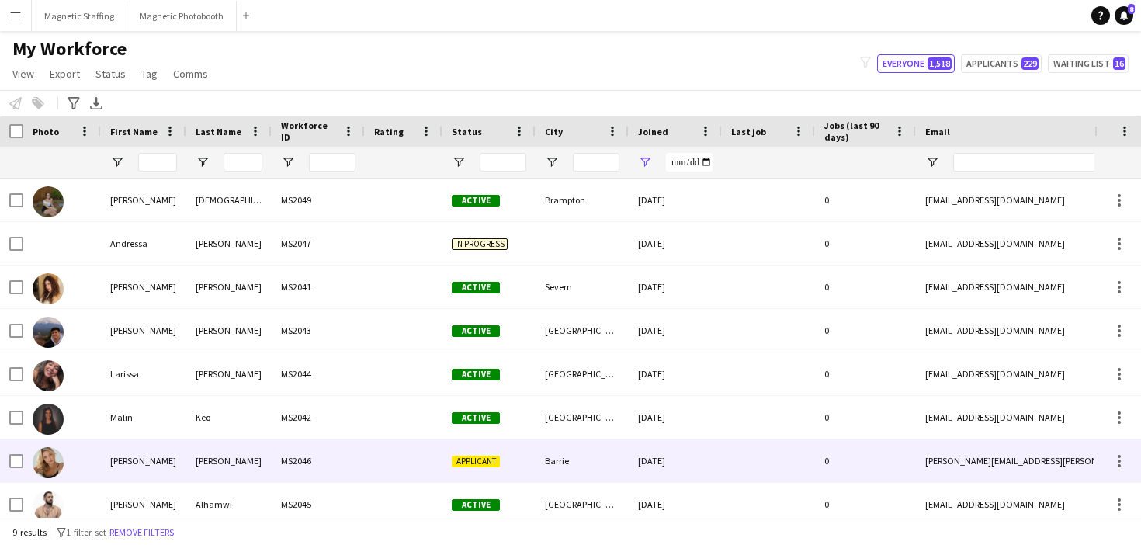
click at [567, 455] on div "Barrie" at bounding box center [582, 461] width 93 height 43
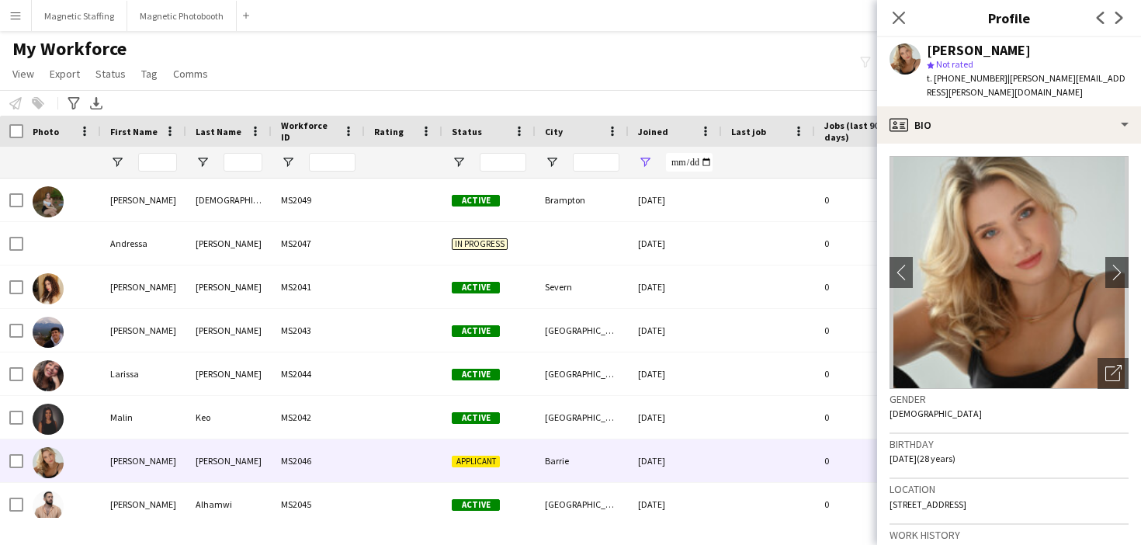
scroll to position [477, 0]
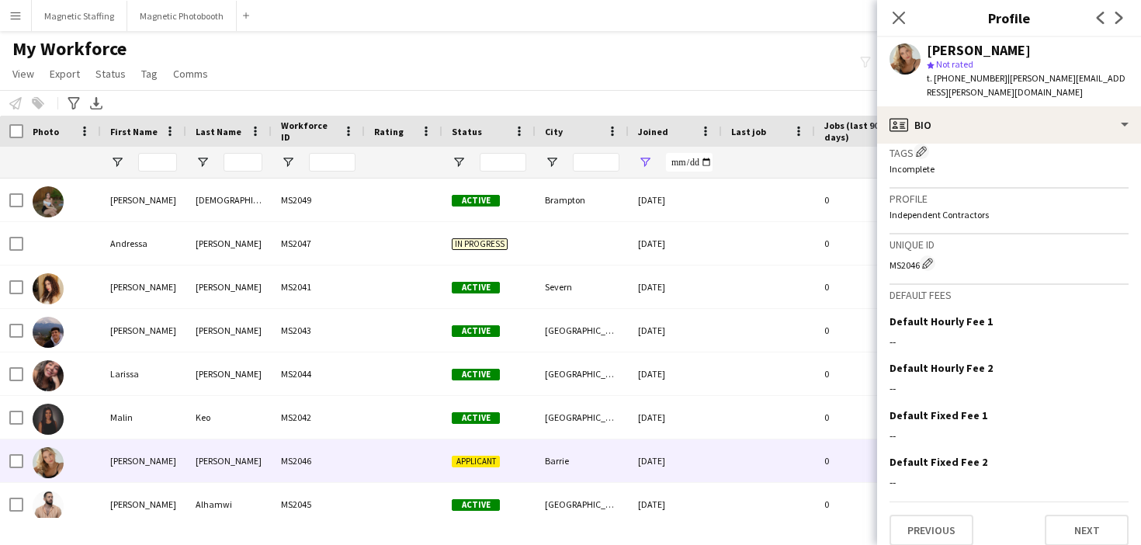
click at [1075, 535] on app-crew-profile-bio "chevron-left chevron-right Open photos pop-in Gender [DEMOGRAPHIC_DATA] Birthda…" at bounding box center [1009, 344] width 264 height 401
click at [1086, 515] on button "Next" at bounding box center [1087, 530] width 84 height 31
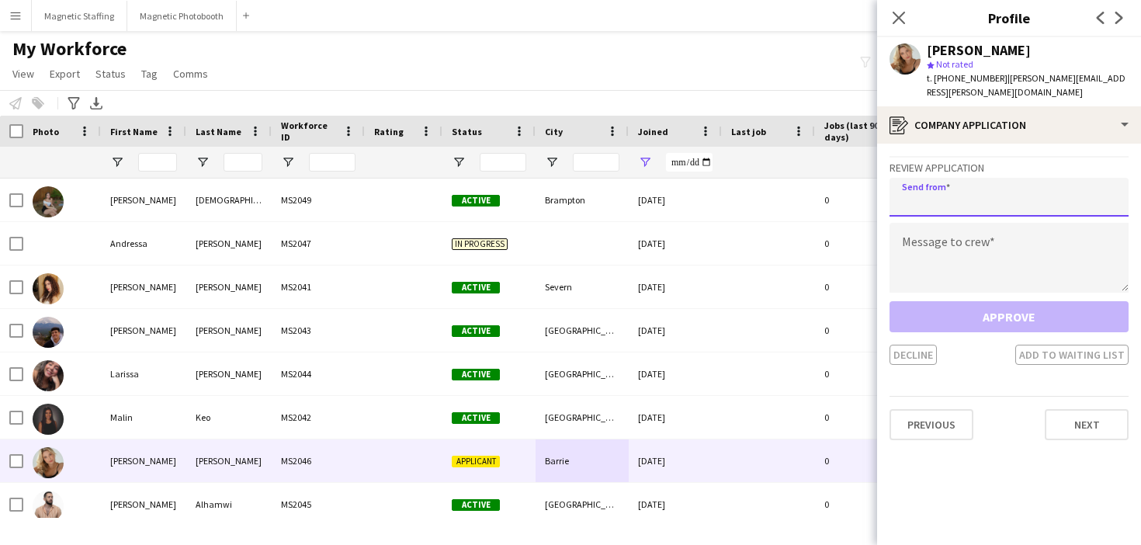
click at [993, 188] on input "email" at bounding box center [1009, 197] width 239 height 39
type input "**********"
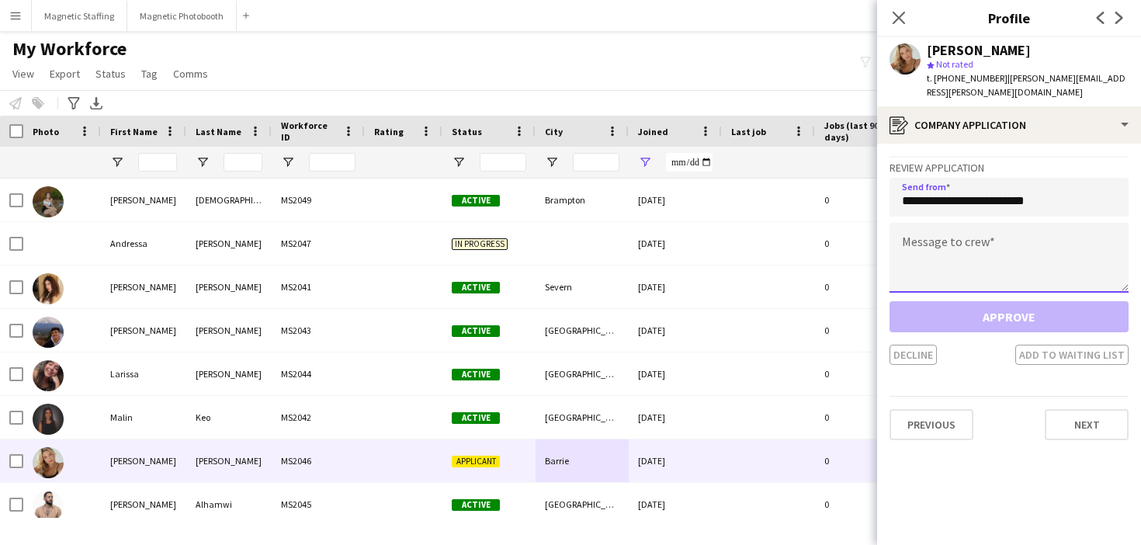
click at [976, 237] on textarea at bounding box center [1009, 258] width 239 height 70
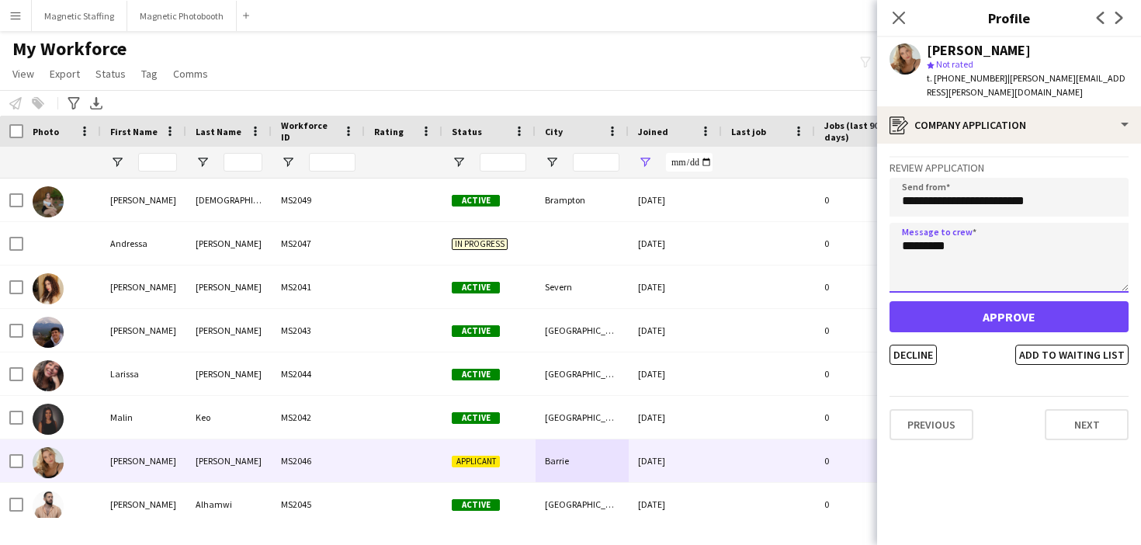
type textarea "********"
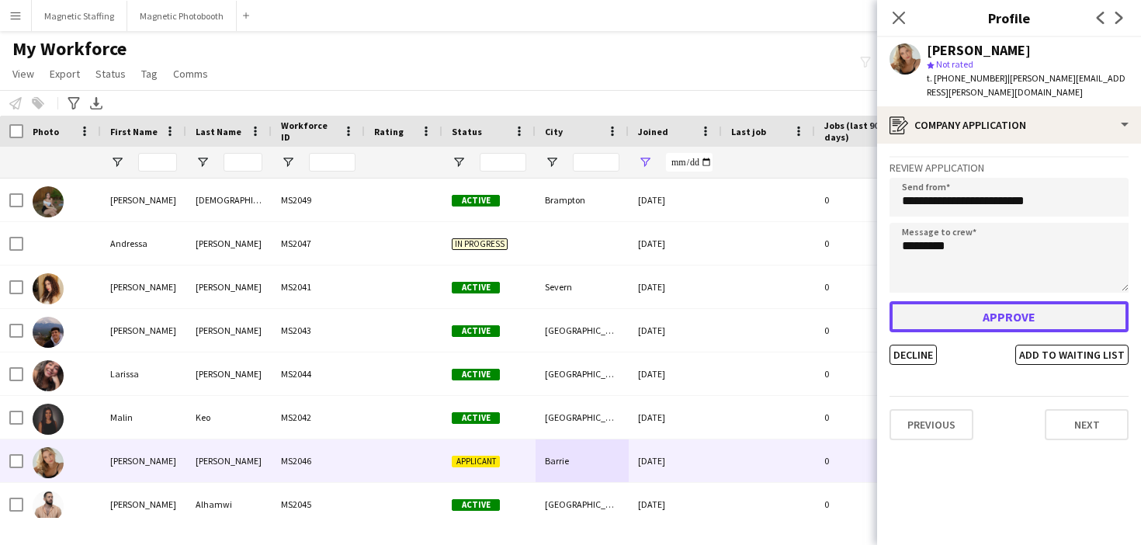
click at [954, 301] on button "Approve" at bounding box center [1009, 316] width 239 height 31
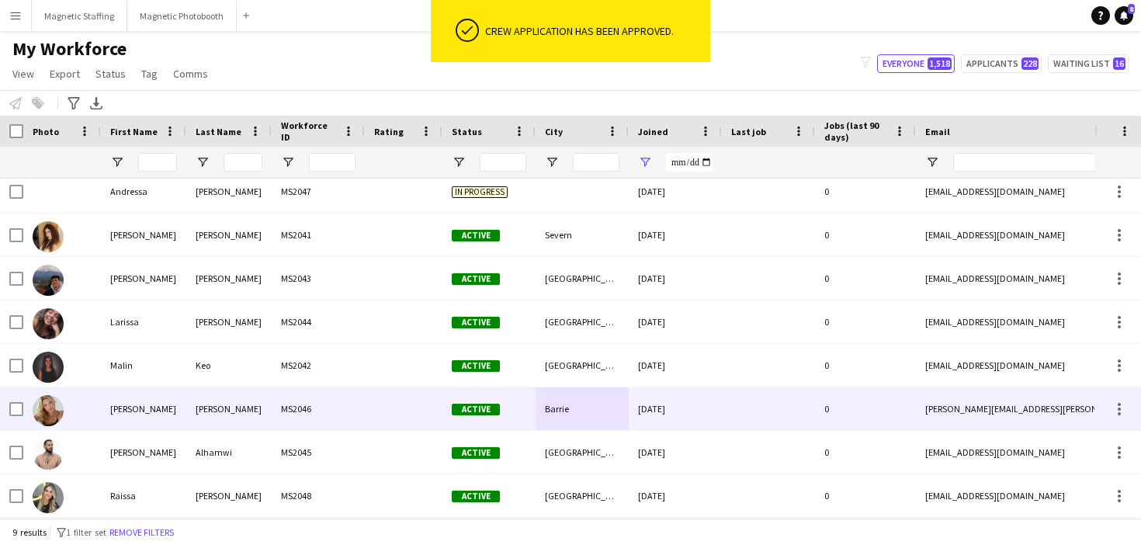
scroll to position [0, 0]
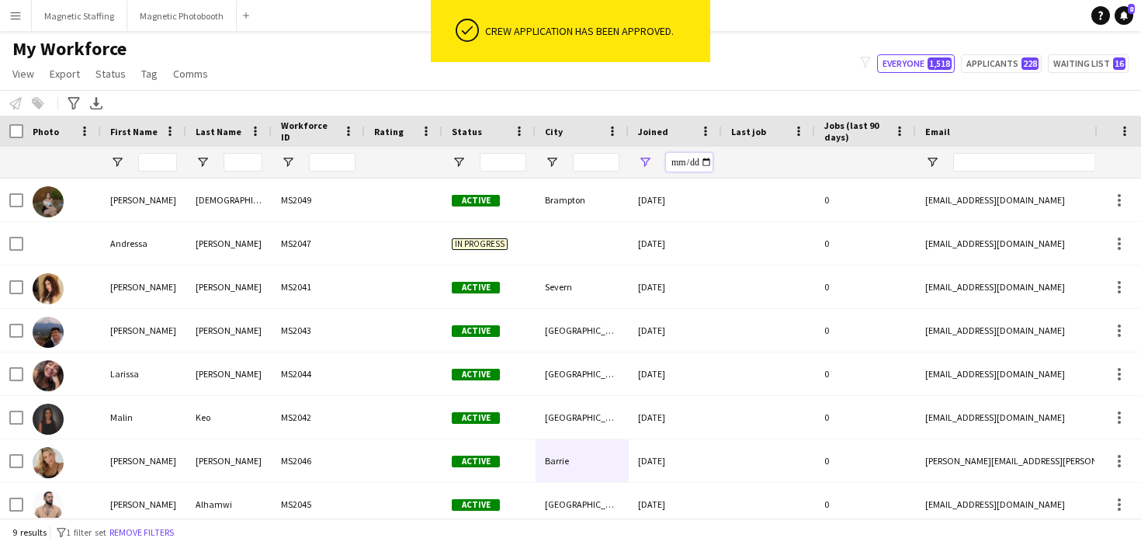
click at [709, 159] on input "**********" at bounding box center [689, 162] width 47 height 19
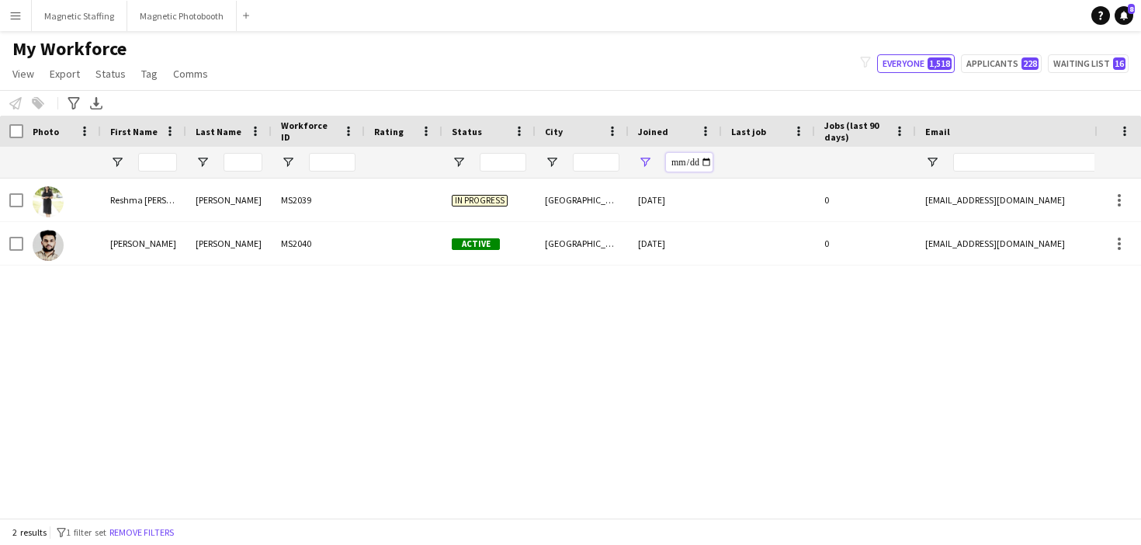
click at [705, 163] on input "**********" at bounding box center [689, 162] width 47 height 19
type input "**********"
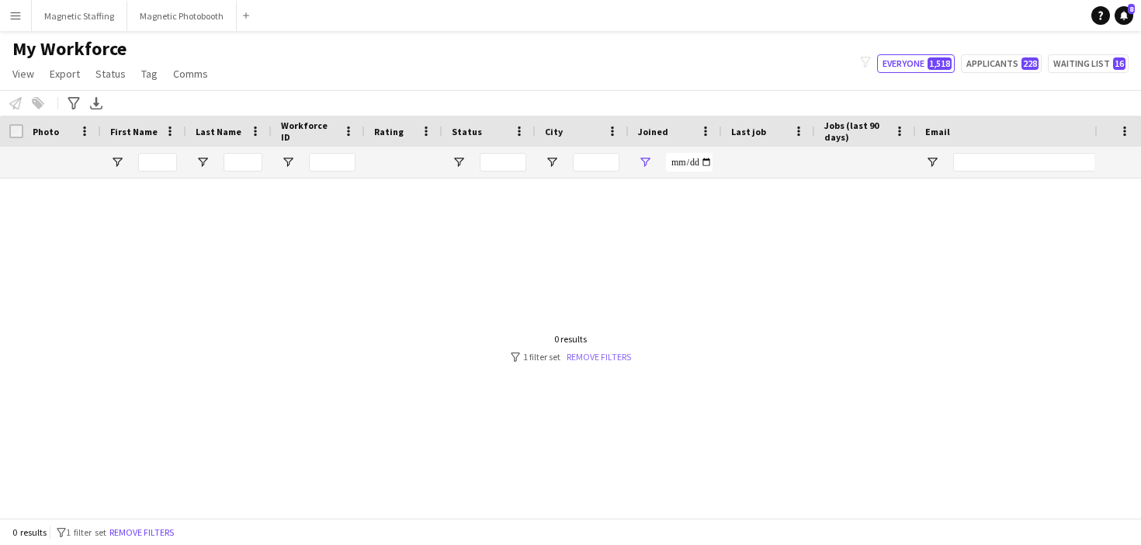
click at [603, 359] on link "Remove filters" at bounding box center [599, 357] width 64 height 12
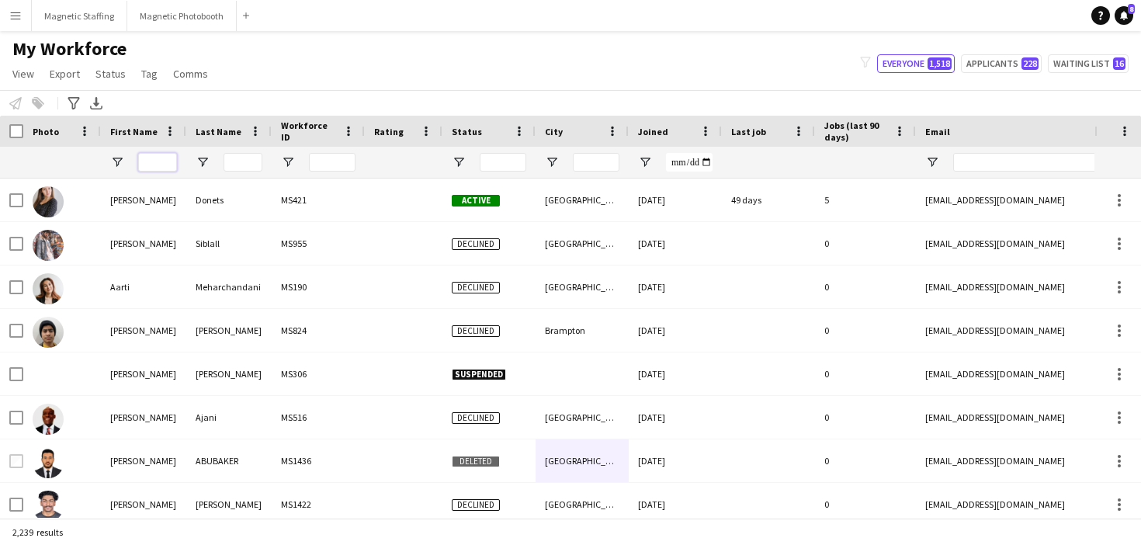
click at [155, 157] on input "First Name Filter Input" at bounding box center [157, 162] width 39 height 19
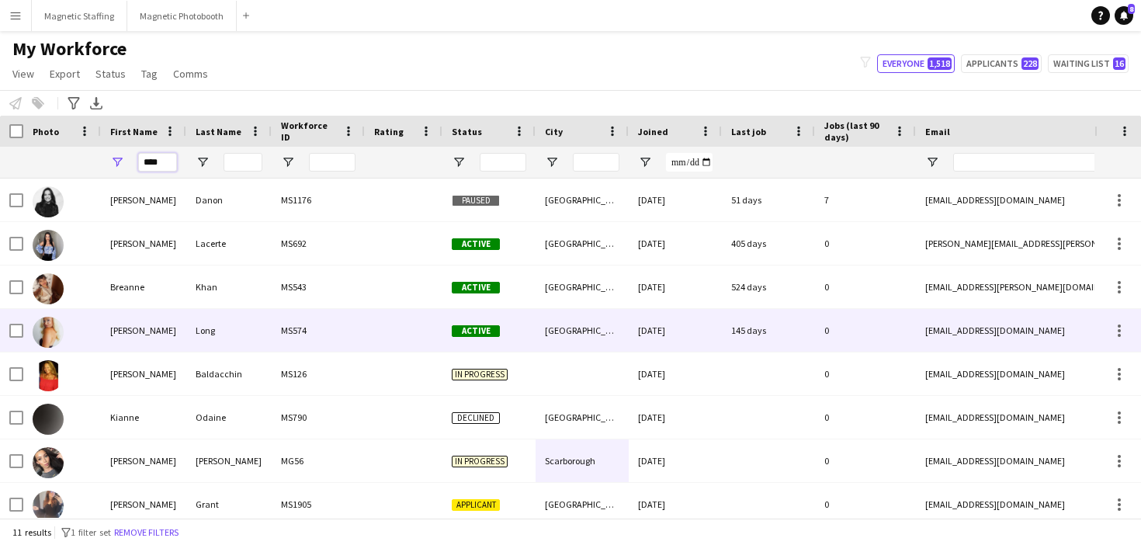
scroll to position [83, 0]
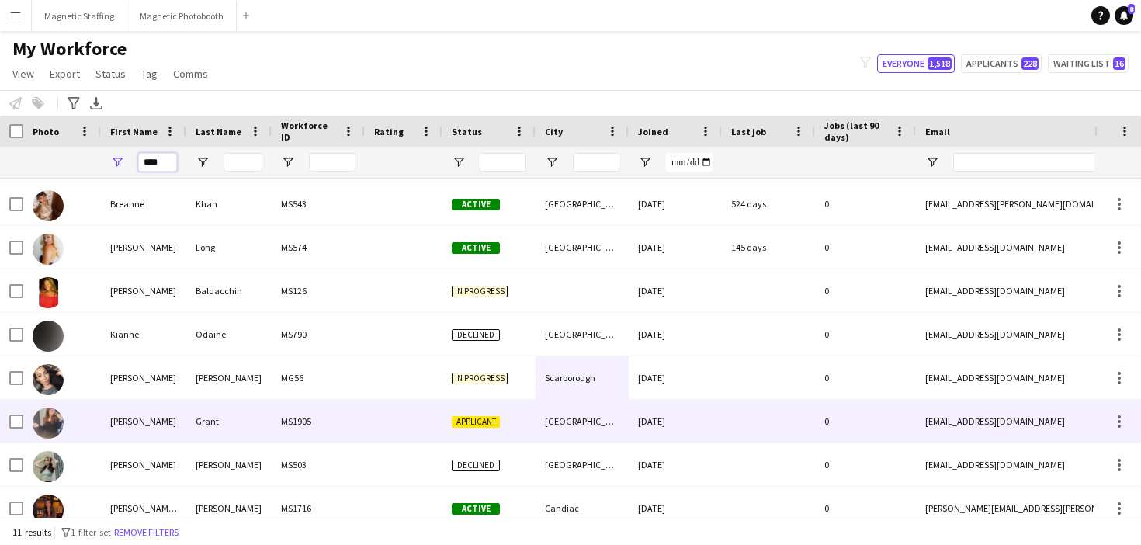
type input "****"
click at [168, 422] on div "[PERSON_NAME]" at bounding box center [143, 421] width 85 height 43
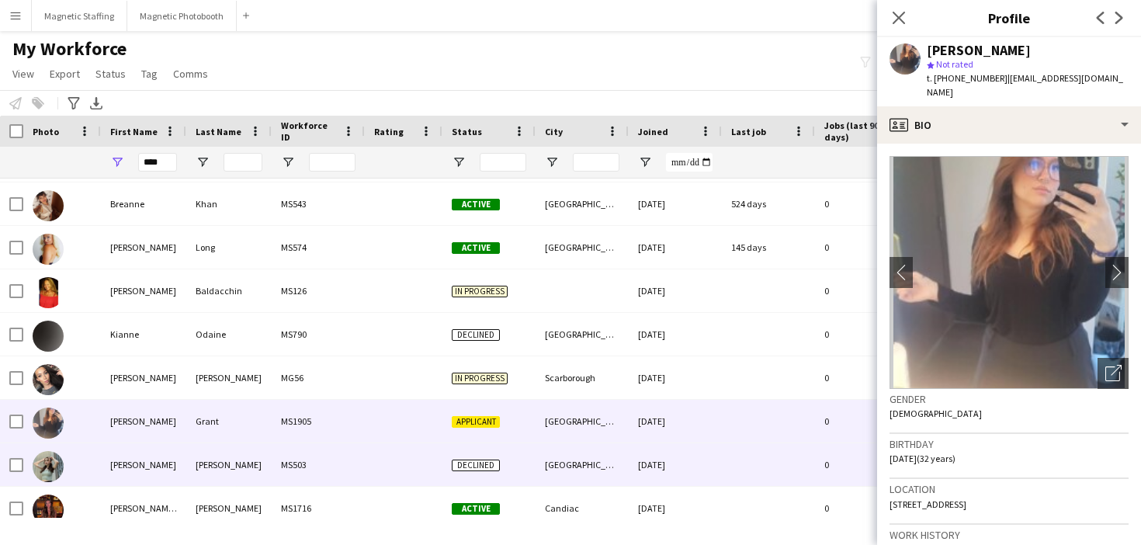
scroll to position [139, 0]
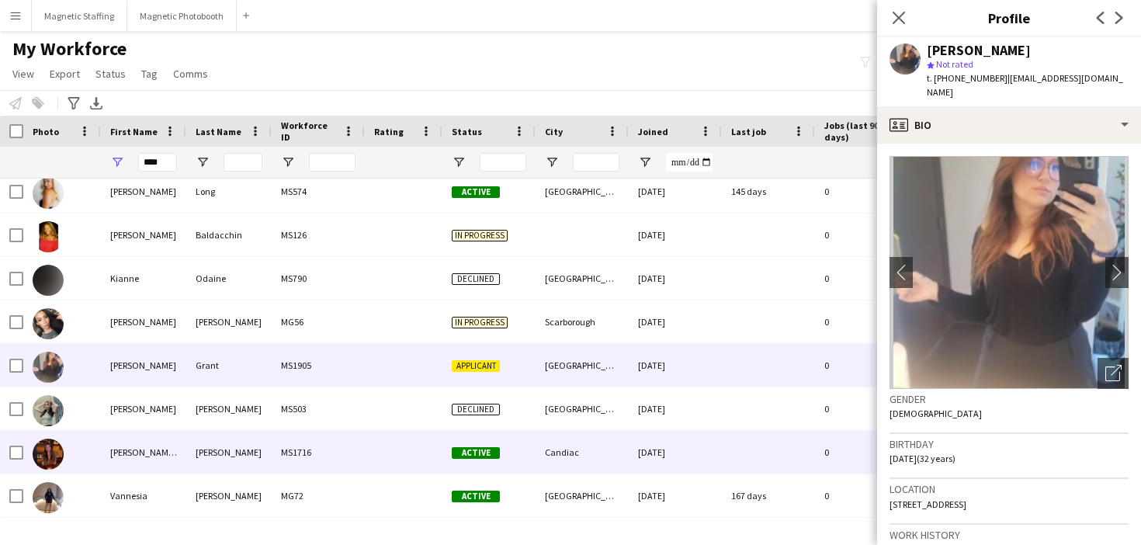
click at [213, 457] on div "[PERSON_NAME]" at bounding box center [228, 452] width 85 height 43
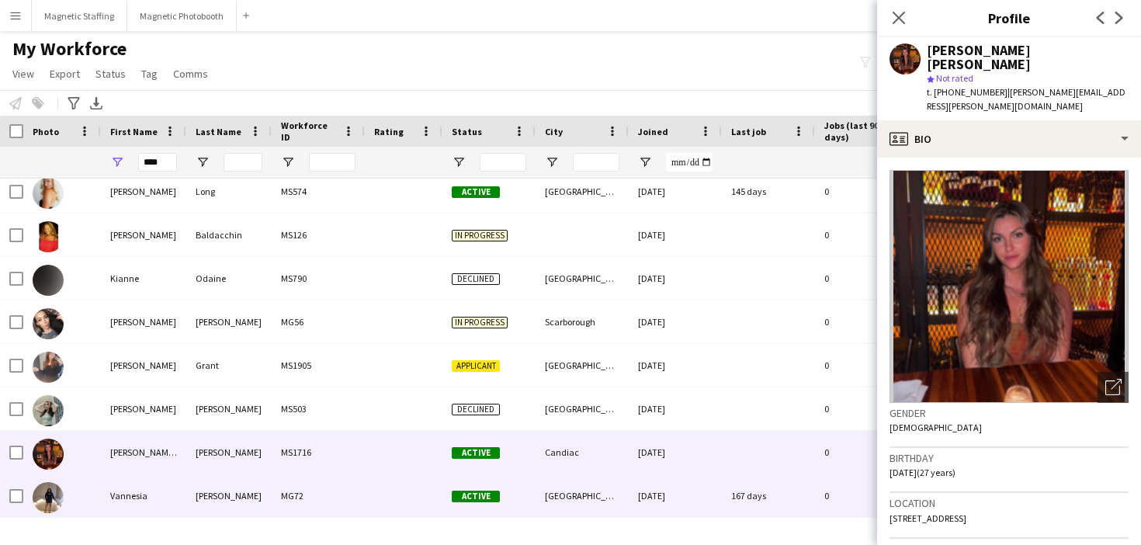
click at [207, 484] on div "[PERSON_NAME]" at bounding box center [228, 495] width 85 height 43
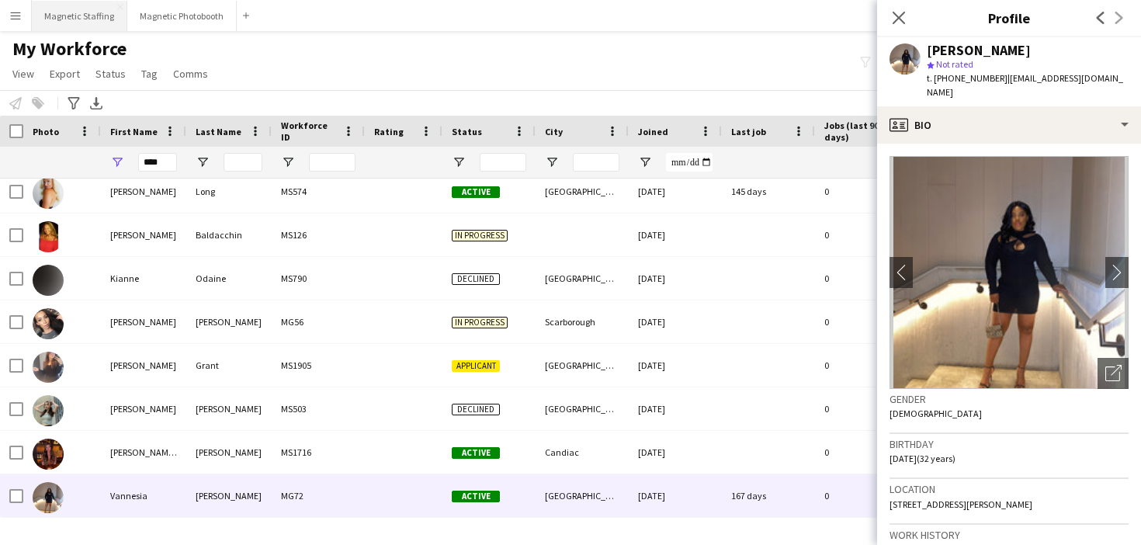
click at [96, 18] on button "Magnetic Staffing Close" at bounding box center [80, 16] width 96 height 30
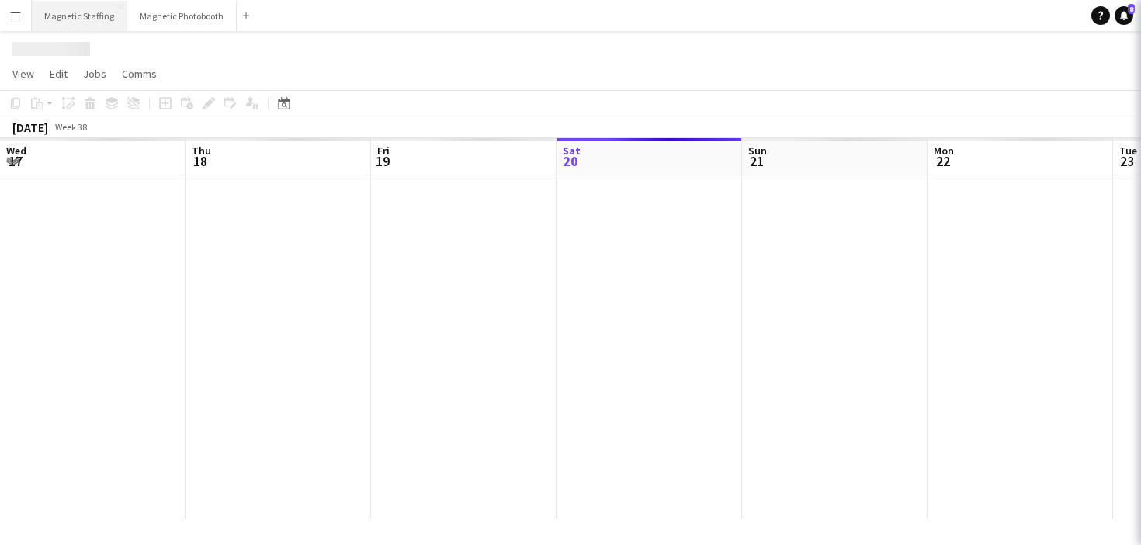
scroll to position [0, 371]
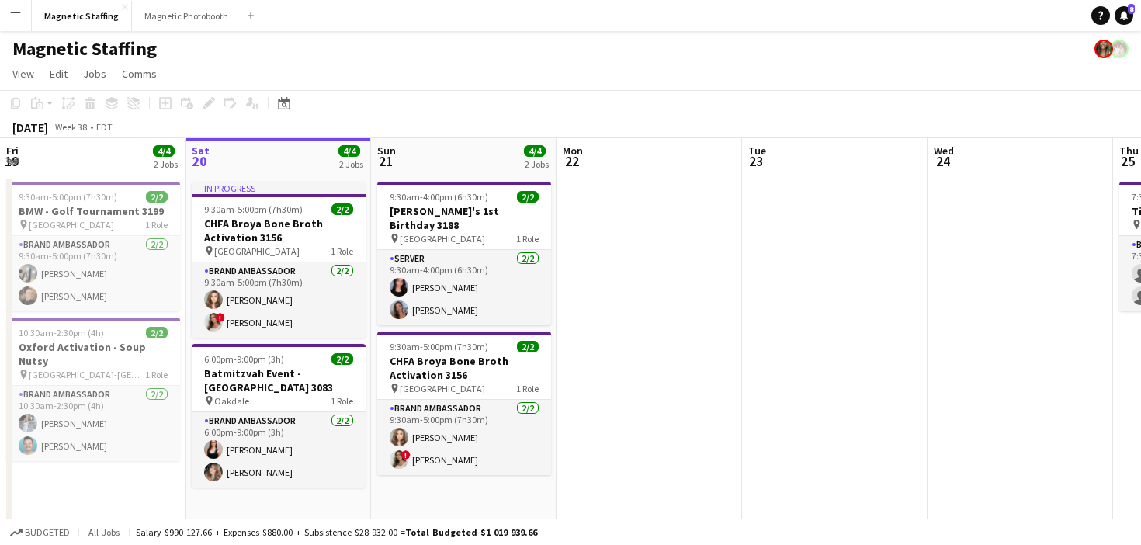
click at [295, 106] on div "Date picker [DATE] [DATE] [DATE] M [DATE] T [DATE] W [DATE] T [DATE] F [DATE] S…" at bounding box center [279, 103] width 35 height 19
click at [287, 106] on icon "Date picker" at bounding box center [284, 103] width 12 height 12
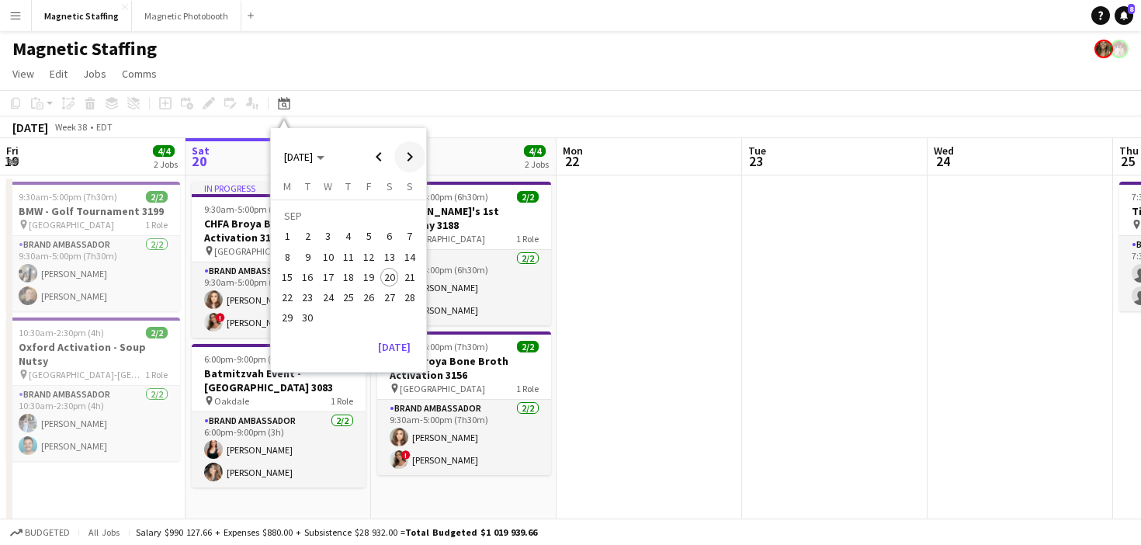
click at [408, 160] on span "Next month" at bounding box center [409, 156] width 31 height 31
click at [367, 231] on span "3" at bounding box center [369, 237] width 19 height 19
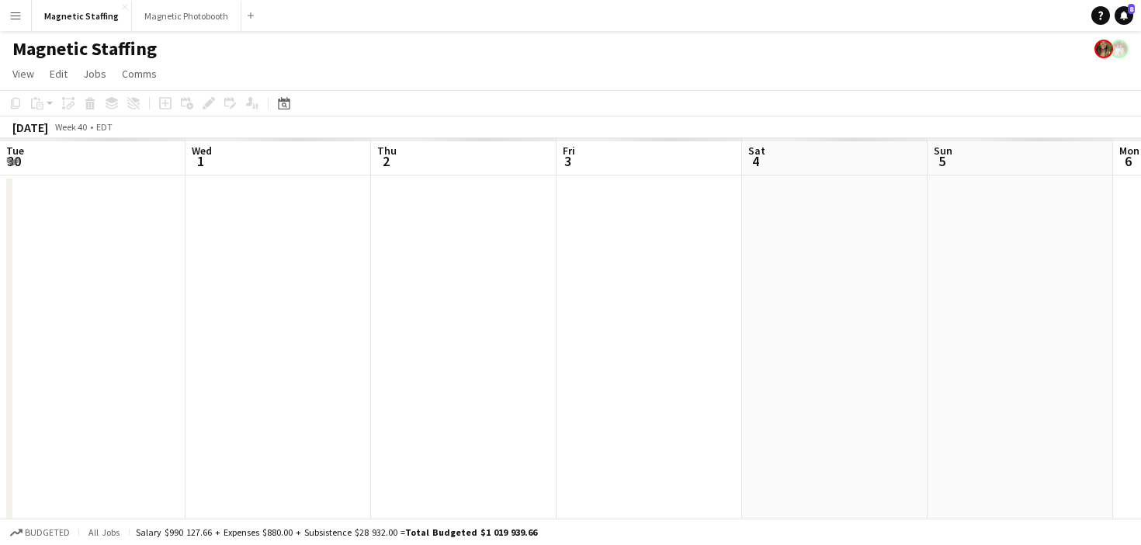
scroll to position [0, 534]
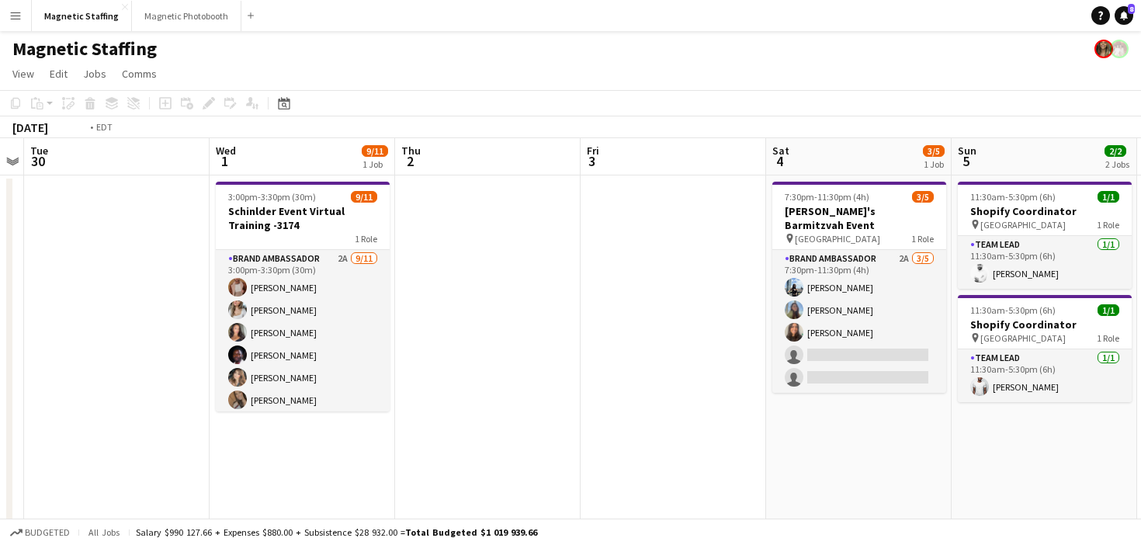
drag, startPoint x: 289, startPoint y: 185, endPoint x: 647, endPoint y: 179, distance: 358.0
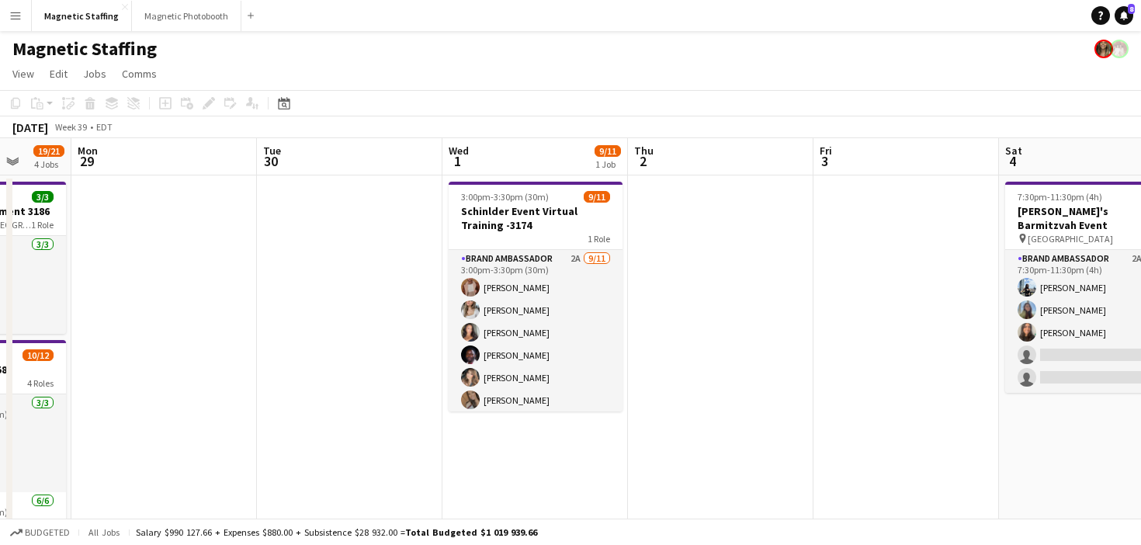
drag, startPoint x: 292, startPoint y: 246, endPoint x: 761, endPoint y: 225, distance: 469.5
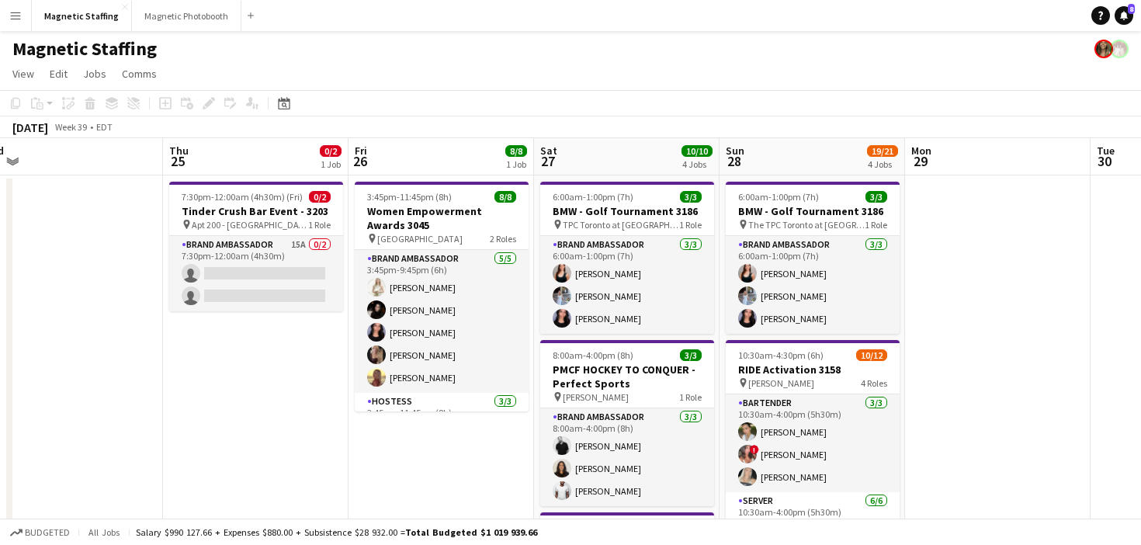
scroll to position [0, 389]
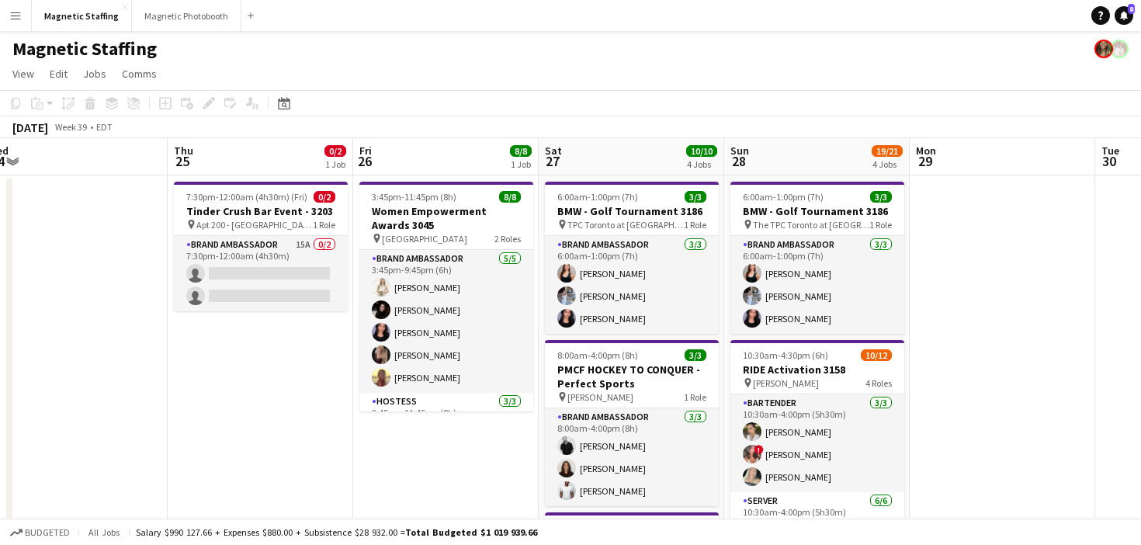
drag, startPoint x: 335, startPoint y: 200, endPoint x: 569, endPoint y: 196, distance: 234.5
click at [20, 19] on app-icon "Menu" at bounding box center [15, 15] width 12 height 12
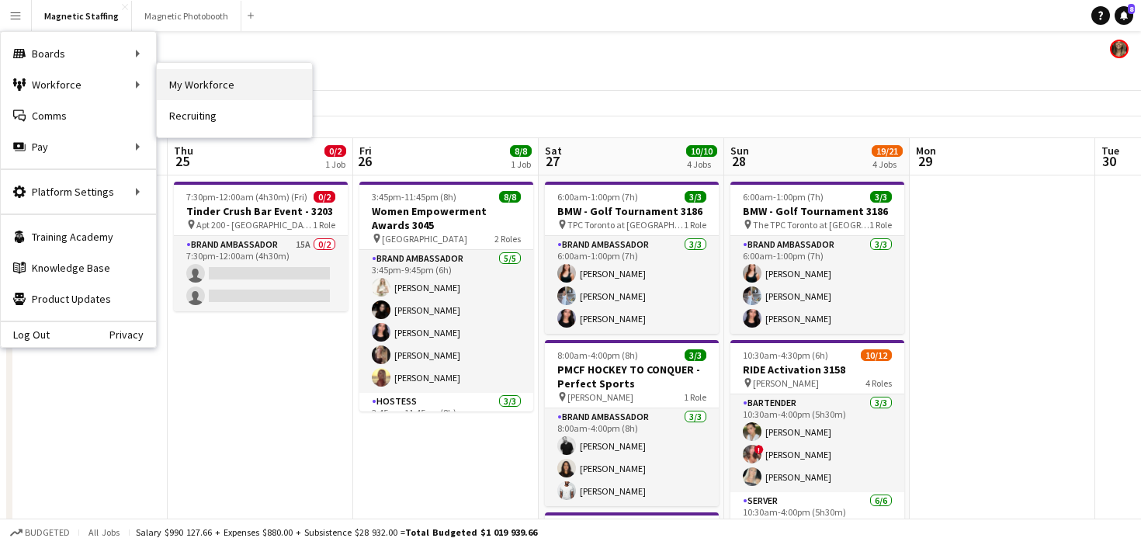
click at [173, 86] on link "My Workforce" at bounding box center [234, 84] width 155 height 31
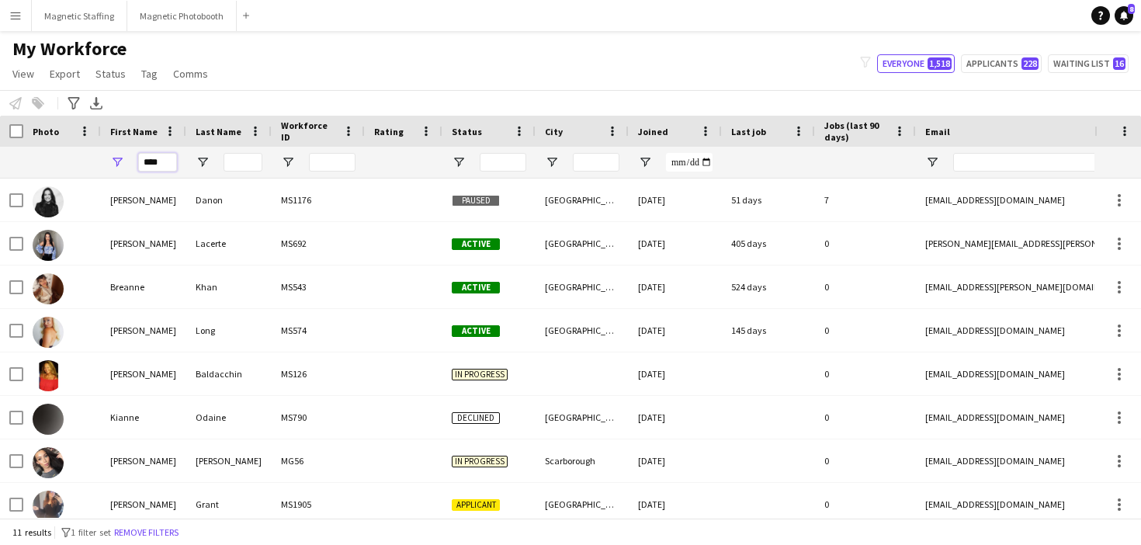
drag, startPoint x: 169, startPoint y: 161, endPoint x: 66, endPoint y: 158, distance: 102.5
click at [68, 160] on div "****" at bounding box center [841, 162] width 1683 height 31
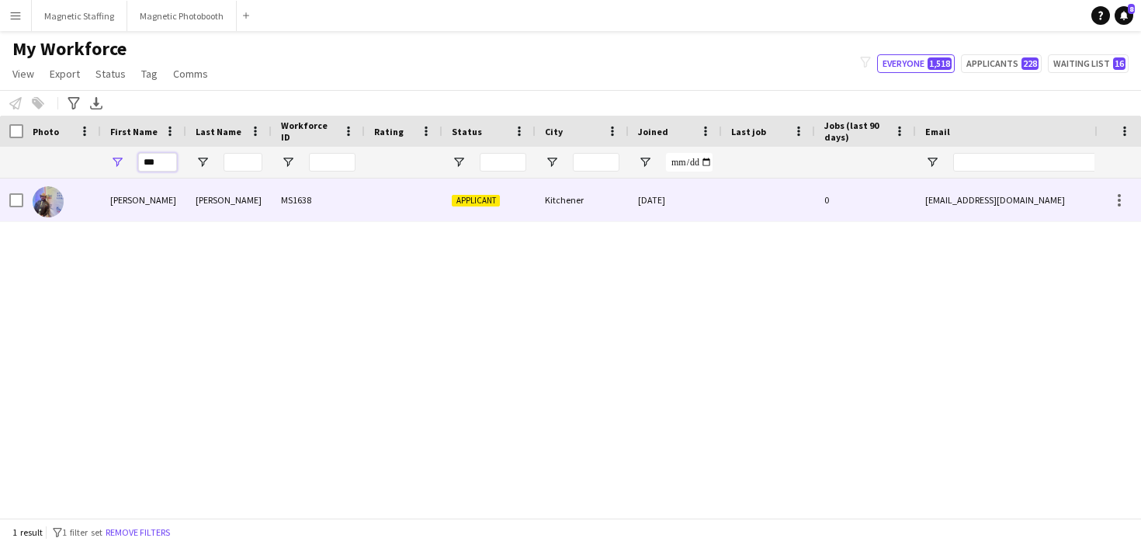
type input "***"
click at [75, 196] on div at bounding box center [62, 200] width 78 height 43
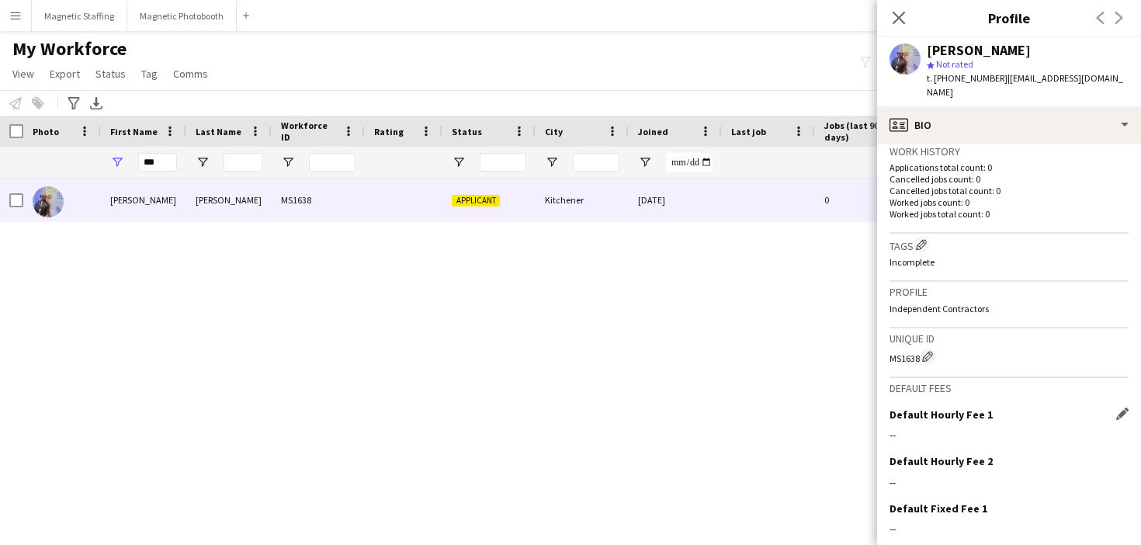
scroll to position [491, 0]
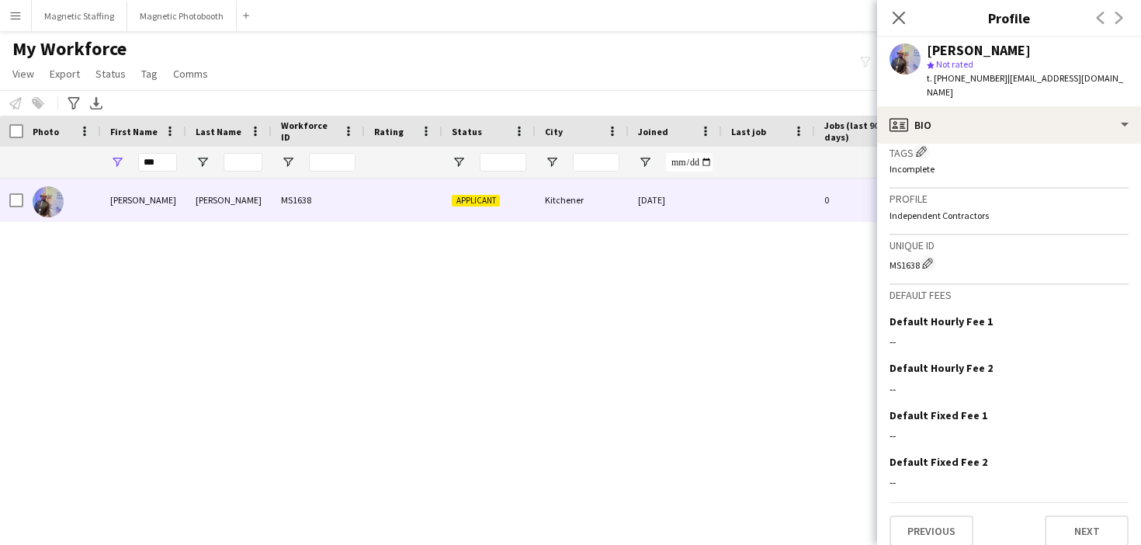
click at [40, 33] on main "My Workforce View Views Default view New view Update view Delete view Edit name…" at bounding box center [570, 277] width 1141 height 493
click at [63, 12] on button "Magnetic Staffing Close" at bounding box center [80, 16] width 96 height 30
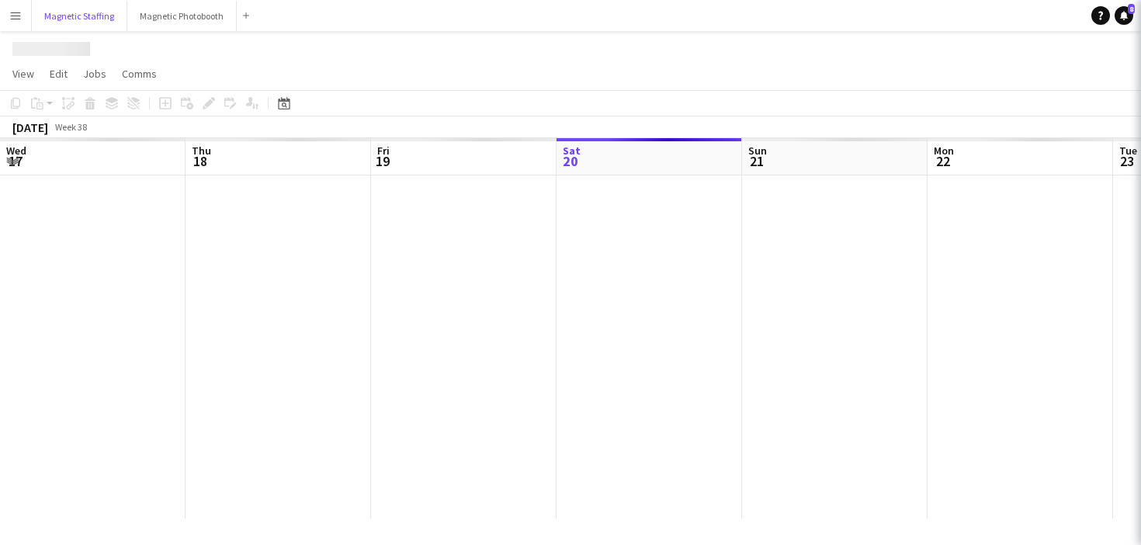
scroll to position [0, 371]
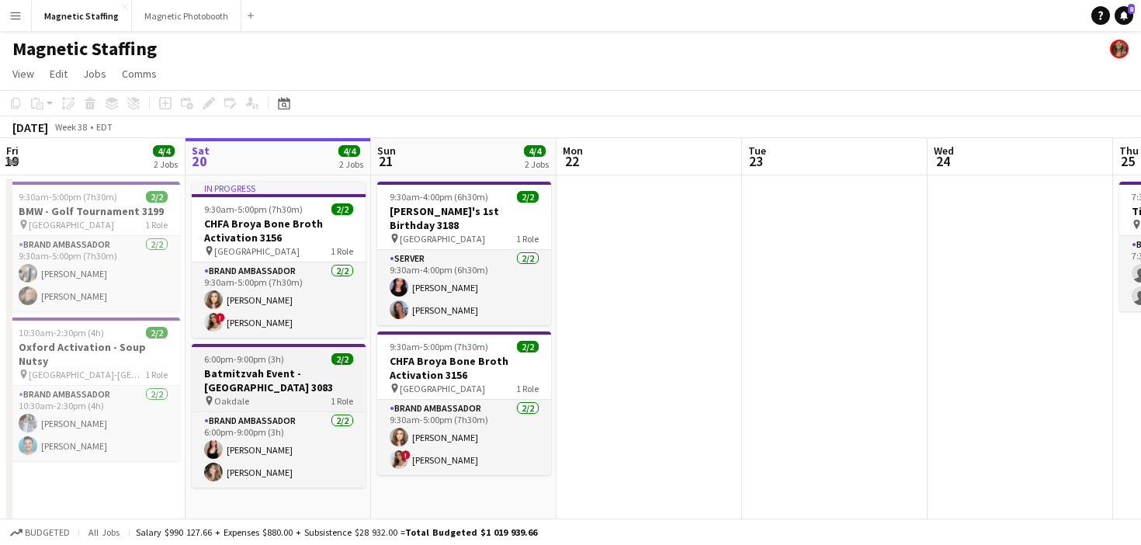
click at [251, 371] on h3 "Batmitzvah Event - [GEOGRAPHIC_DATA] 3083" at bounding box center [279, 381] width 174 height 28
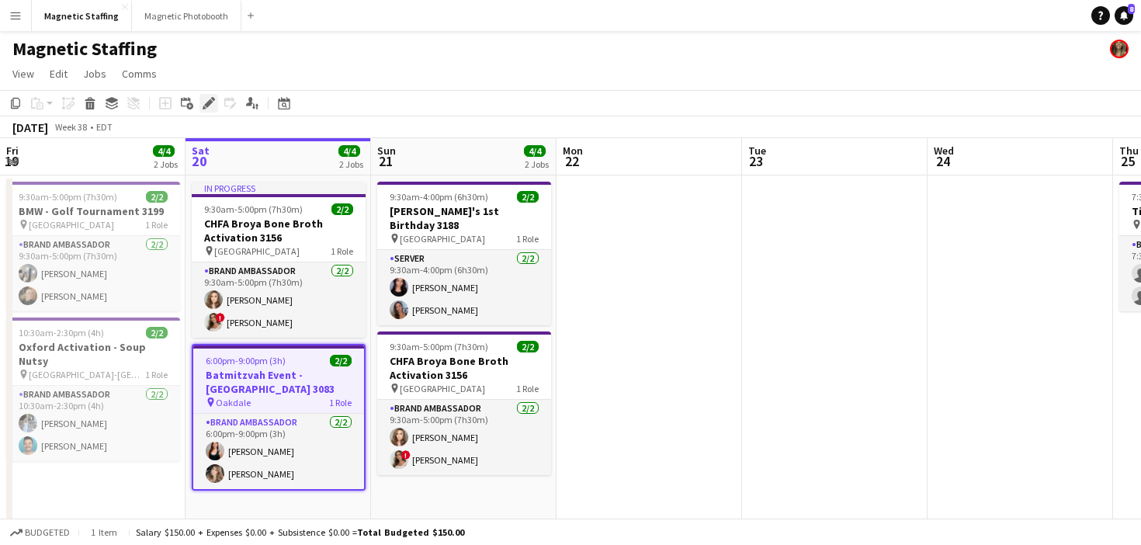
click at [207, 107] on icon "Edit" at bounding box center [209, 103] width 12 height 12
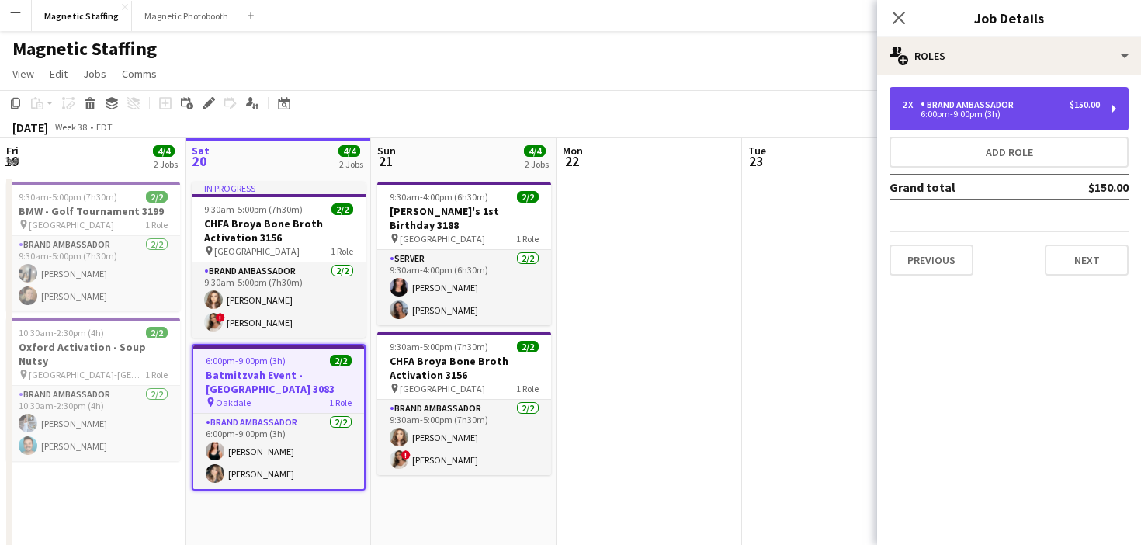
click at [944, 120] on div "2 x Brand Ambassador $150.00 6:00pm-9:00pm (3h)" at bounding box center [1009, 108] width 239 height 43
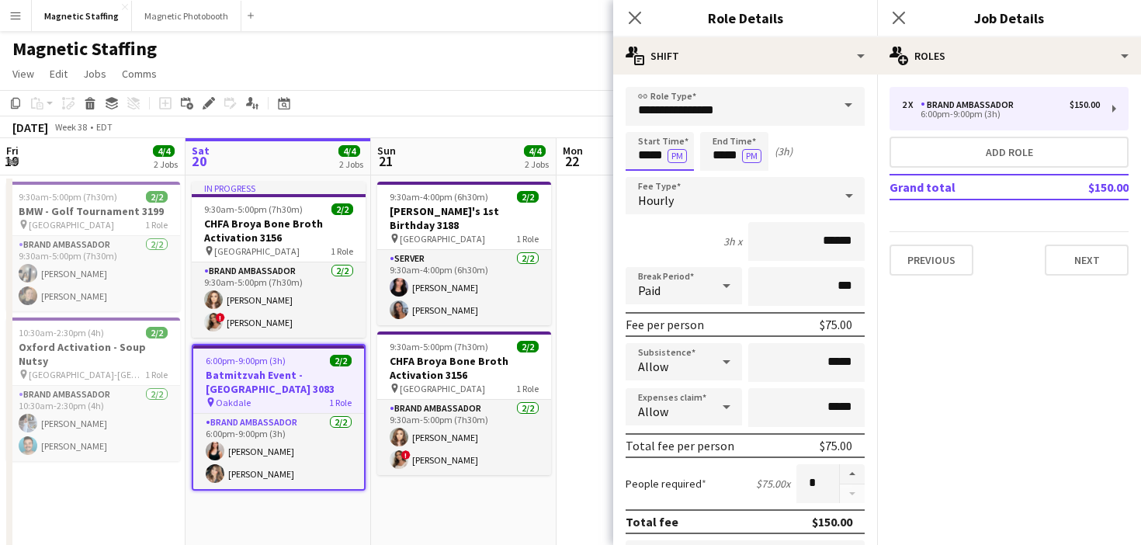
click at [663, 158] on input "*****" at bounding box center [660, 151] width 68 height 39
type input "*****"
click at [677, 202] on div "Hourly" at bounding box center [730, 195] width 208 height 37
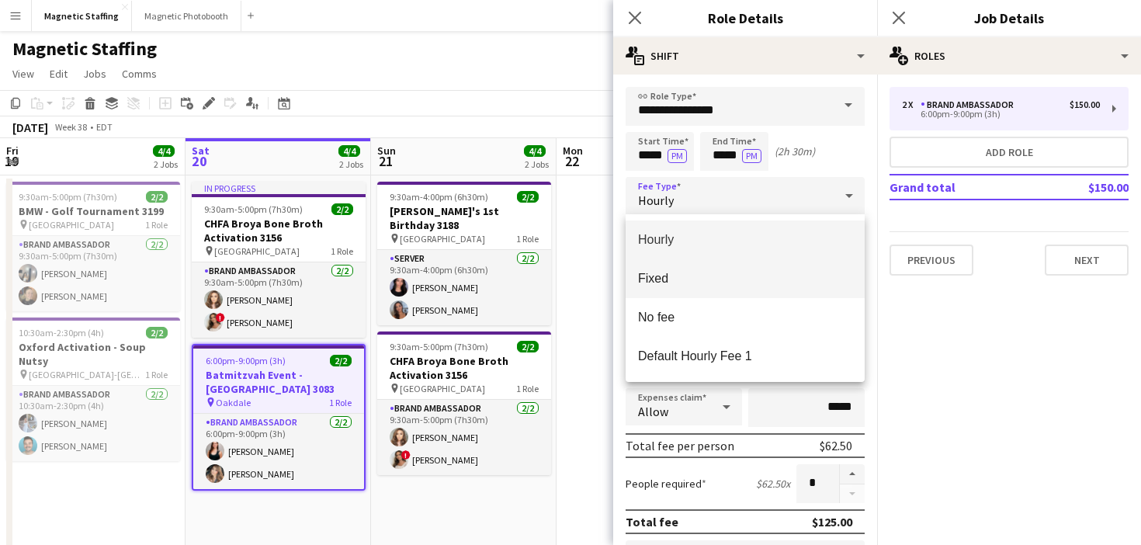
click at [657, 282] on span "Fixed" at bounding box center [745, 278] width 214 height 15
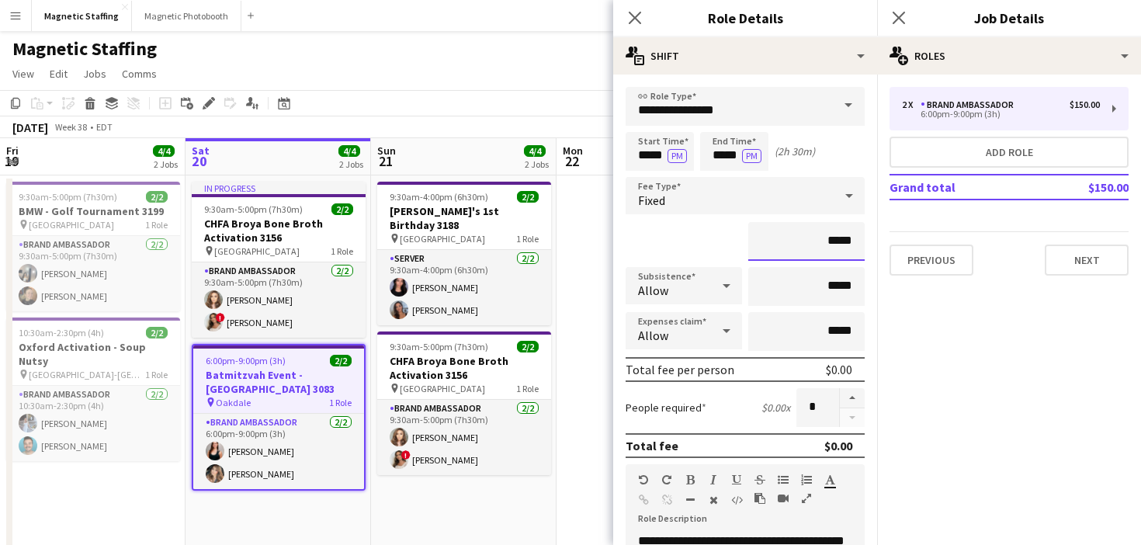
drag, startPoint x: 856, startPoint y: 241, endPoint x: 764, endPoint y: 241, distance: 91.6
click at [766, 241] on input "*****" at bounding box center [807, 241] width 116 height 39
type input "******"
click at [875, 447] on form "**********" at bounding box center [745, 531] width 264 height 889
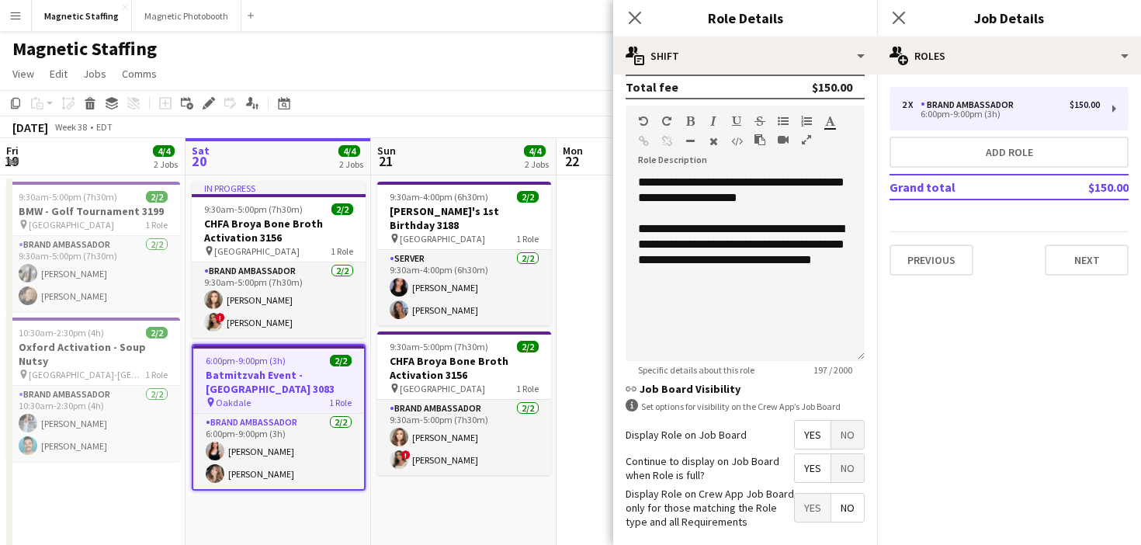
scroll to position [430, 0]
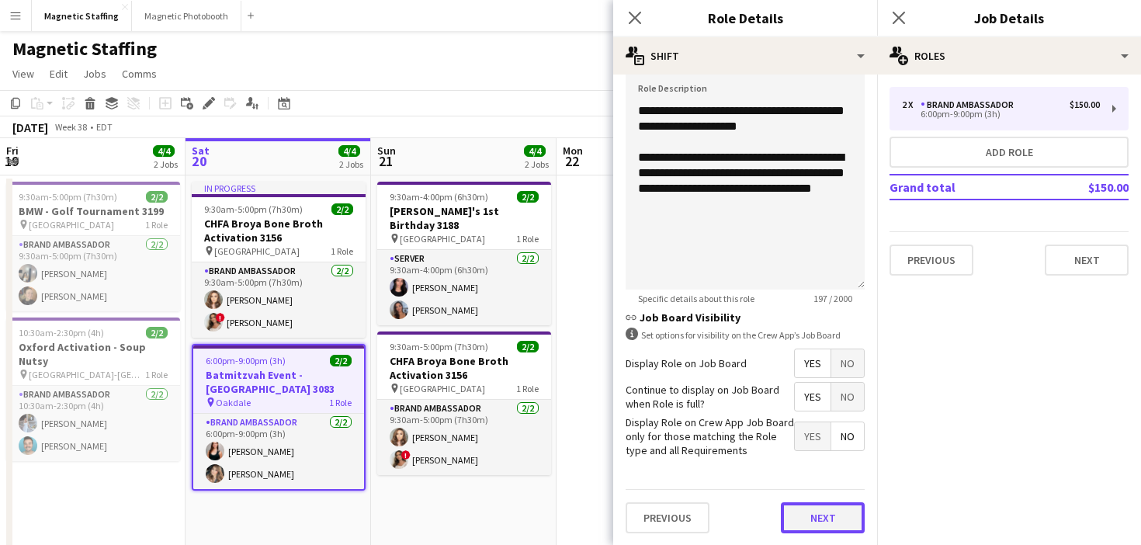
click at [819, 530] on button "Next" at bounding box center [823, 517] width 84 height 31
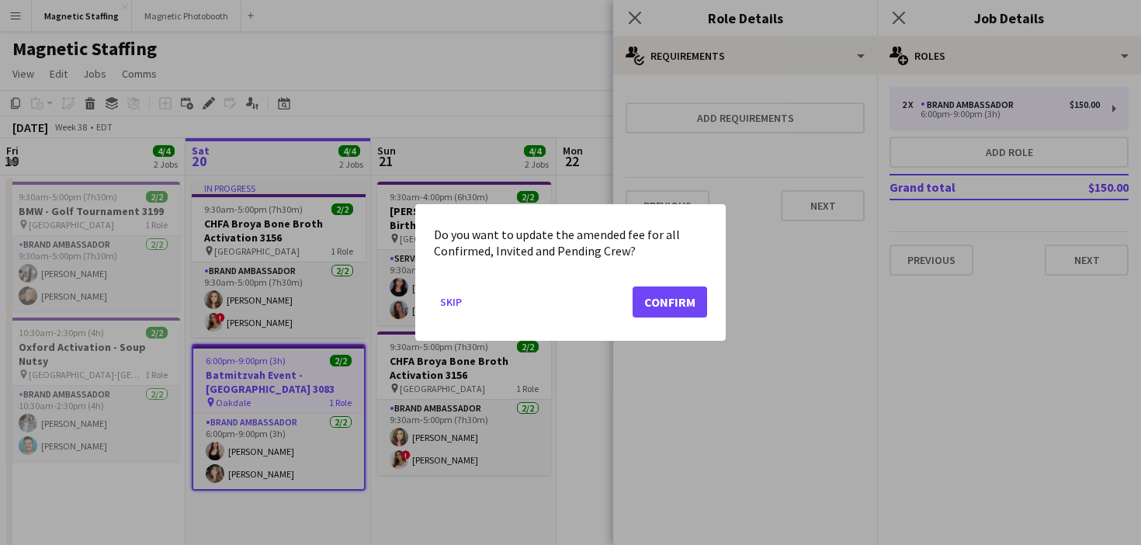
scroll to position [0, 0]
click at [692, 306] on button "Confirm" at bounding box center [670, 302] width 75 height 31
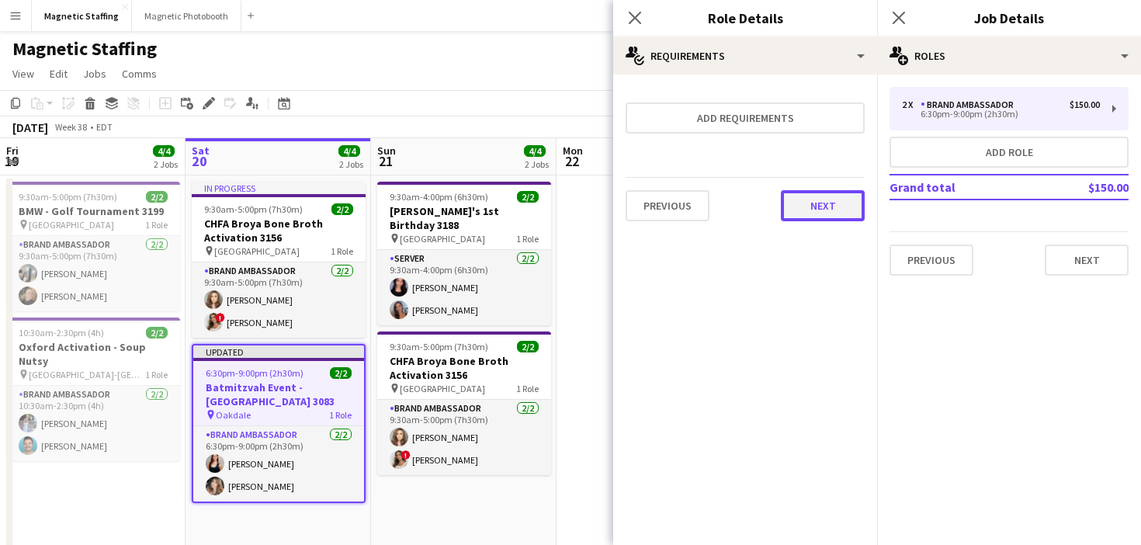
click at [810, 217] on button "Next" at bounding box center [823, 205] width 84 height 31
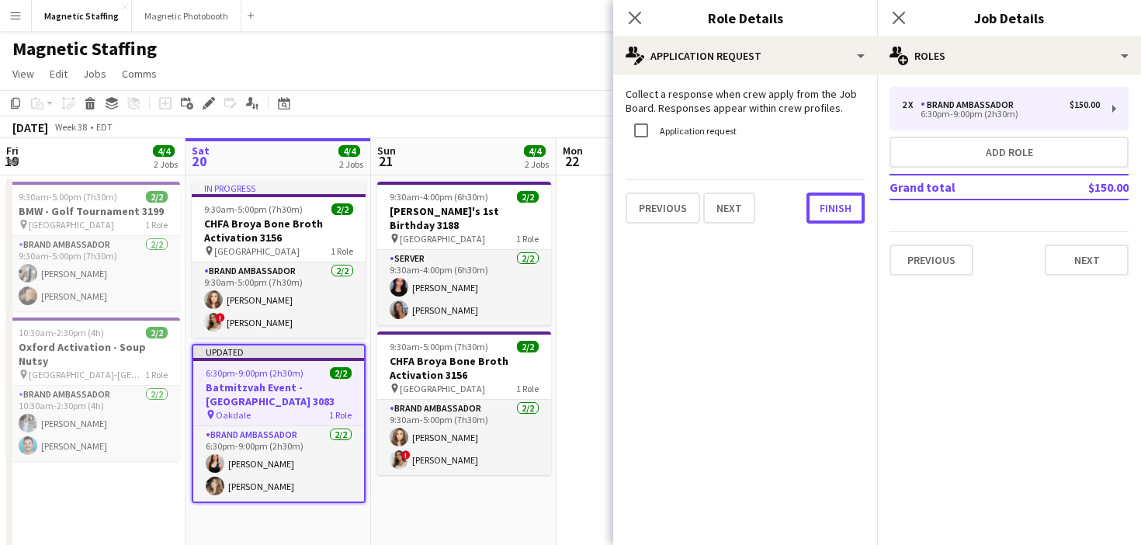
click at [810, 217] on button "Finish" at bounding box center [836, 208] width 58 height 31
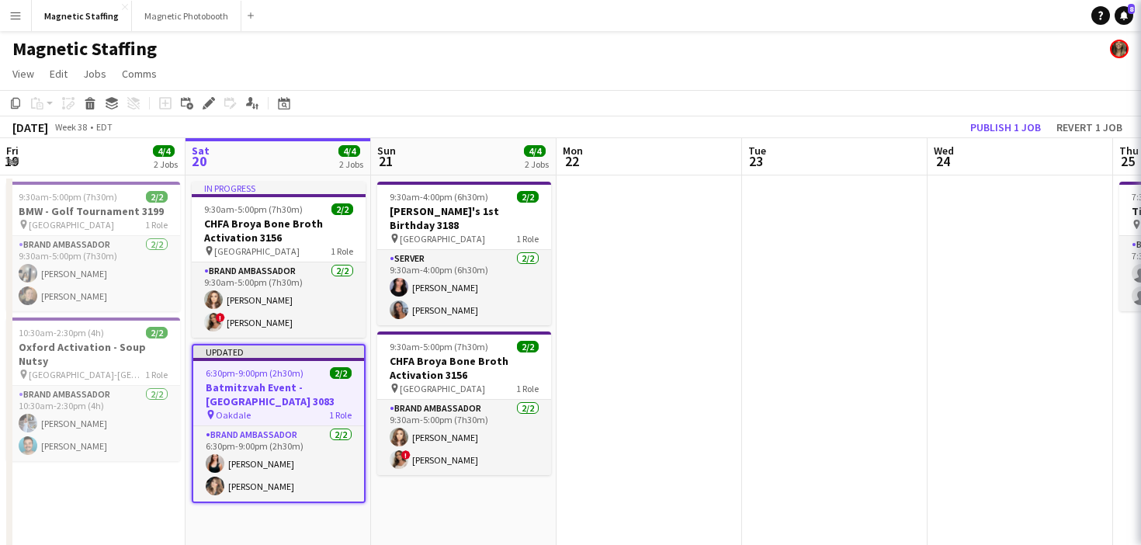
scroll to position [0, 370]
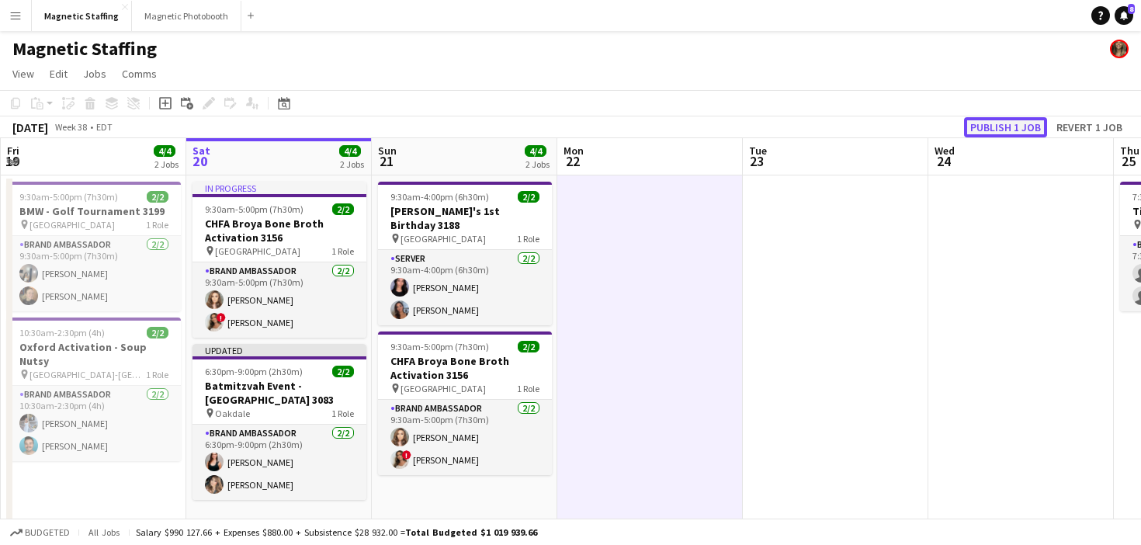
click at [983, 127] on button "Publish 1 job" at bounding box center [1005, 127] width 83 height 20
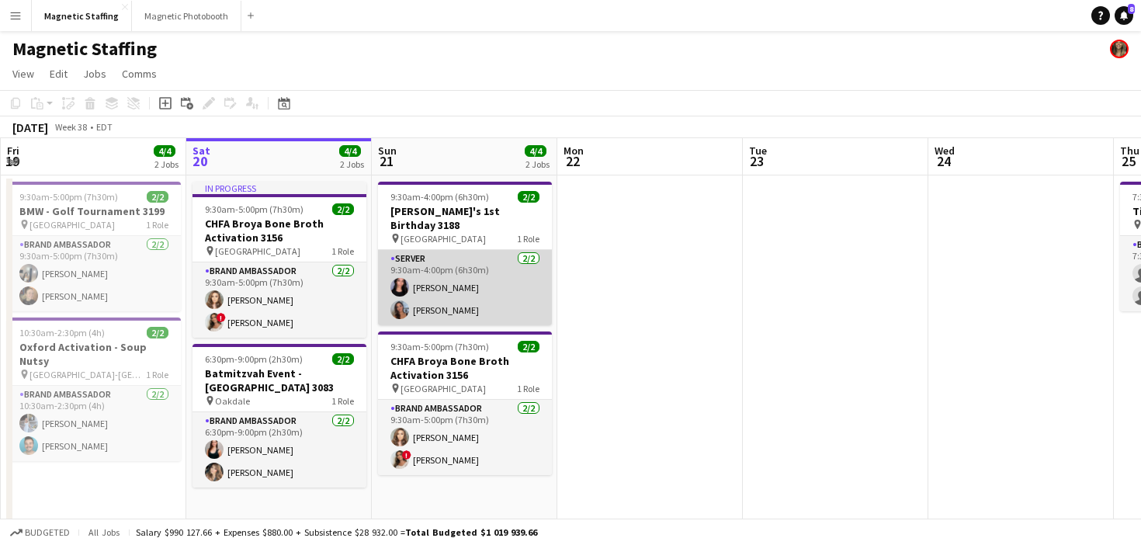
click at [521, 283] on app-card-role "Server [DATE] 9:30am-4:00pm (6h30m) [PERSON_NAME] [PERSON_NAME]" at bounding box center [465, 287] width 174 height 75
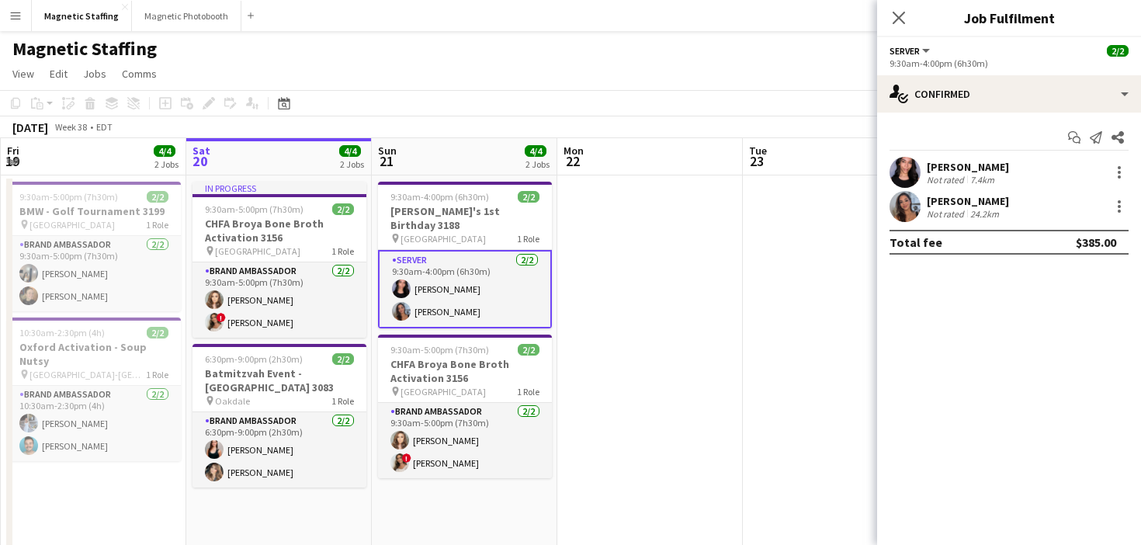
scroll to position [0, 370]
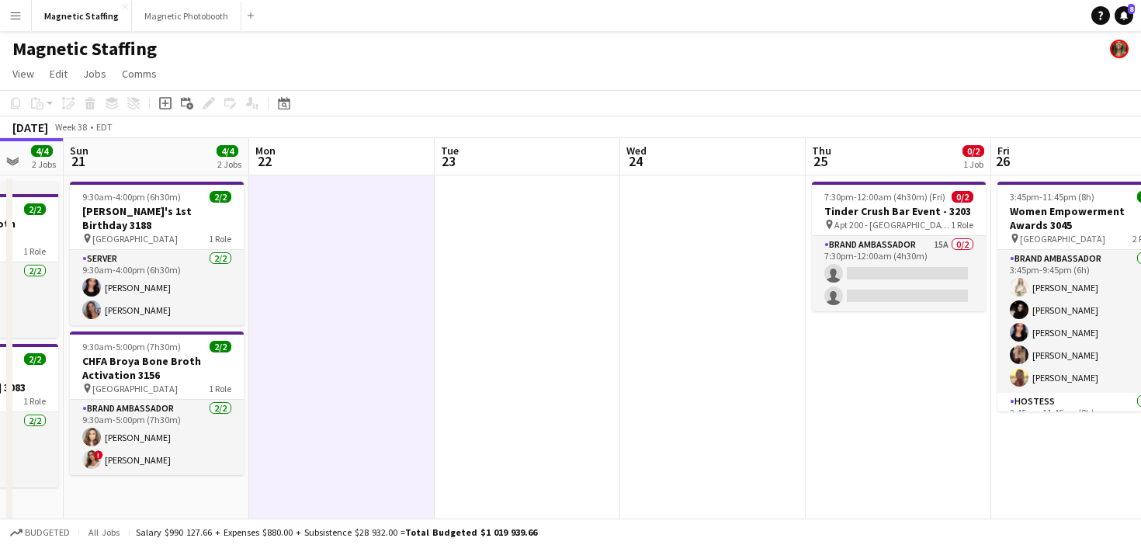
drag, startPoint x: 405, startPoint y: 264, endPoint x: 107, endPoint y: 289, distance: 299.2
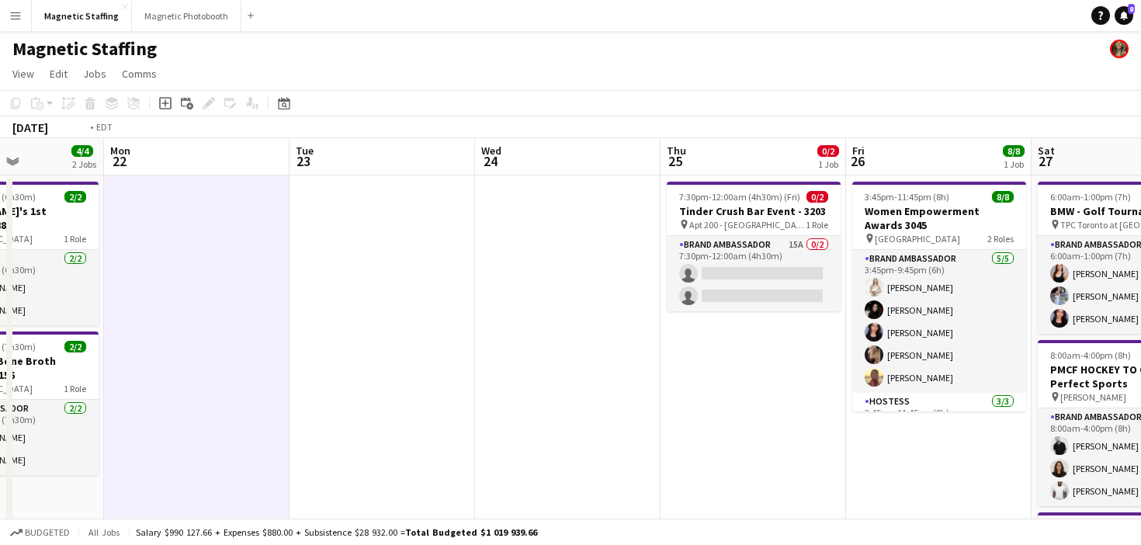
drag, startPoint x: 421, startPoint y: 292, endPoint x: 24, endPoint y: 329, distance: 398.5
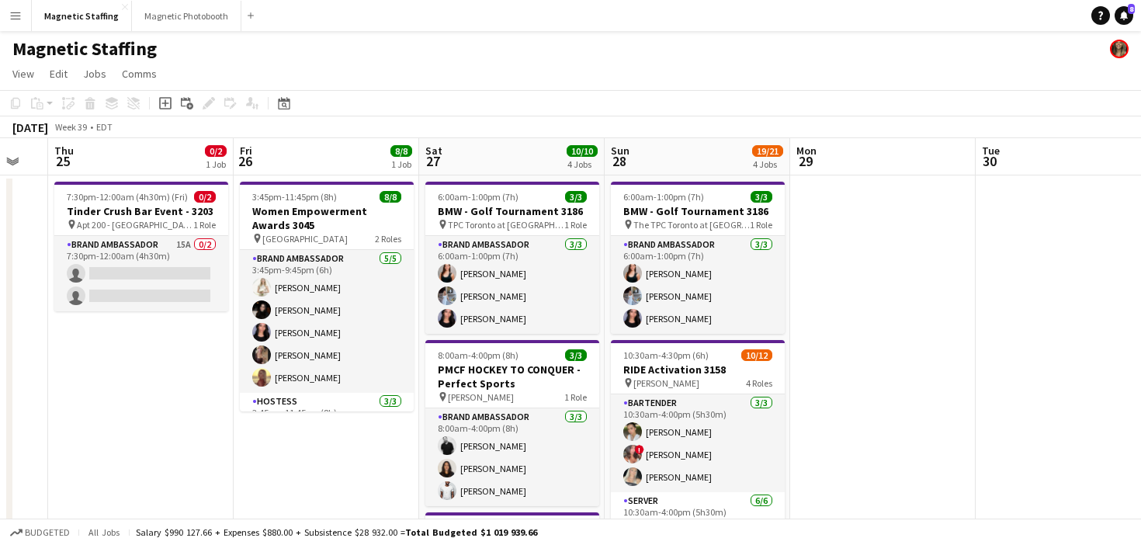
drag, startPoint x: 314, startPoint y: 332, endPoint x: 129, endPoint y: 333, distance: 184.8
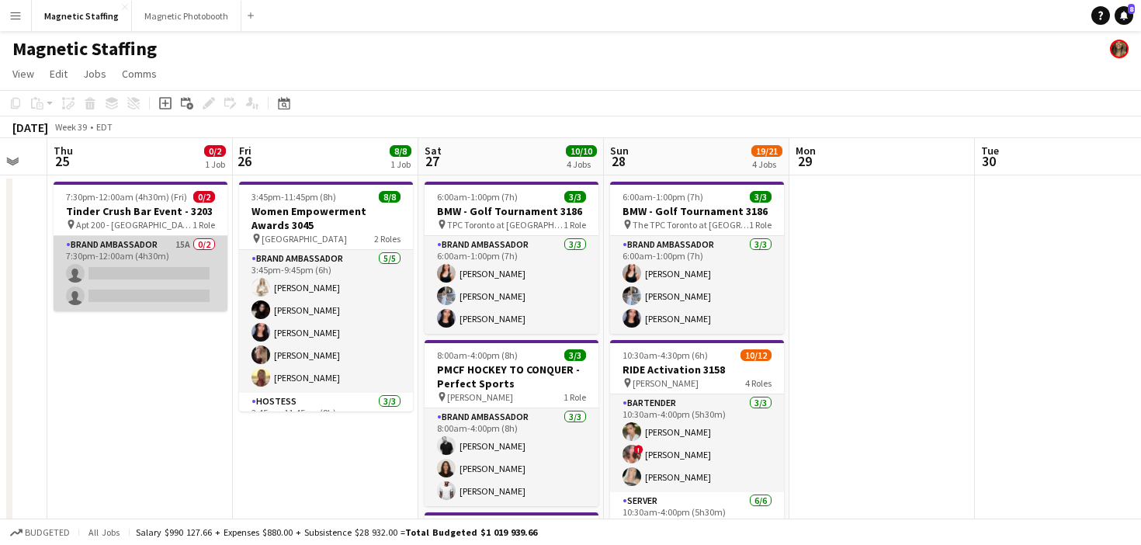
click at [144, 273] on app-card-role "Brand Ambassador 15A 0/2 7:30pm-12:00am (4h30m) single-neutral-actions single-n…" at bounding box center [141, 273] width 174 height 75
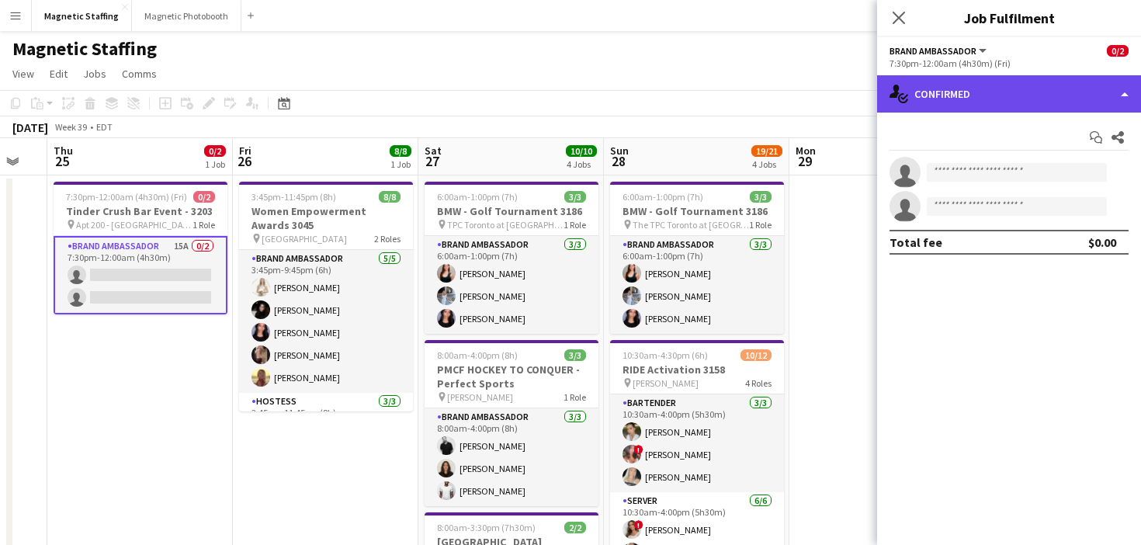
click at [954, 89] on div "single-neutral-actions-check-2 Confirmed" at bounding box center [1009, 93] width 264 height 37
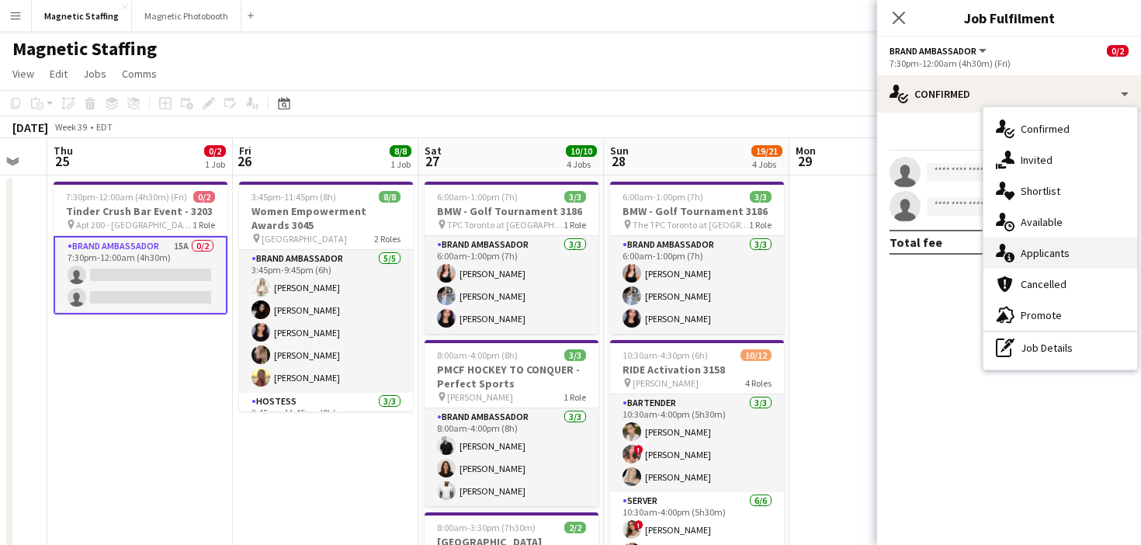
click at [1016, 252] on div "single-neutral-actions-information Applicants" at bounding box center [1061, 253] width 154 height 31
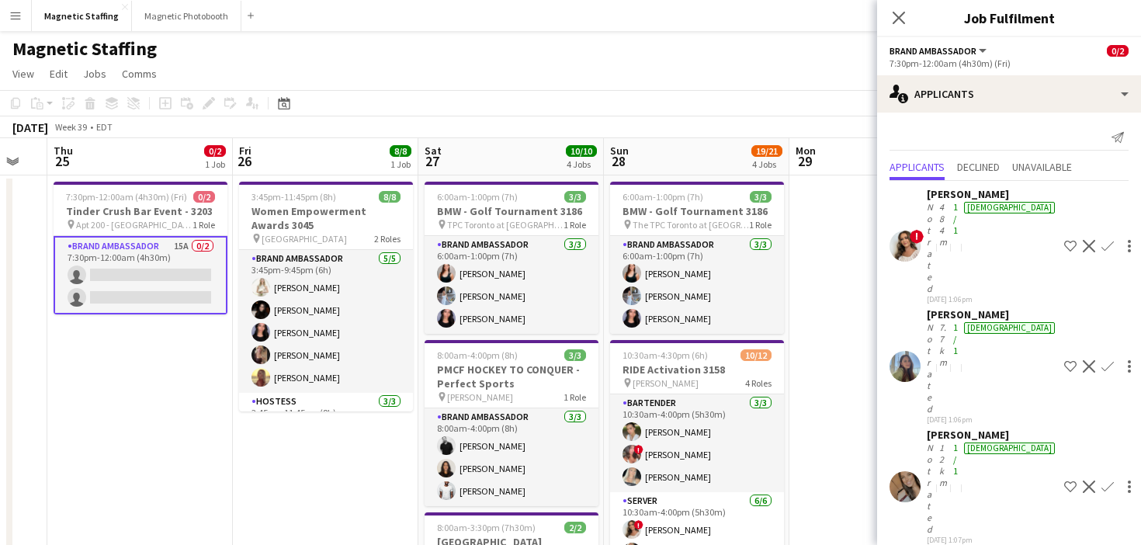
scroll to position [412, 0]
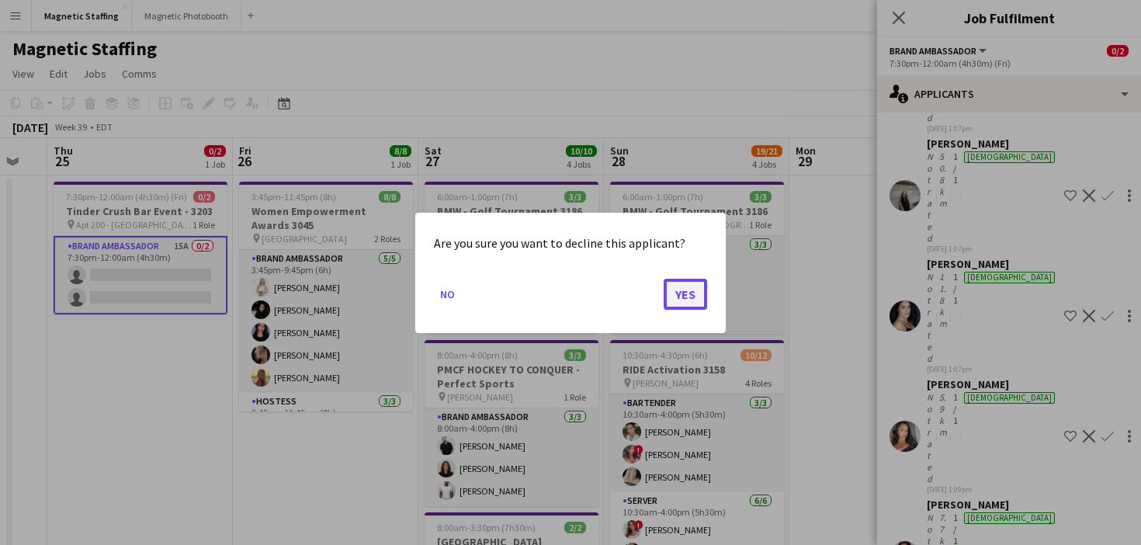
click at [683, 287] on button "Yes" at bounding box center [685, 293] width 43 height 31
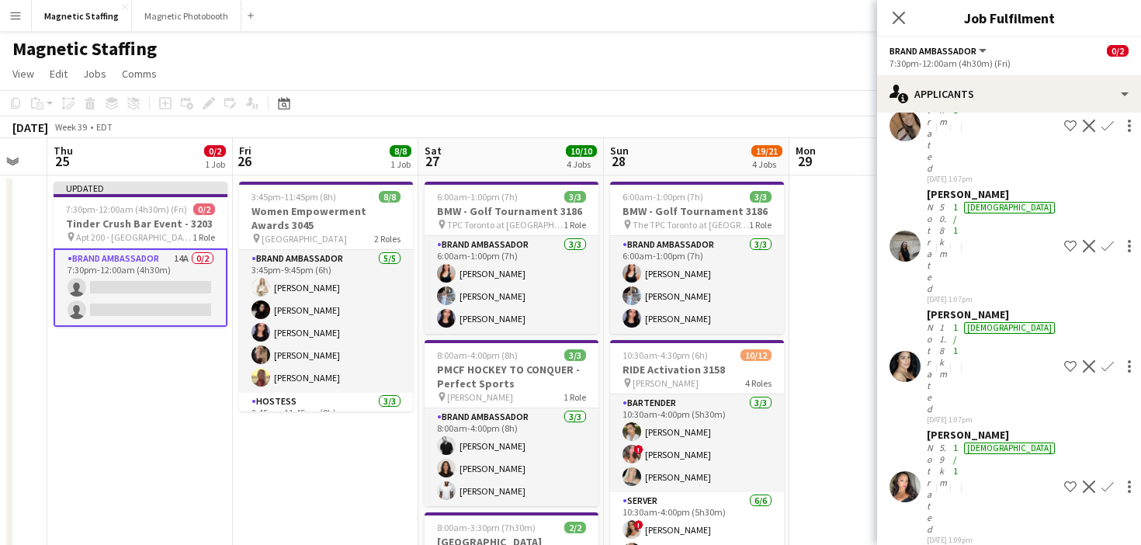
scroll to position [194, 0]
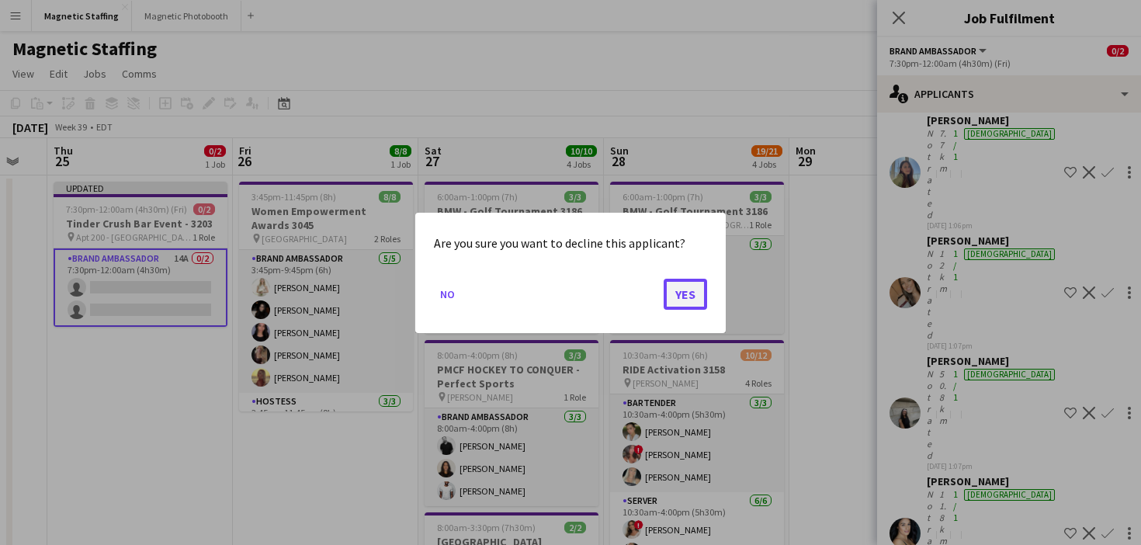
click at [681, 301] on button "Yes" at bounding box center [685, 293] width 43 height 31
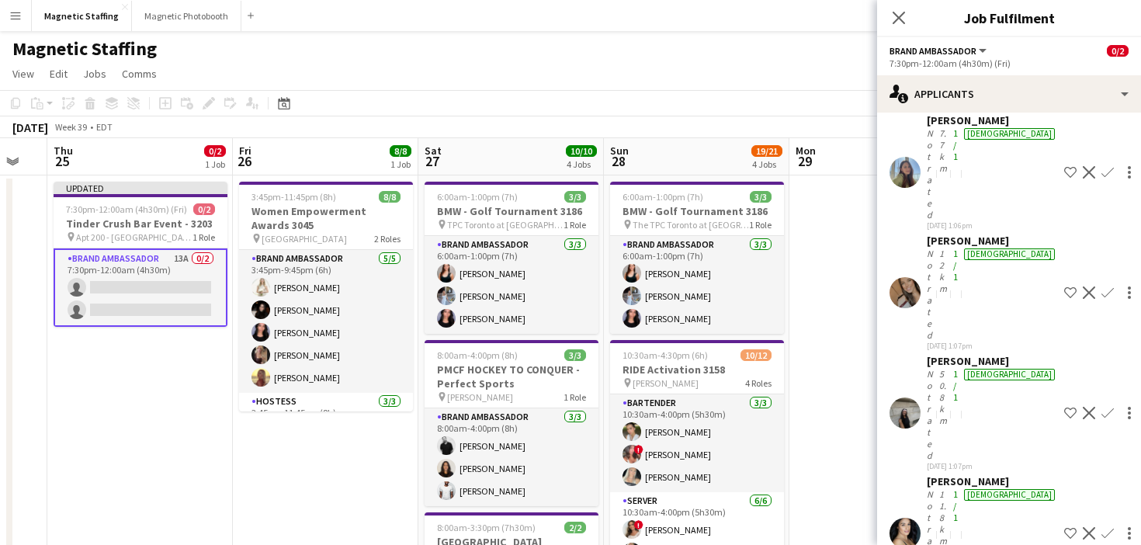
click at [1084, 407] on app-icon "Decline" at bounding box center [1089, 413] width 12 height 12
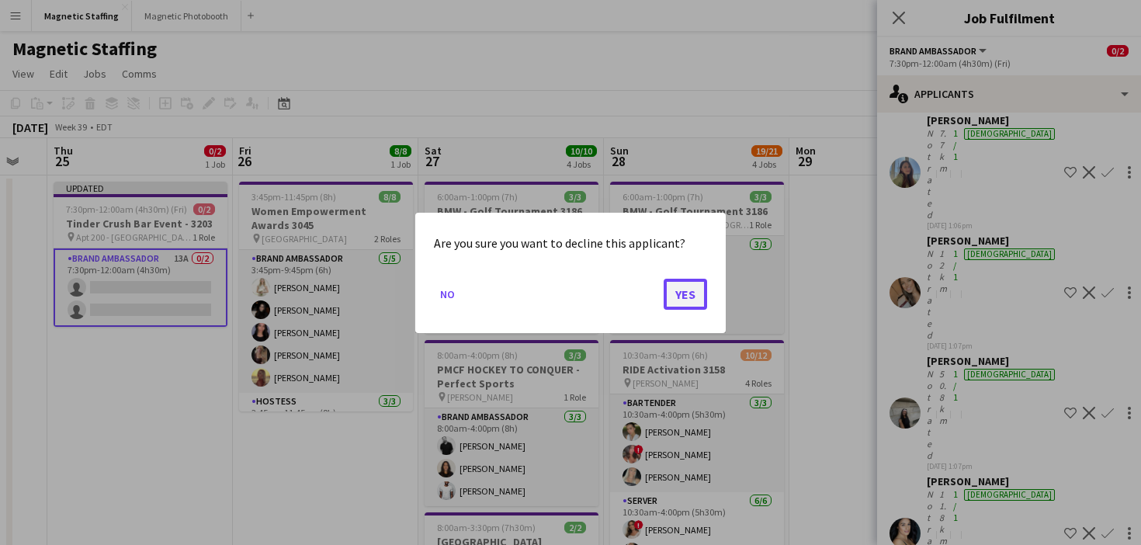
click at [693, 293] on button "Yes" at bounding box center [685, 293] width 43 height 31
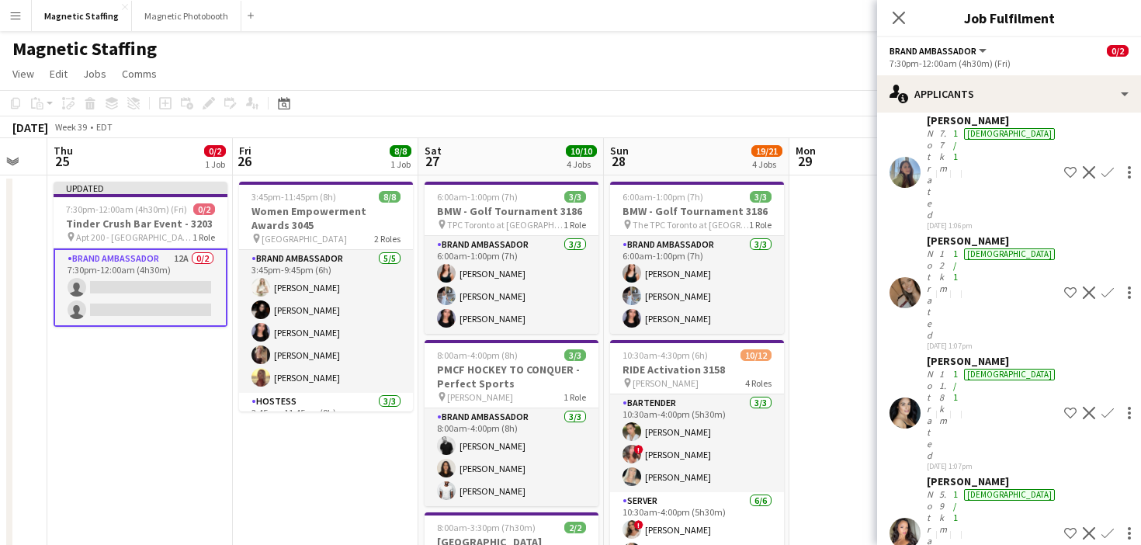
scroll to position [0, 0]
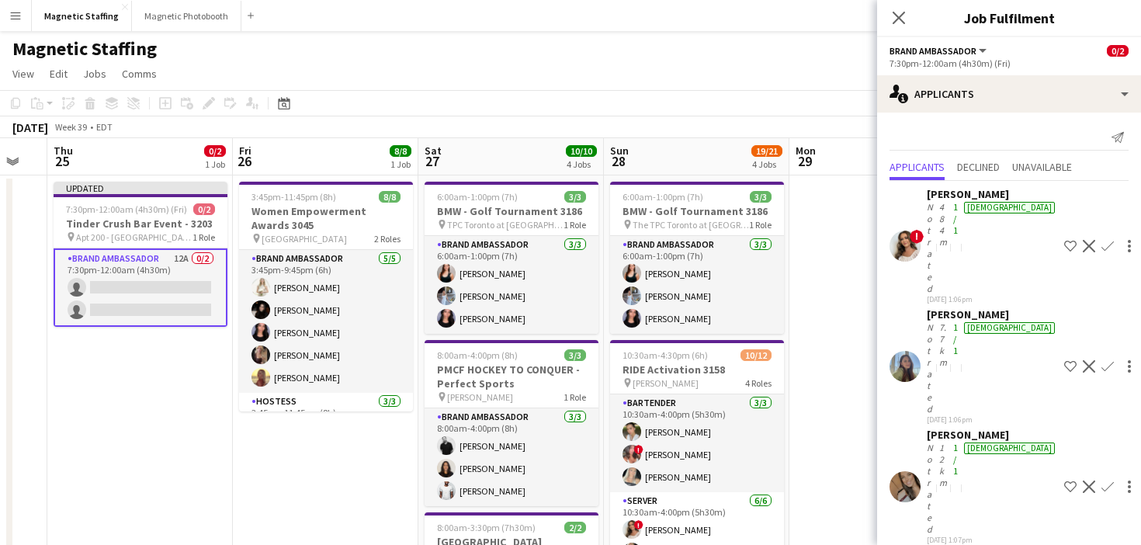
click at [1083, 360] on app-icon "Decline" at bounding box center [1089, 366] width 12 height 12
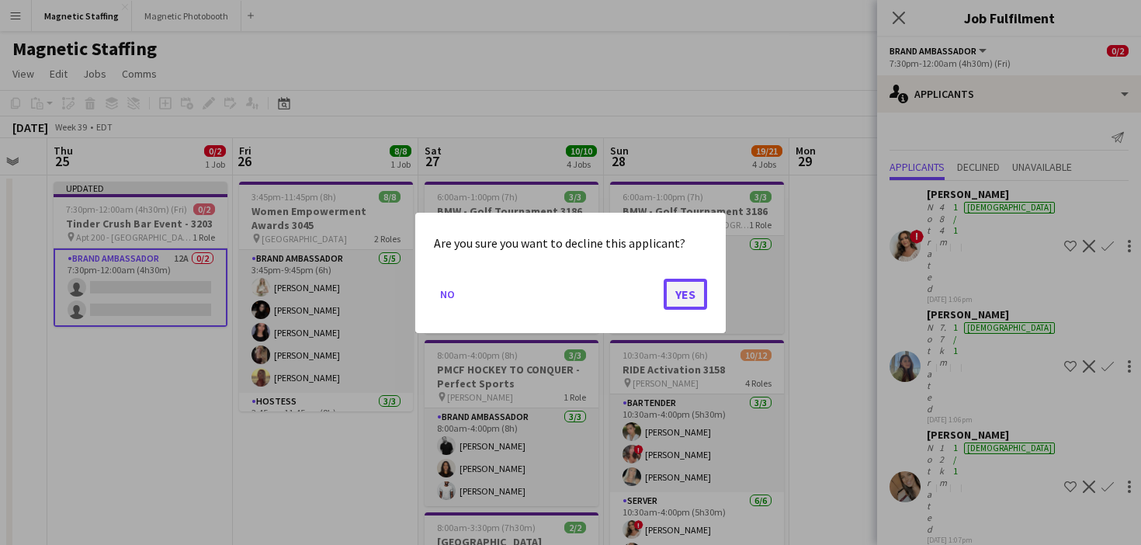
click at [687, 301] on button "Yes" at bounding box center [685, 293] width 43 height 31
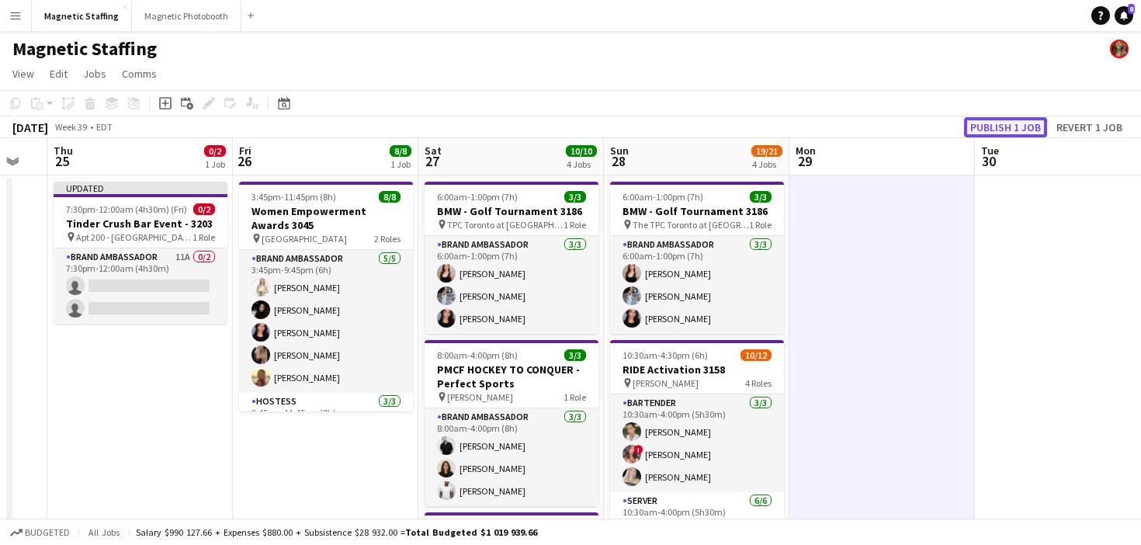
click at [996, 123] on button "Publish 1 job" at bounding box center [1005, 127] width 83 height 20
